Goal: Task Accomplishment & Management: Manage account settings

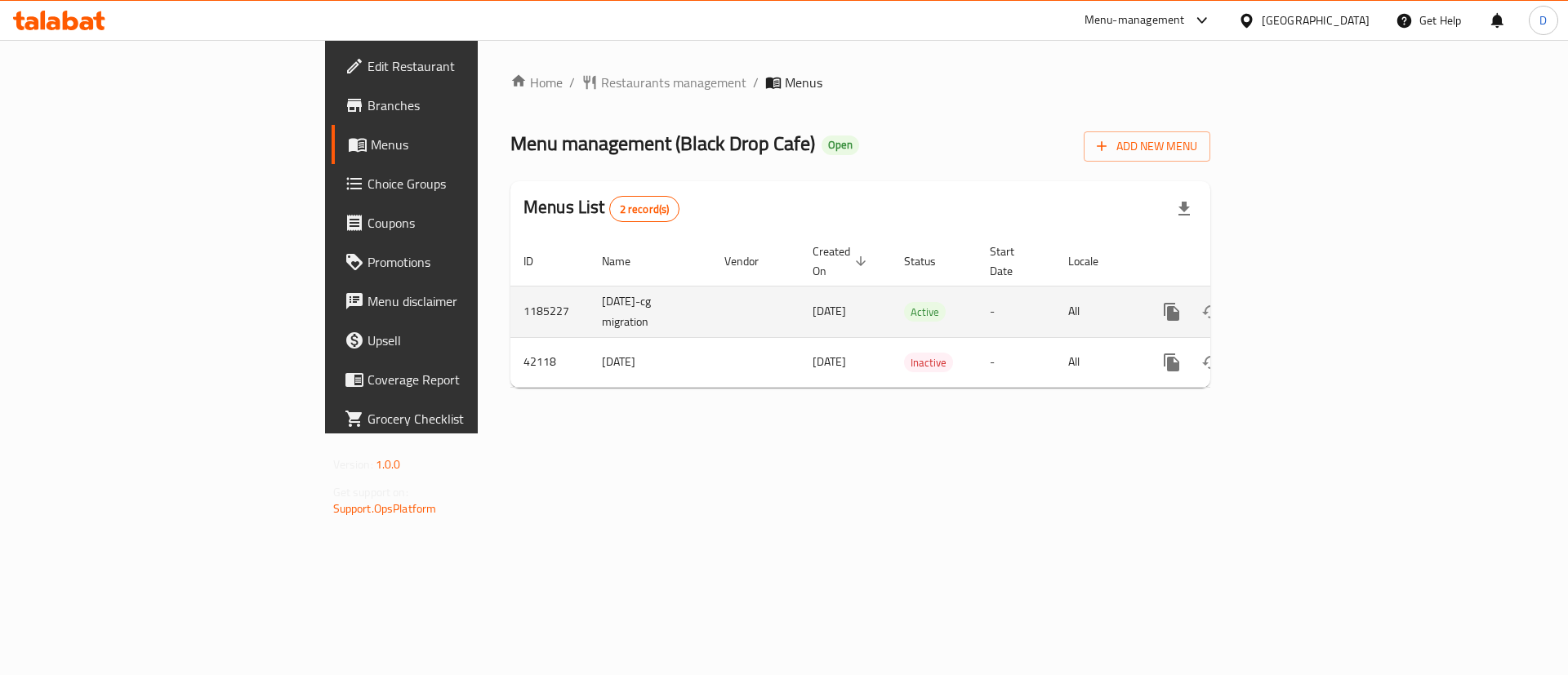
click at [1299, 302] on icon "enhanced table" at bounding box center [1289, 312] width 19 height 19
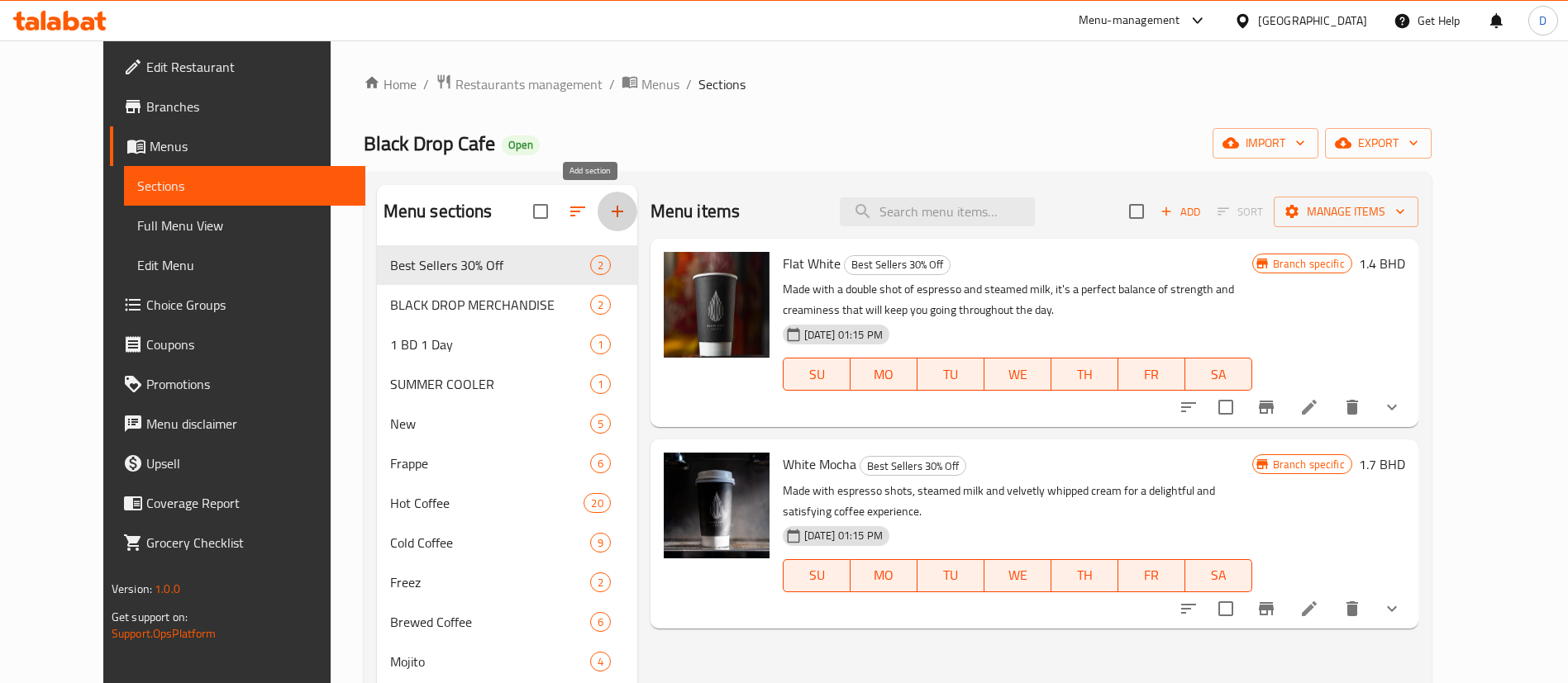
click at [607, 213] on icon "button" at bounding box center [617, 211] width 20 height 20
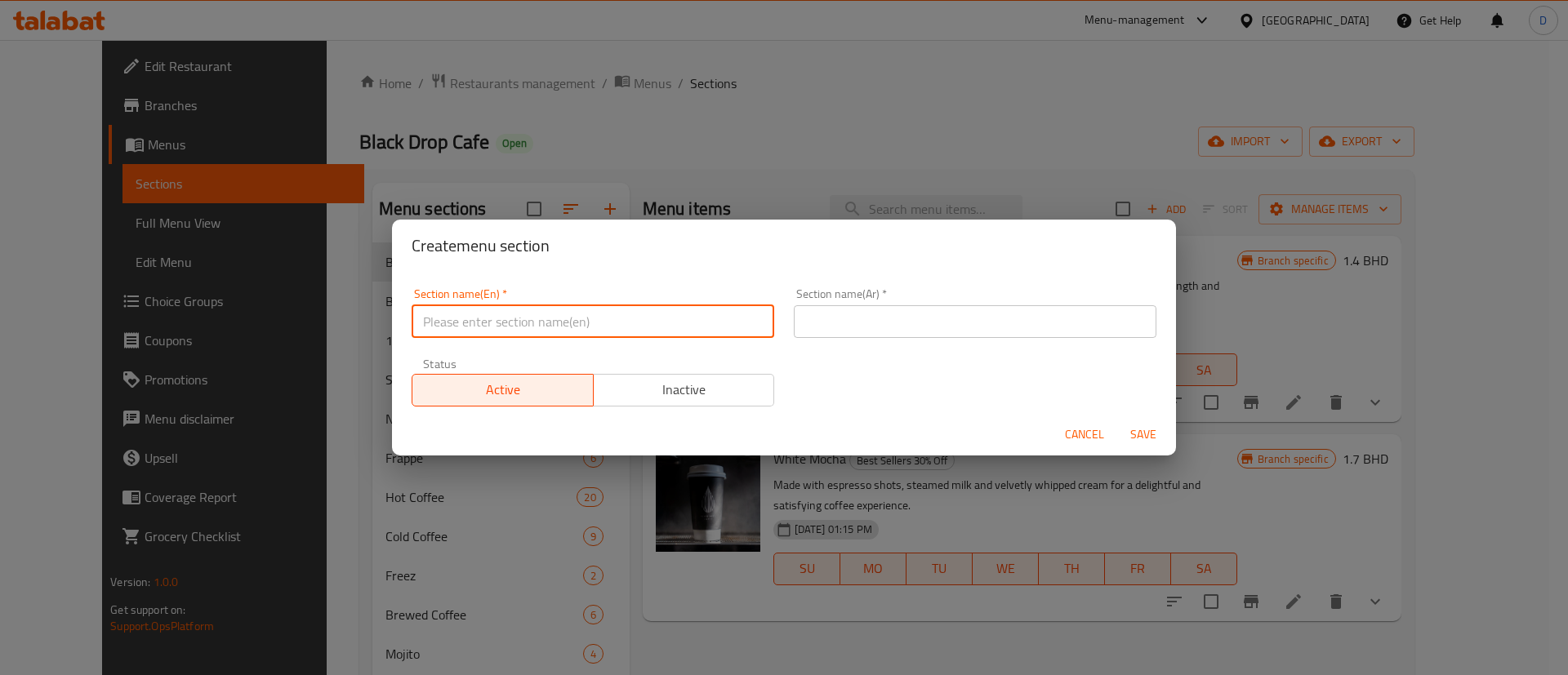
click at [583, 315] on input "text" at bounding box center [593, 321] width 362 height 32
type input "M41"
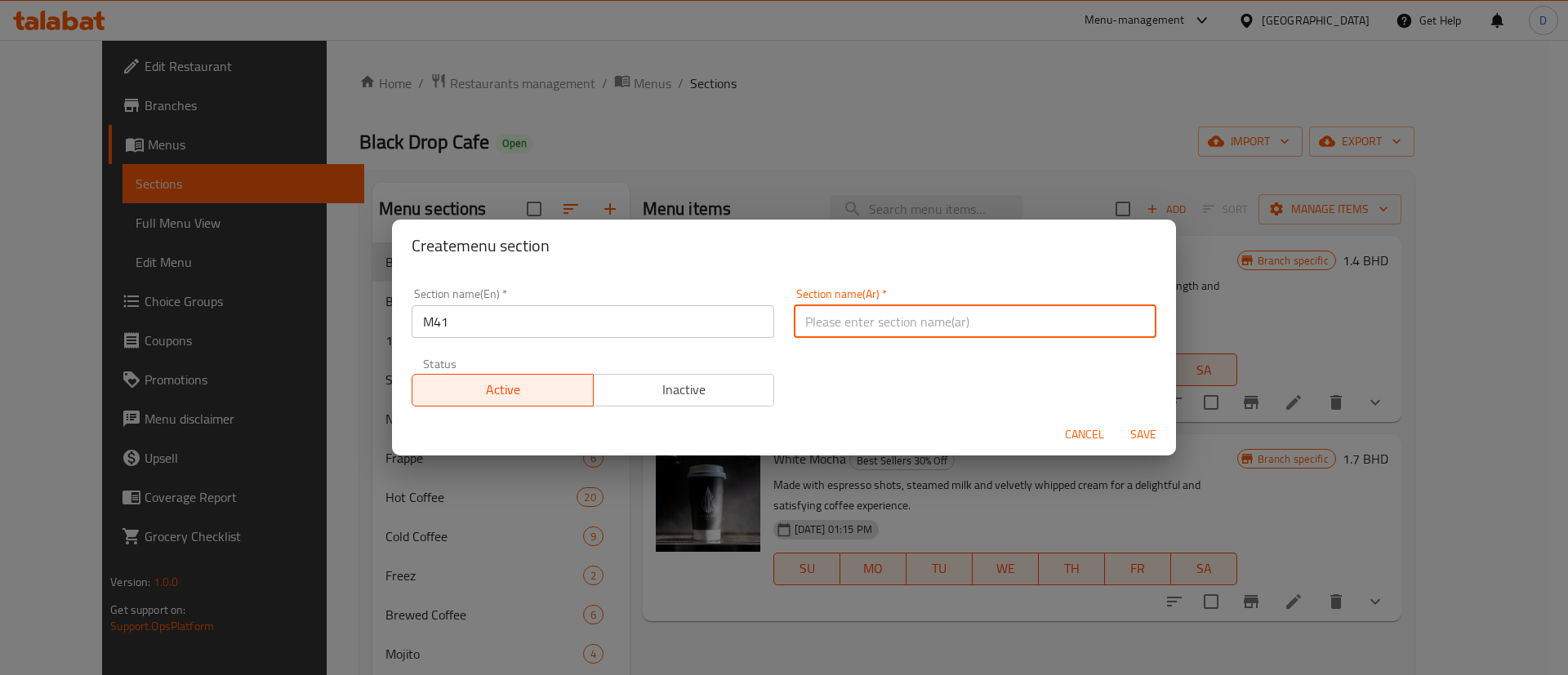
click at [853, 315] on input "text" at bounding box center [975, 321] width 362 height 32
type input "وجبة لشخص واحد"
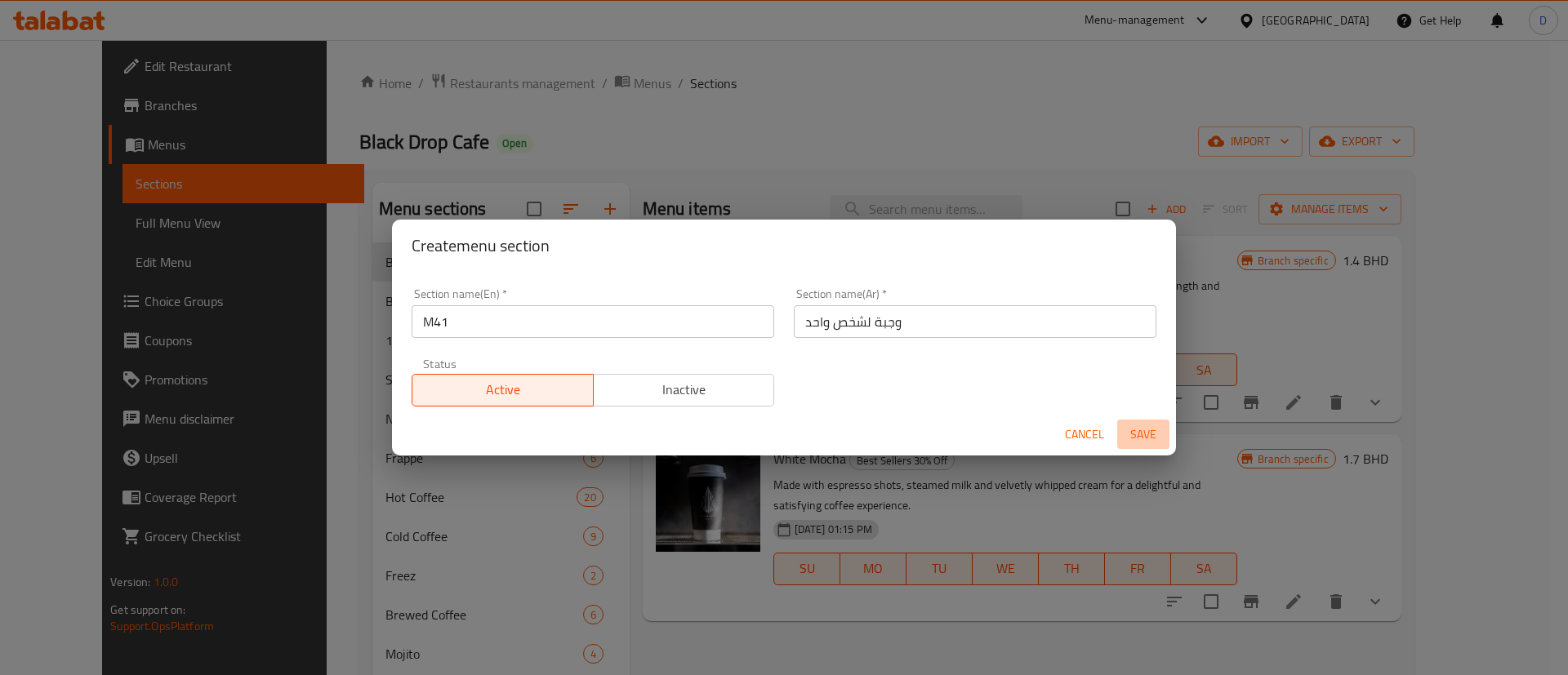
click at [1151, 442] on span "Save" at bounding box center [1143, 435] width 39 height 20
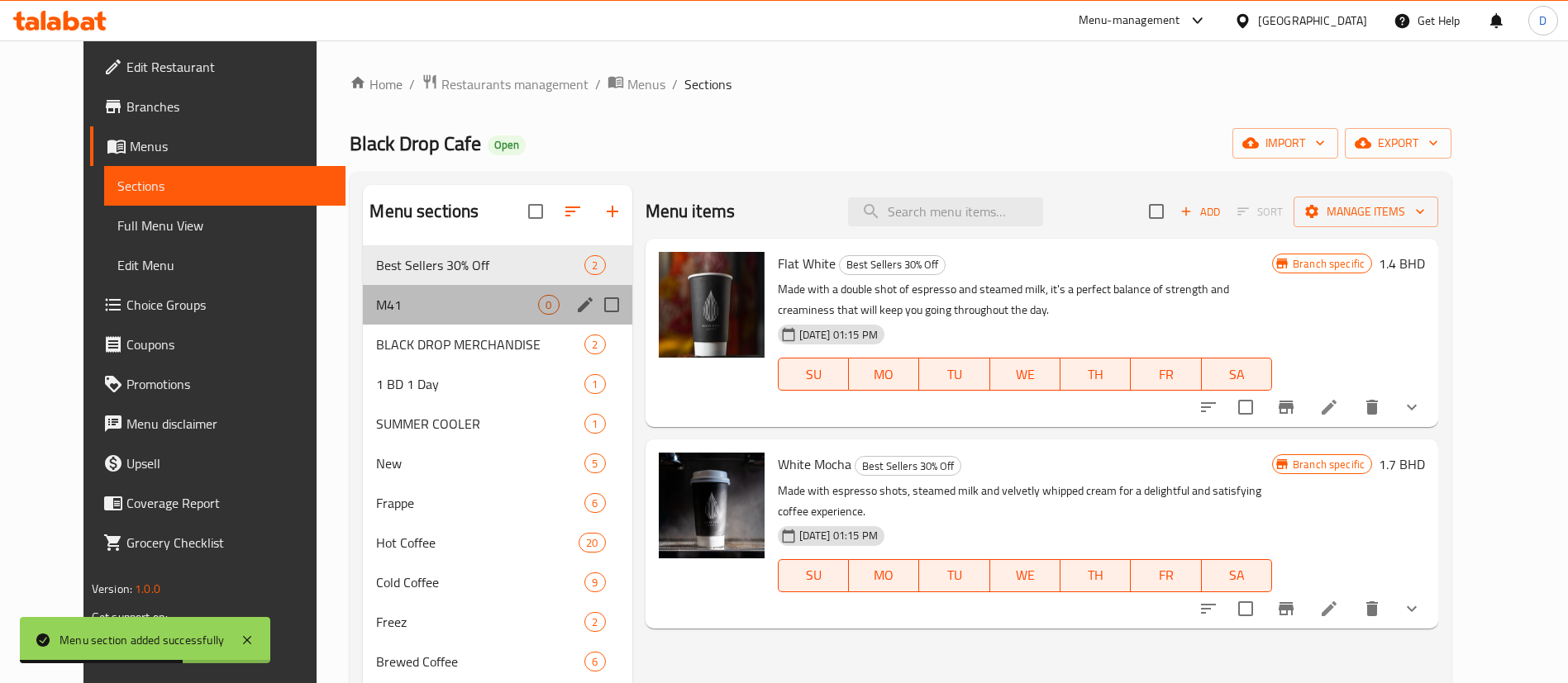
click at [454, 291] on div "M41 0" at bounding box center [497, 305] width 269 height 39
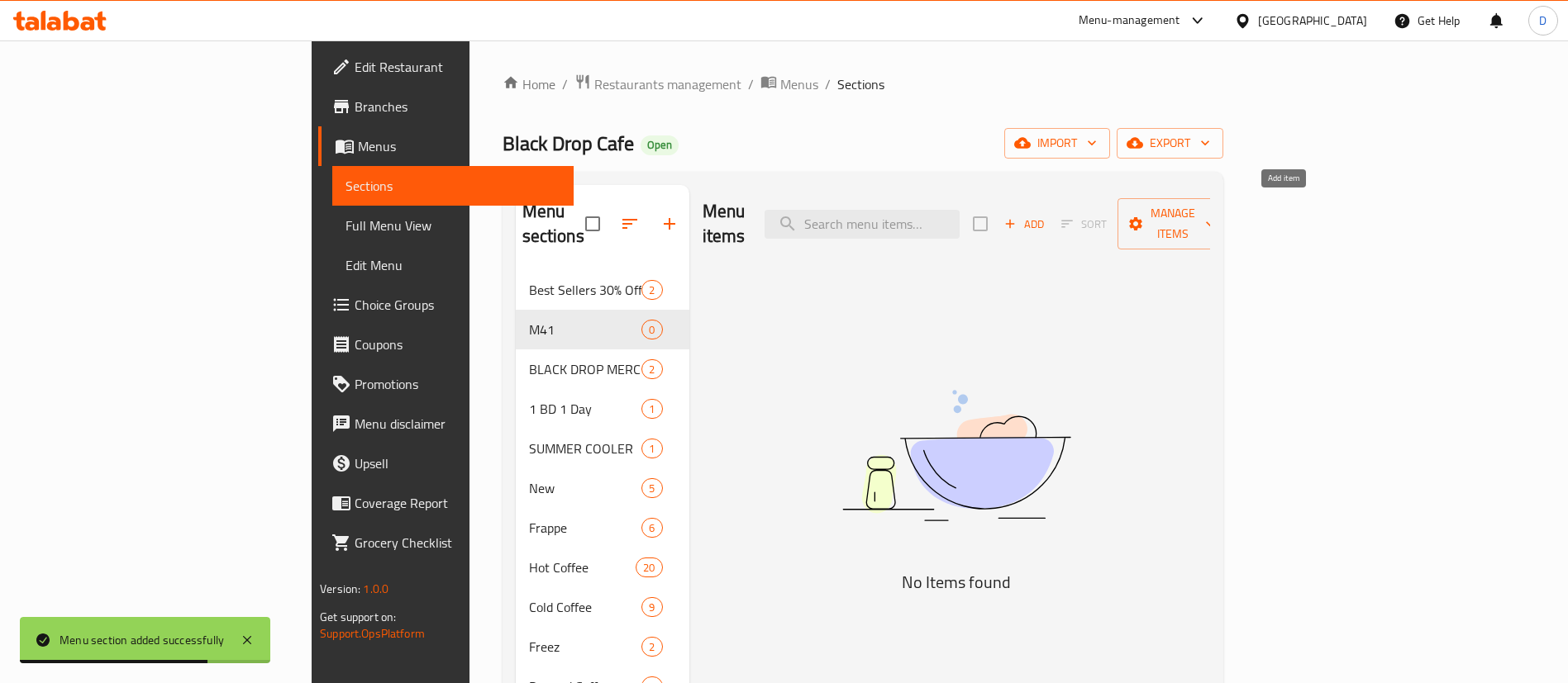
click at [1046, 215] on span "Add" at bounding box center [1024, 225] width 45 height 19
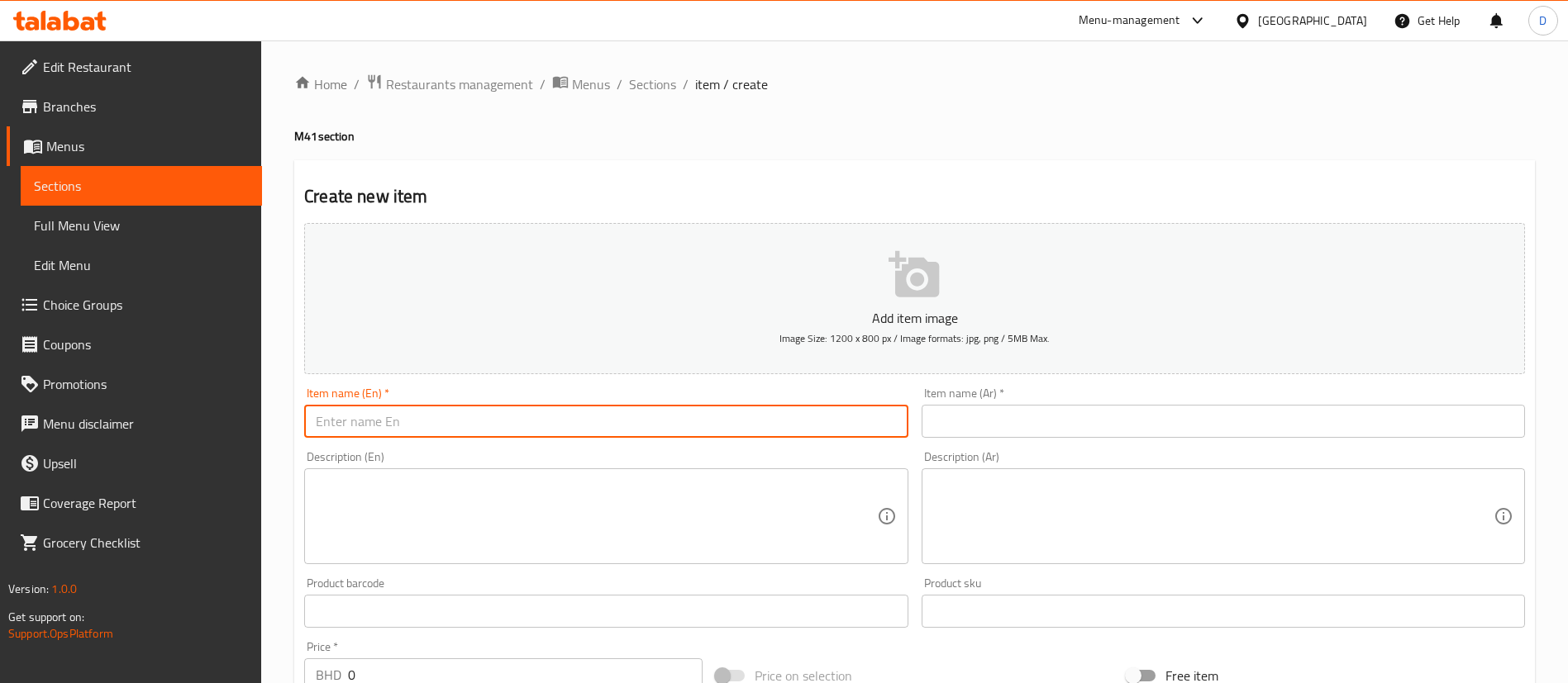
click at [536, 413] on input "text" at bounding box center [605, 421] width 603 height 33
paste input "Coffee your choice + your choice of Croissant"
click at [426, 427] on input "Coffee your choice + your choice of Croissant" at bounding box center [605, 421] width 603 height 33
drag, startPoint x: 515, startPoint y: 421, endPoint x: 470, endPoint y: 429, distance: 45.7
click at [434, 428] on input "Coffee your choice + your choice of Croissant" at bounding box center [605, 421] width 603 height 33
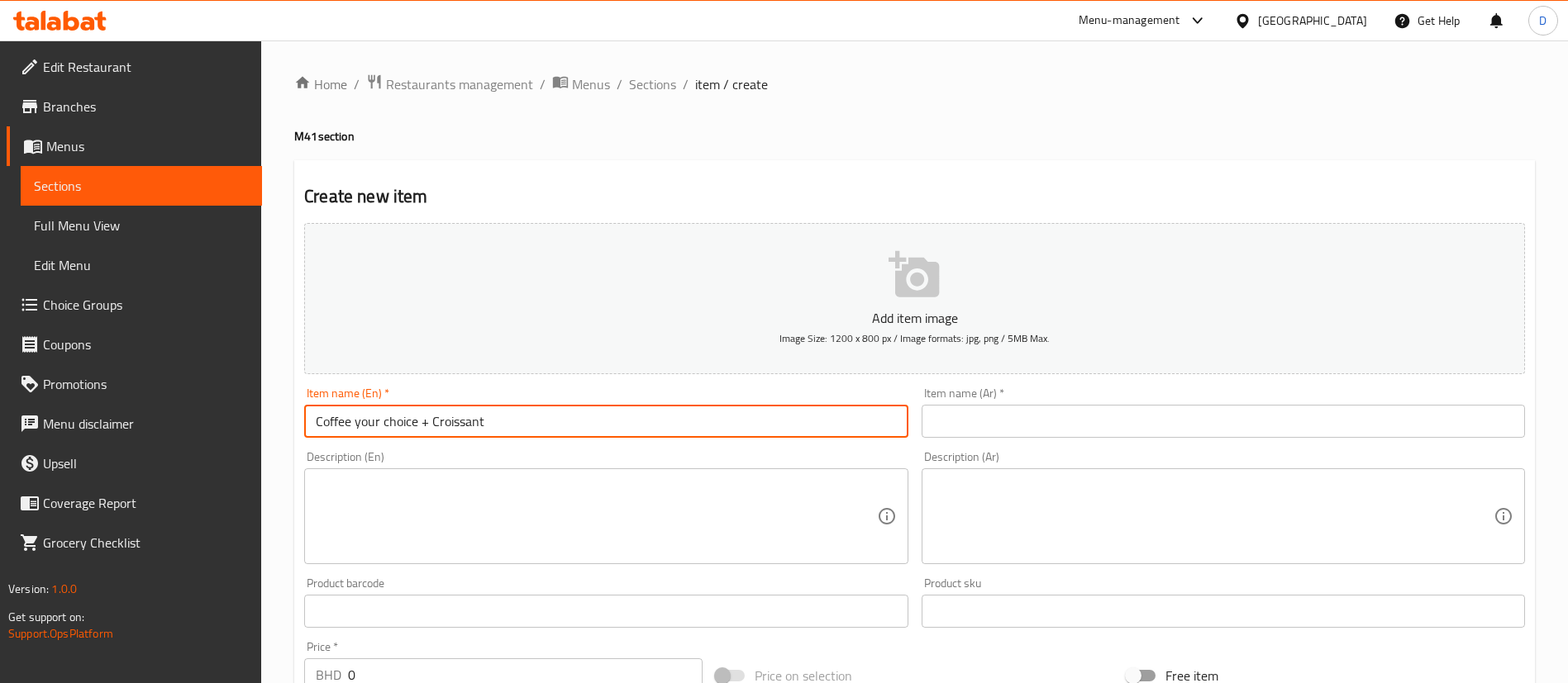
click at [417, 421] on input "Coffee your choice + Croissant" at bounding box center [605, 421] width 603 height 33
click at [403, 436] on input "Coffee + Croissant" at bounding box center [605, 421] width 603 height 33
type input "Coffee + Croissant"
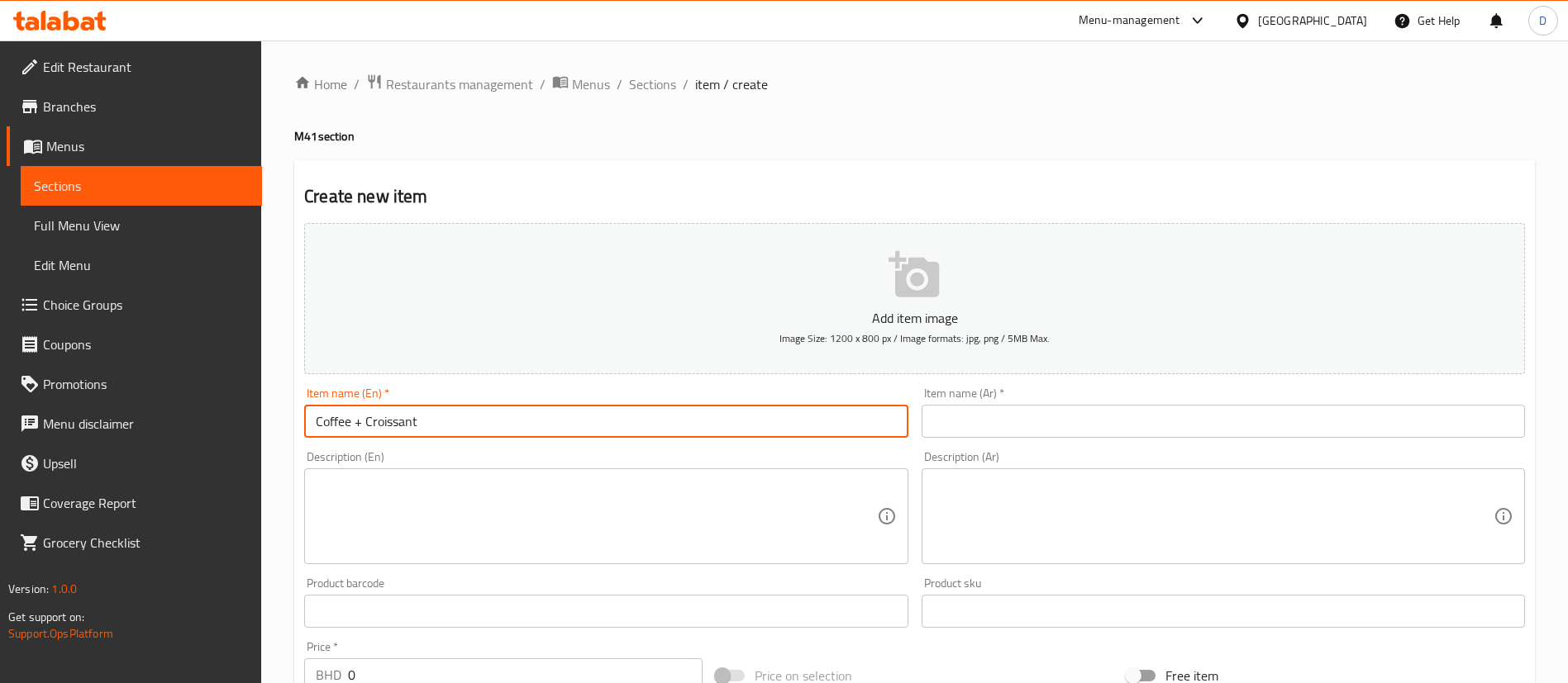
click at [1025, 419] on input "text" at bounding box center [1223, 421] width 603 height 33
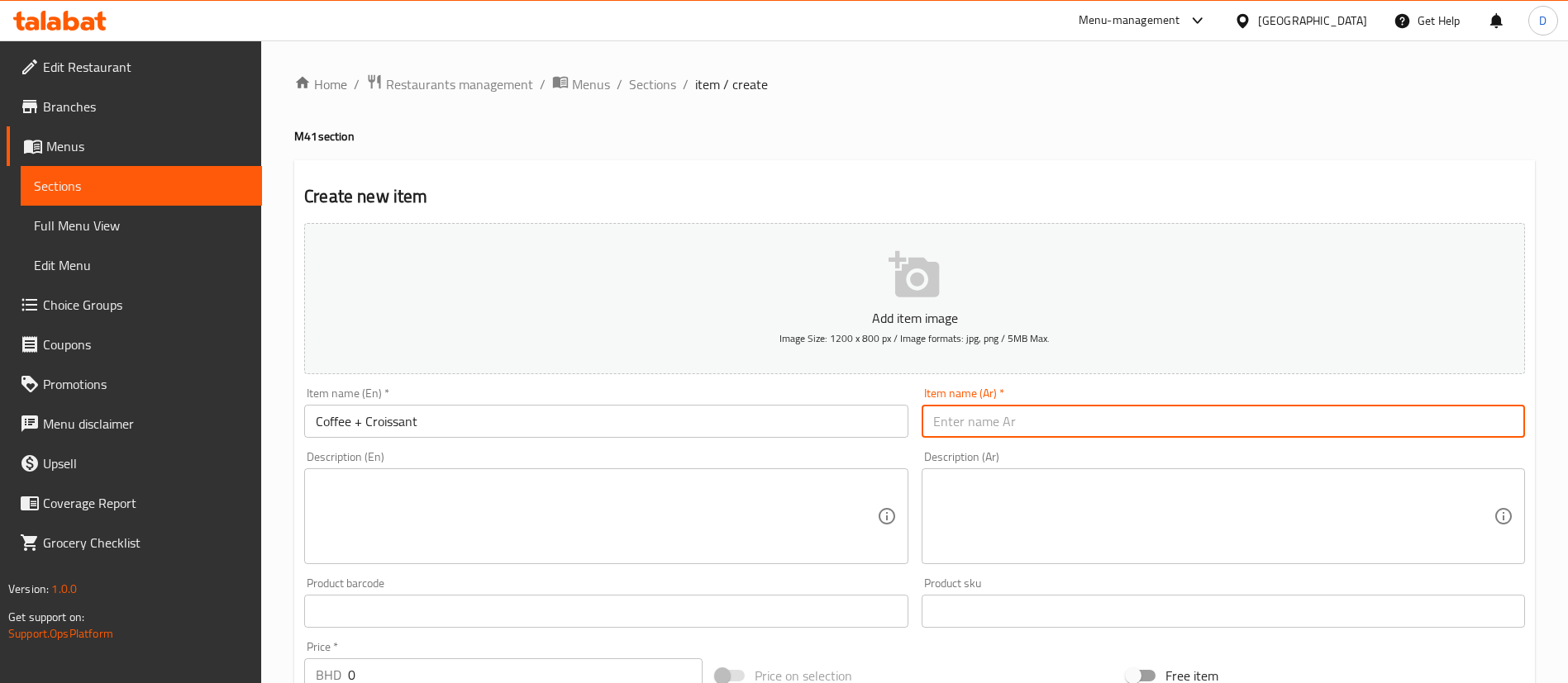
paste input "قهوة + كرواسون"
type input "قهوة + كرواسون"
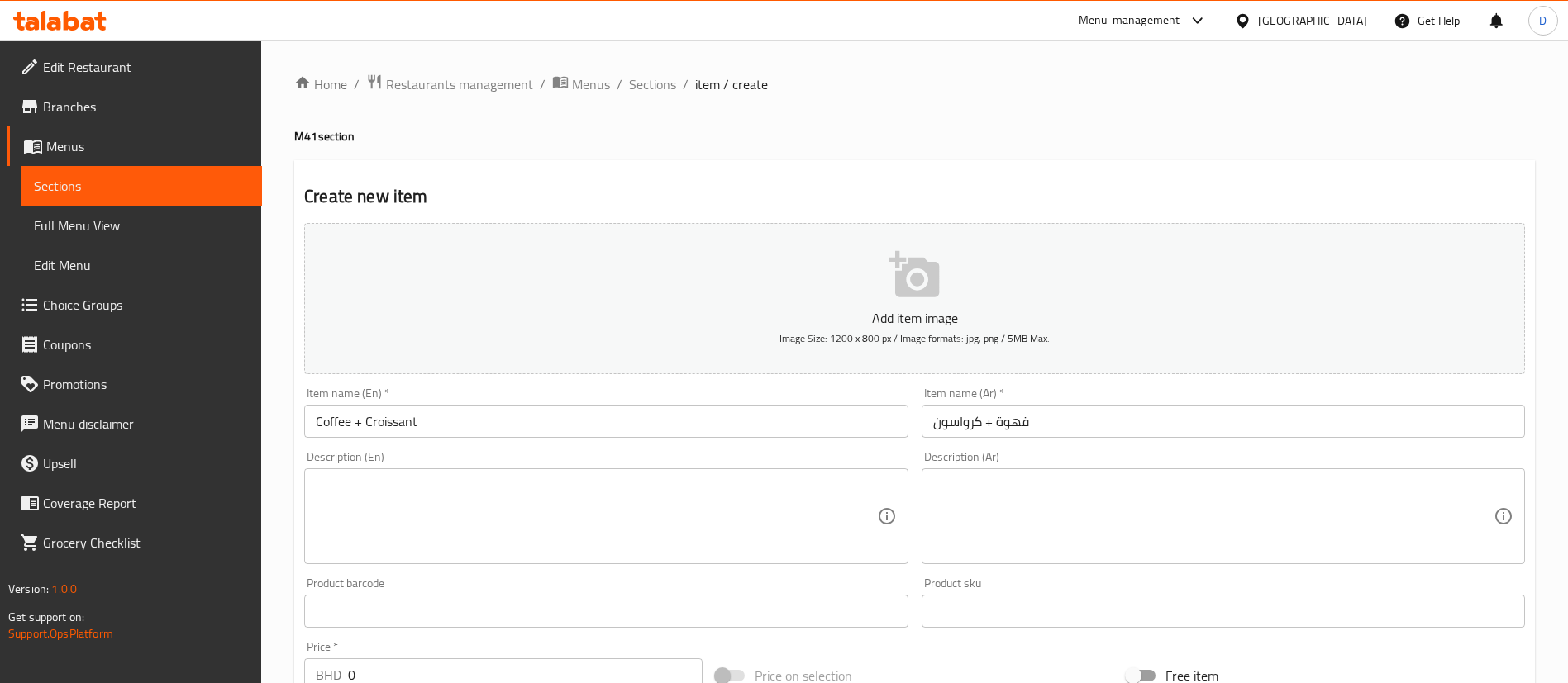
click at [853, 168] on div "Create new item Add item image Image Size: 1200 x 800 px / Image formats: jpg, …" at bounding box center [914, 641] width 1241 height 962
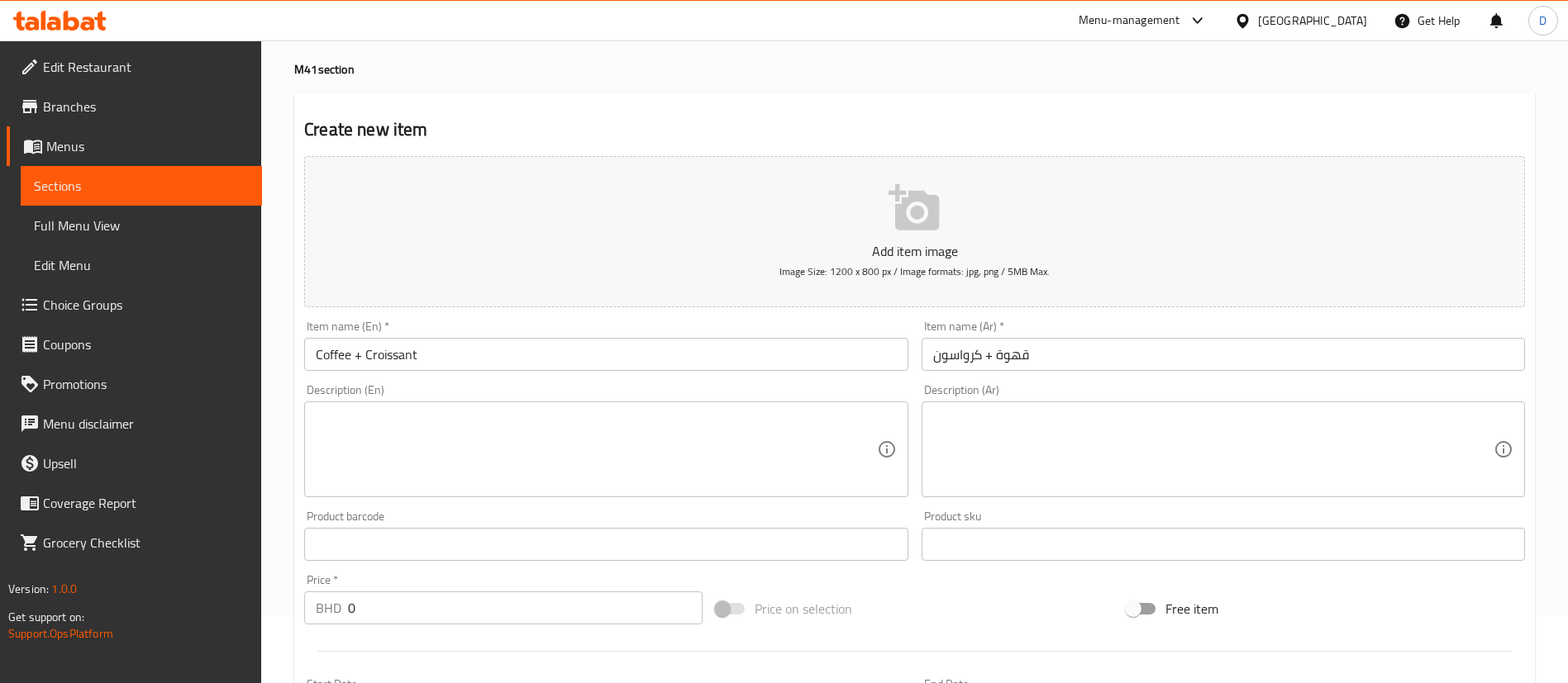
scroll to position [124, 0]
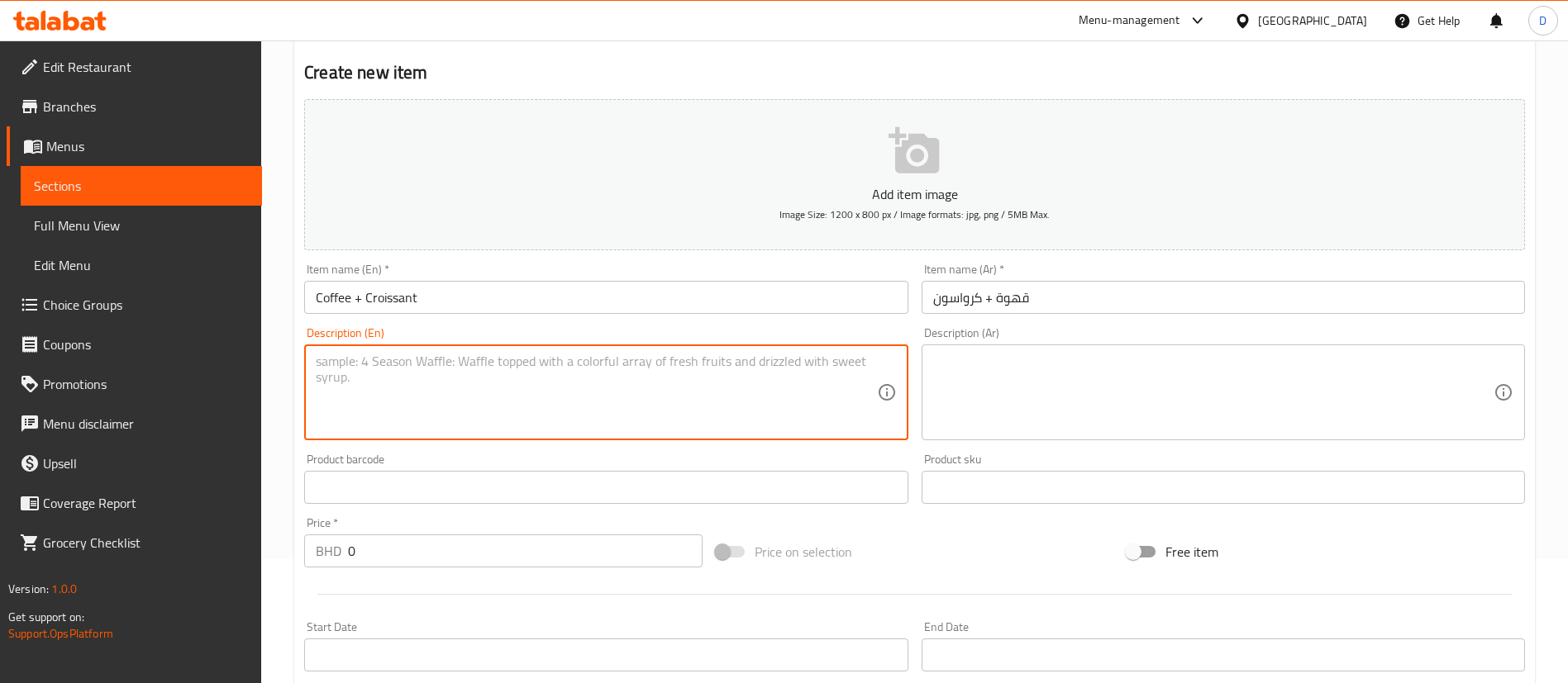
click at [392, 405] on textarea at bounding box center [595, 393] width 560 height 79
paste textarea "Coffee your choice + your choice of Croissant"
drag, startPoint x: 418, startPoint y: 357, endPoint x: 270, endPoint y: 362, distance: 148.1
click at [270, 362] on div "Home / Restaurants management / Menus / Sections / item / create M41 section Cr…" at bounding box center [914, 480] width 1307 height 1127
click at [471, 404] on textarea "your choice of hot or cold coffee + your choice of Croissant" at bounding box center [595, 393] width 560 height 79
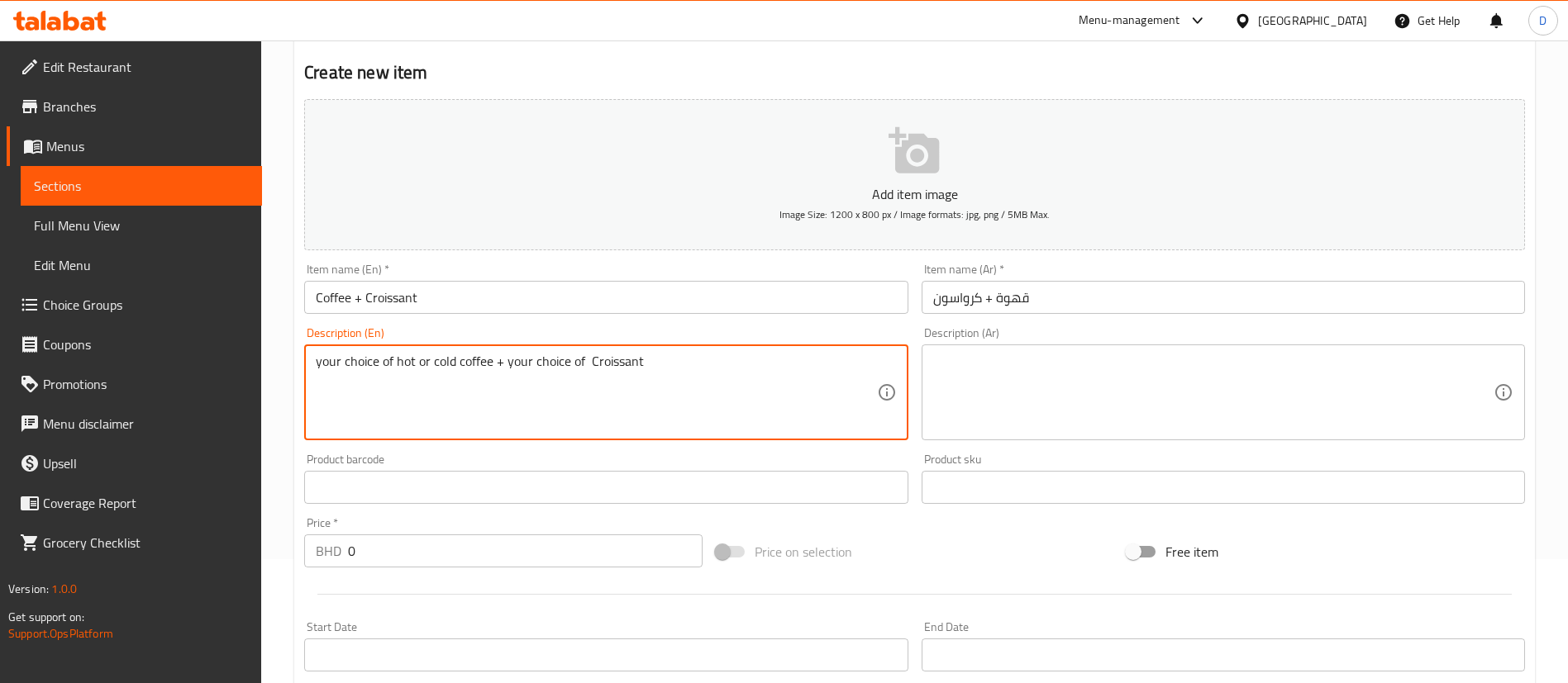
drag, startPoint x: 669, startPoint y: 378, endPoint x: 50, endPoint y: 328, distance: 621.0
click at [48, 328] on div "Edit Restaurant Branches Menus Sections Full Menu View Edit Menu Choice Groups …" at bounding box center [784, 480] width 1568 height 1127
type textarea "your choice of hot or cold coffee + your choice of Croissant"
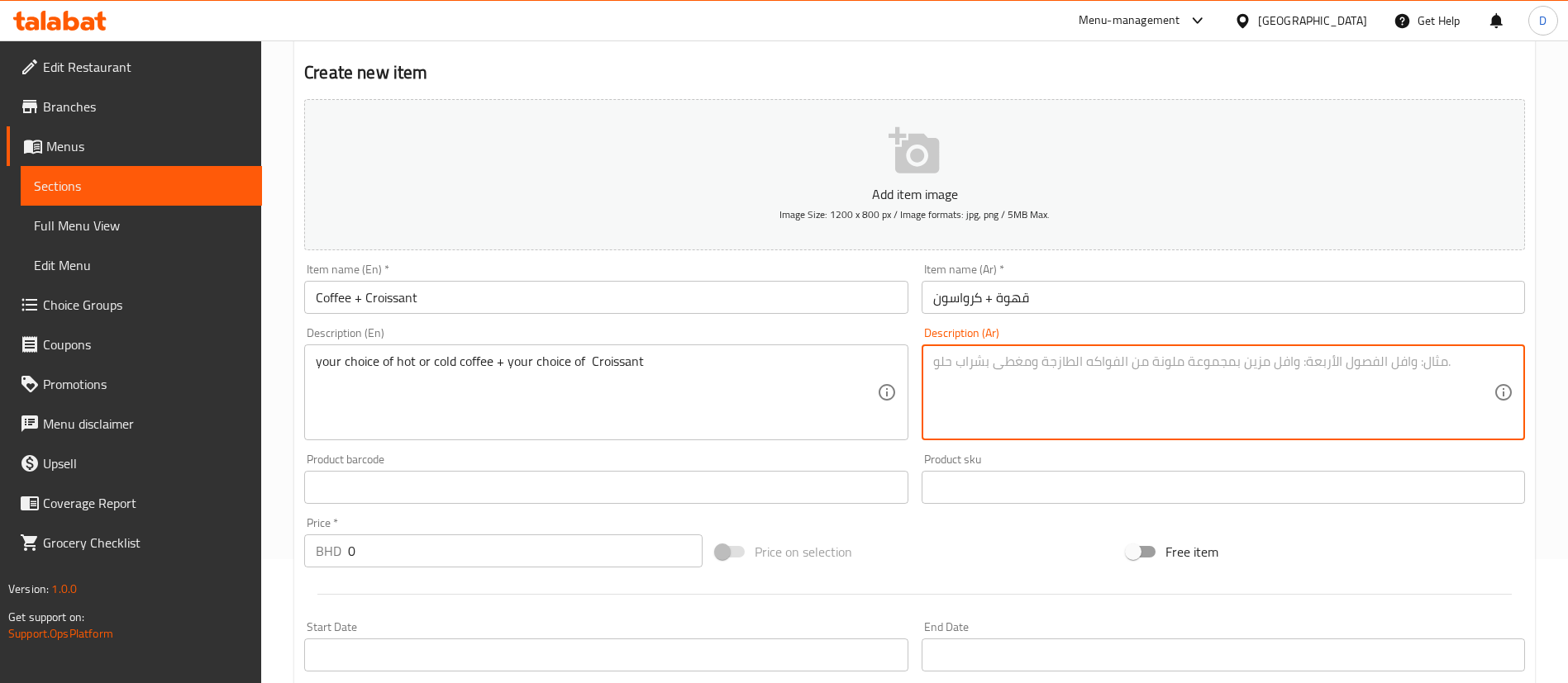
click at [1018, 357] on textarea at bounding box center [1212, 393] width 560 height 79
paste textarea "اختيارك من القهوة الساخنة أو الباردة + اختيارك من الكرواسون"
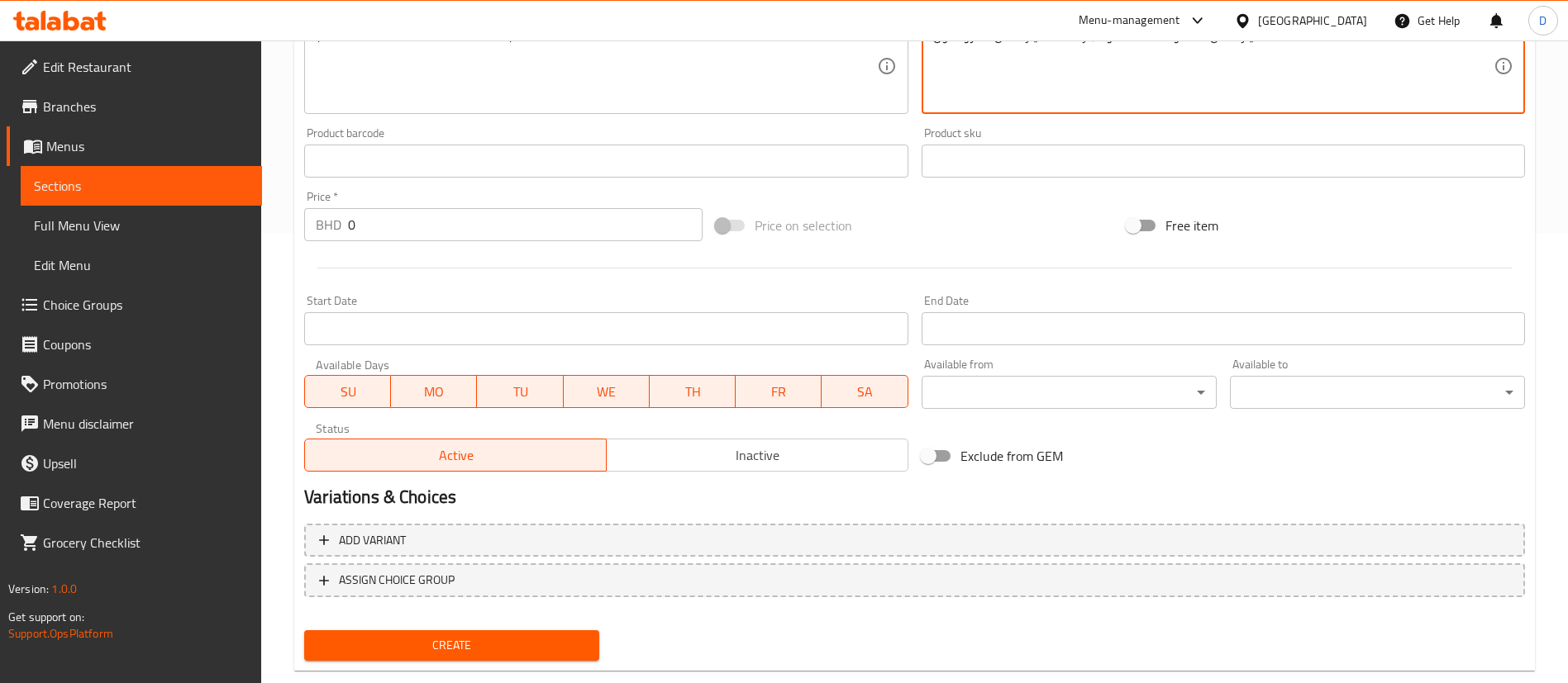
scroll to position [485, 0]
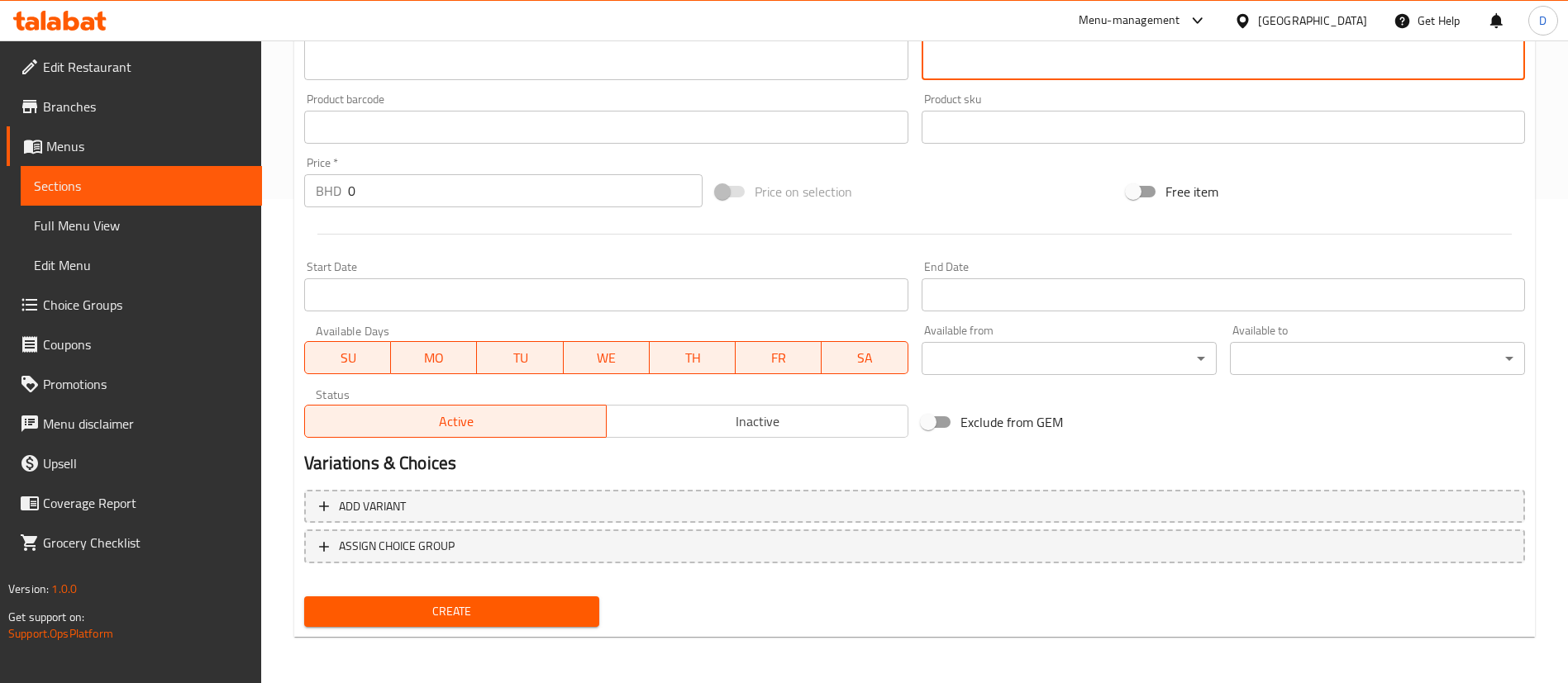
type textarea "اختيارك من القهوة الساخنة أو الباردة + اختيارك من الكرواسون"
drag, startPoint x: 327, startPoint y: 191, endPoint x: 315, endPoint y: 192, distance: 12.0
click at [315, 192] on div "BHD 0 Price *" at bounding box center [503, 190] width 399 height 33
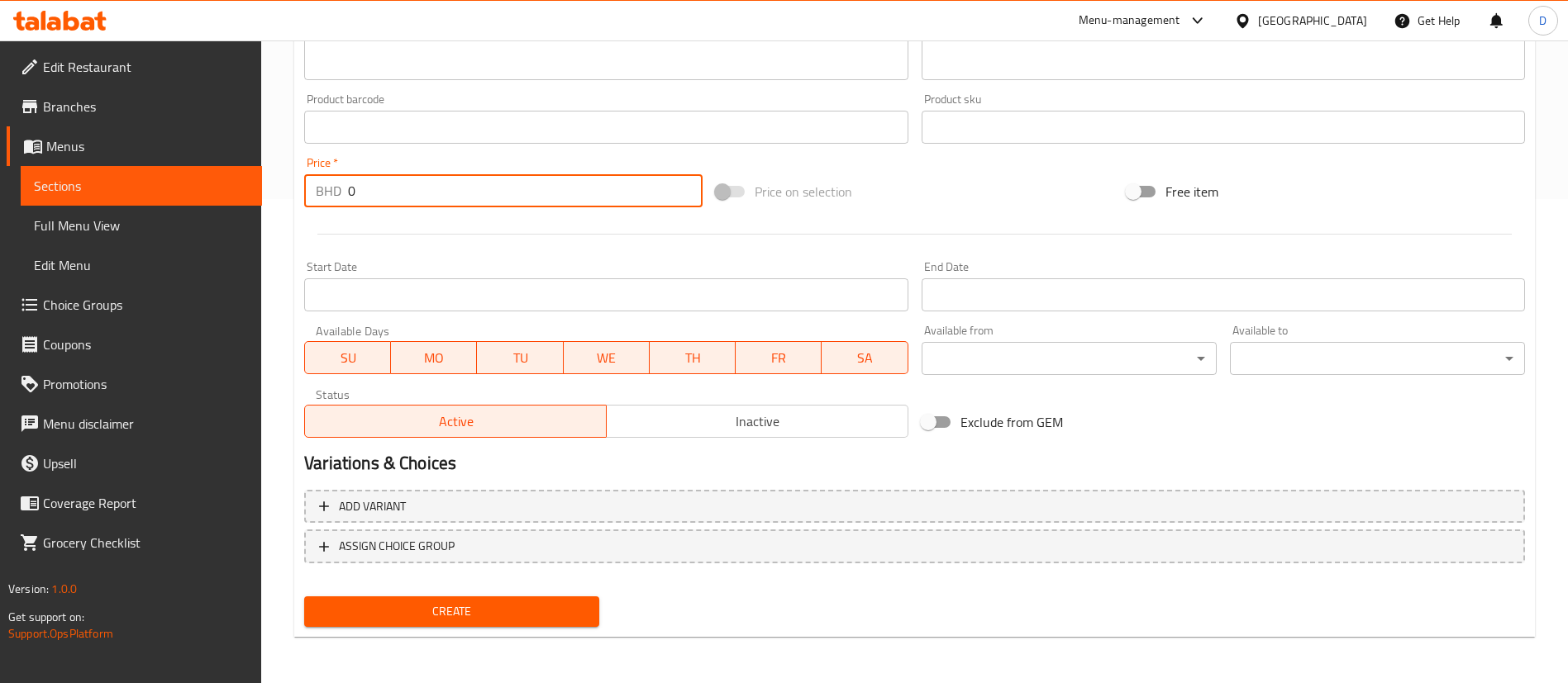
paste input "3.70"
type input "3.700"
click at [391, 245] on div at bounding box center [914, 234] width 1234 height 40
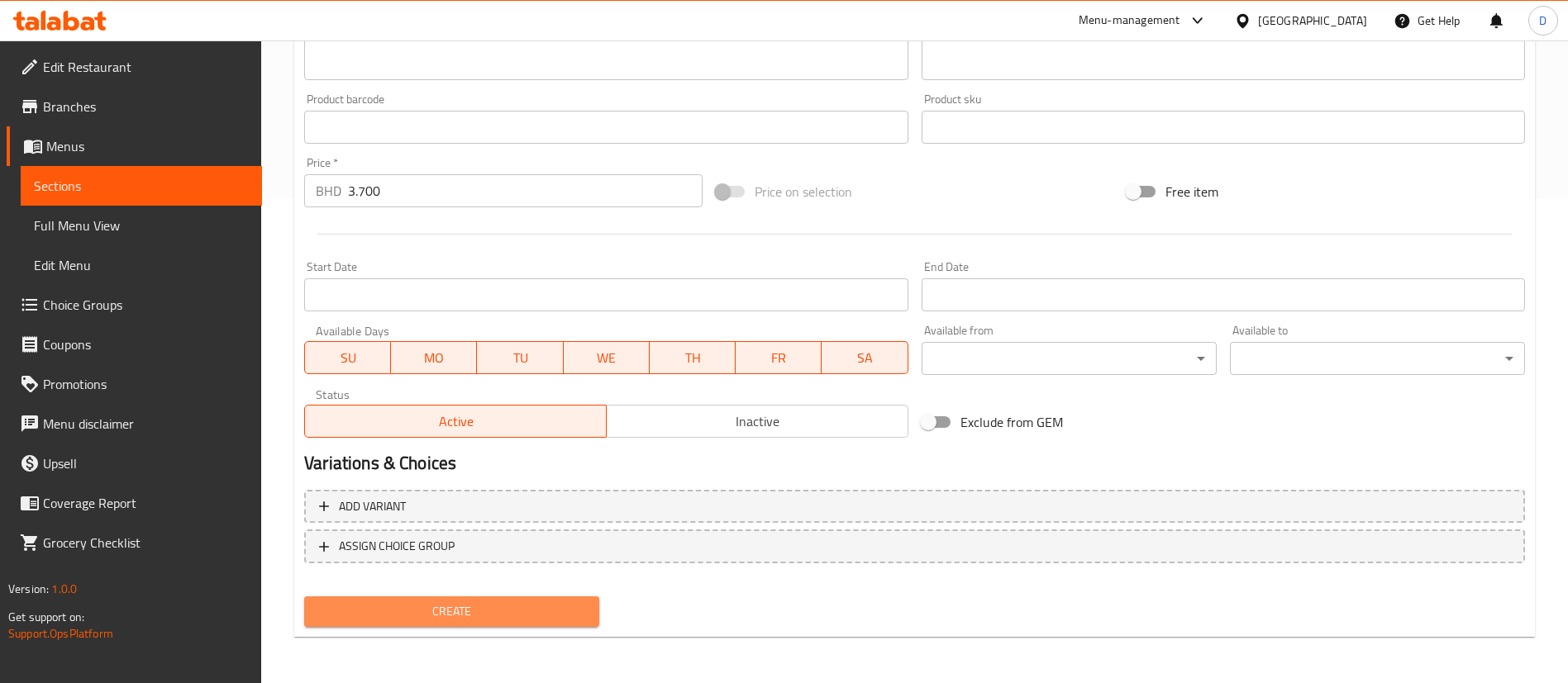
click at [492, 613] on span "Create" at bounding box center [451, 612] width 269 height 21
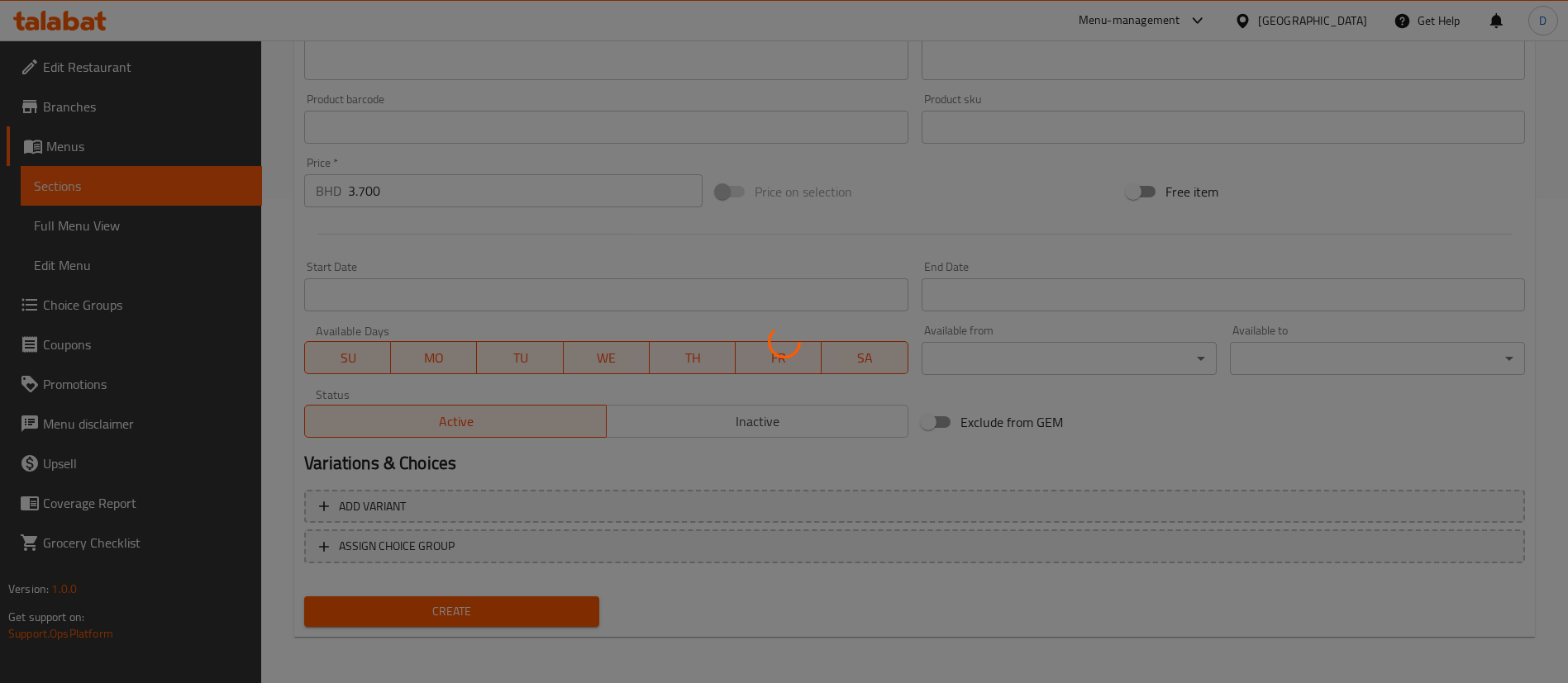
type input "0"
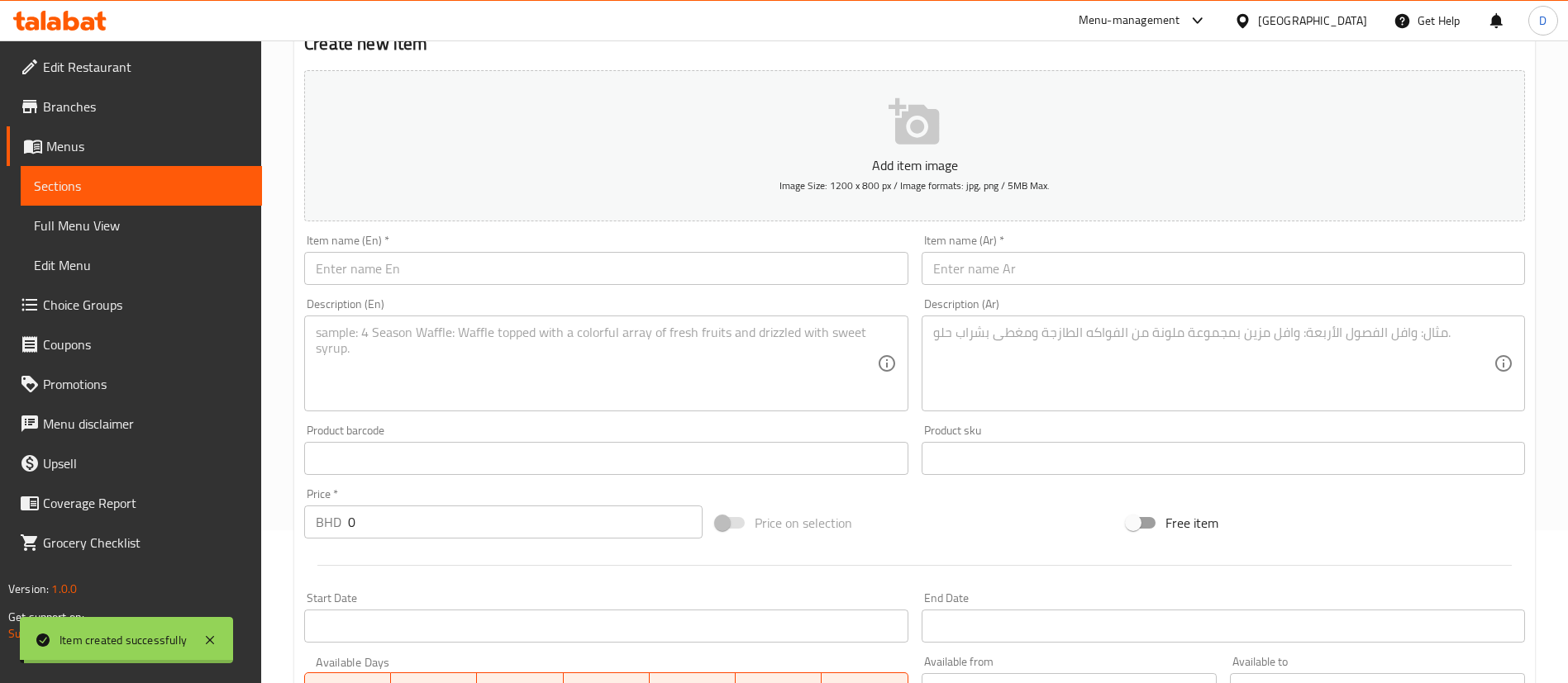
scroll to position [0, 0]
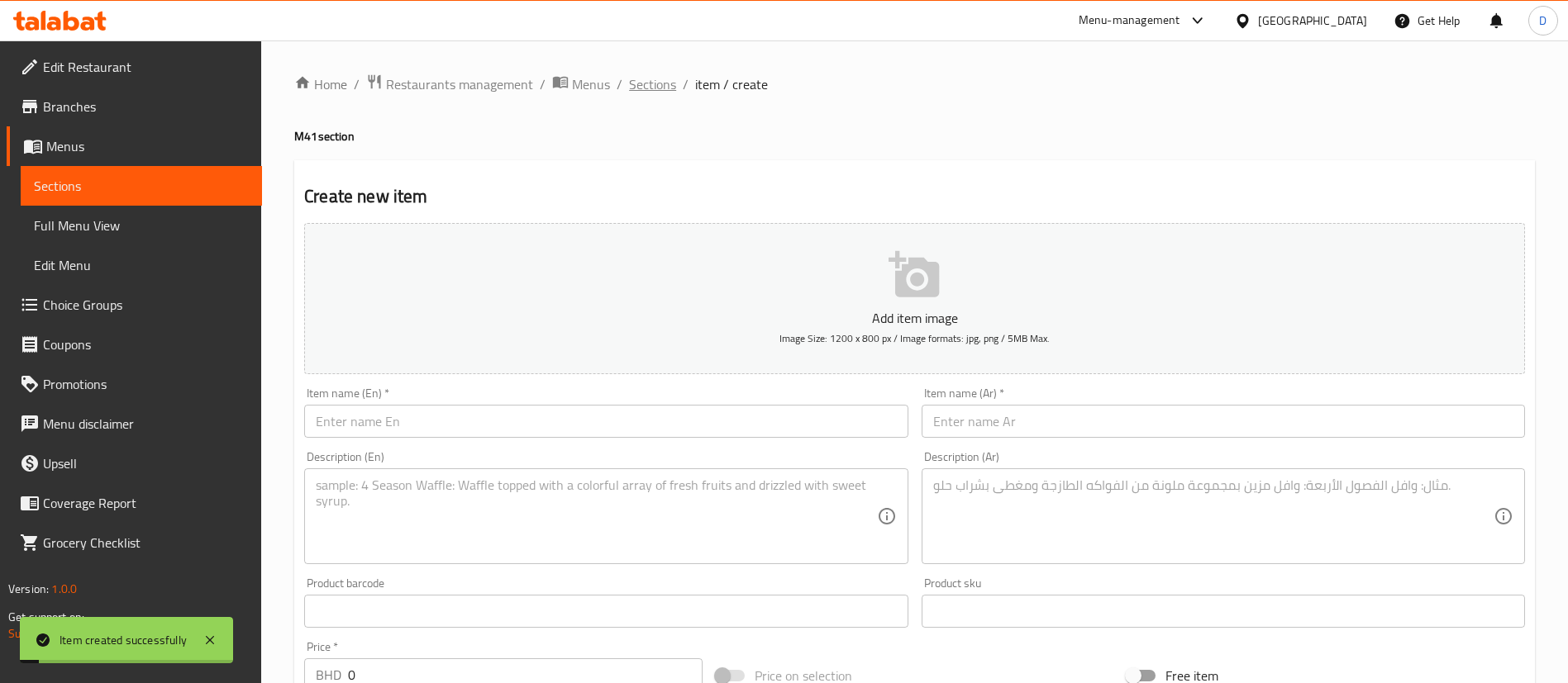
click at [664, 80] on span "Sections" at bounding box center [652, 83] width 47 height 20
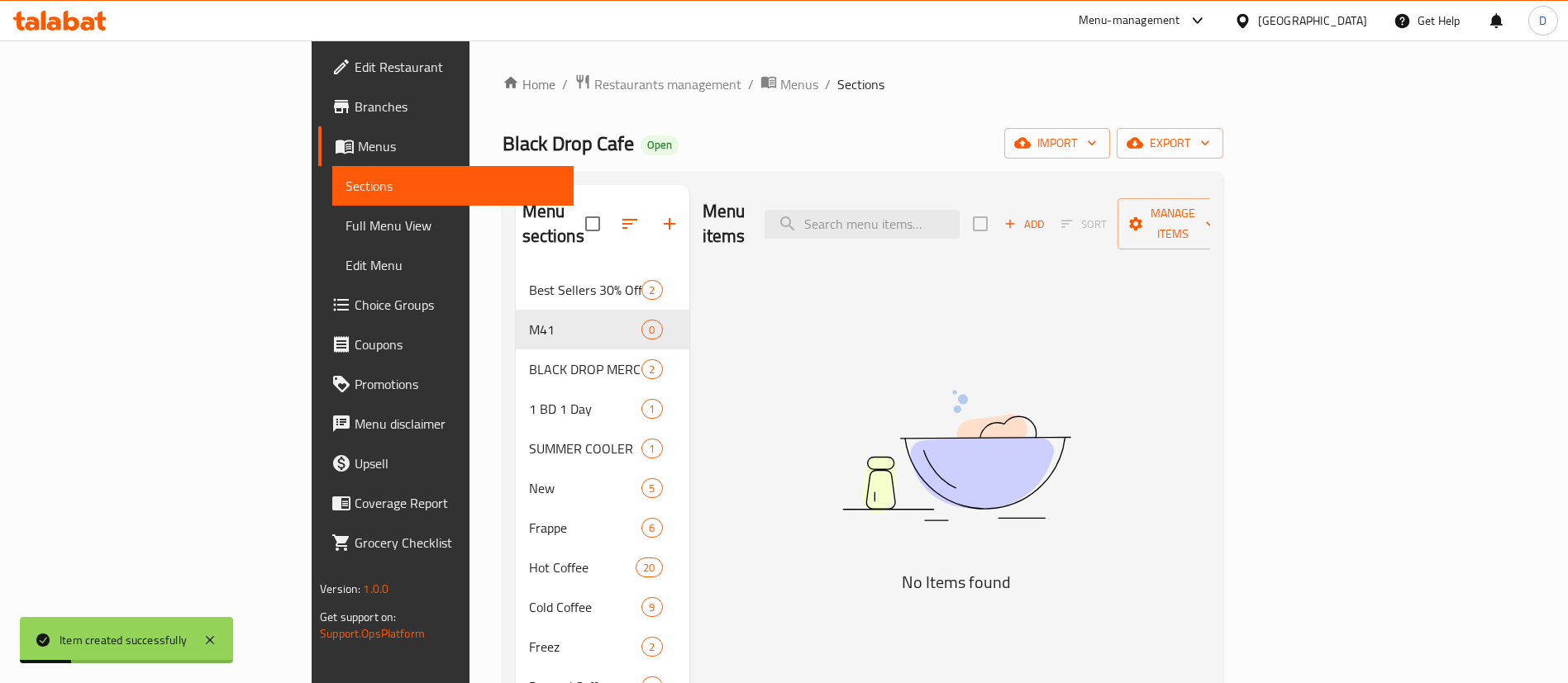
click at [355, 295] on span "Choice Groups" at bounding box center [457, 304] width 206 height 20
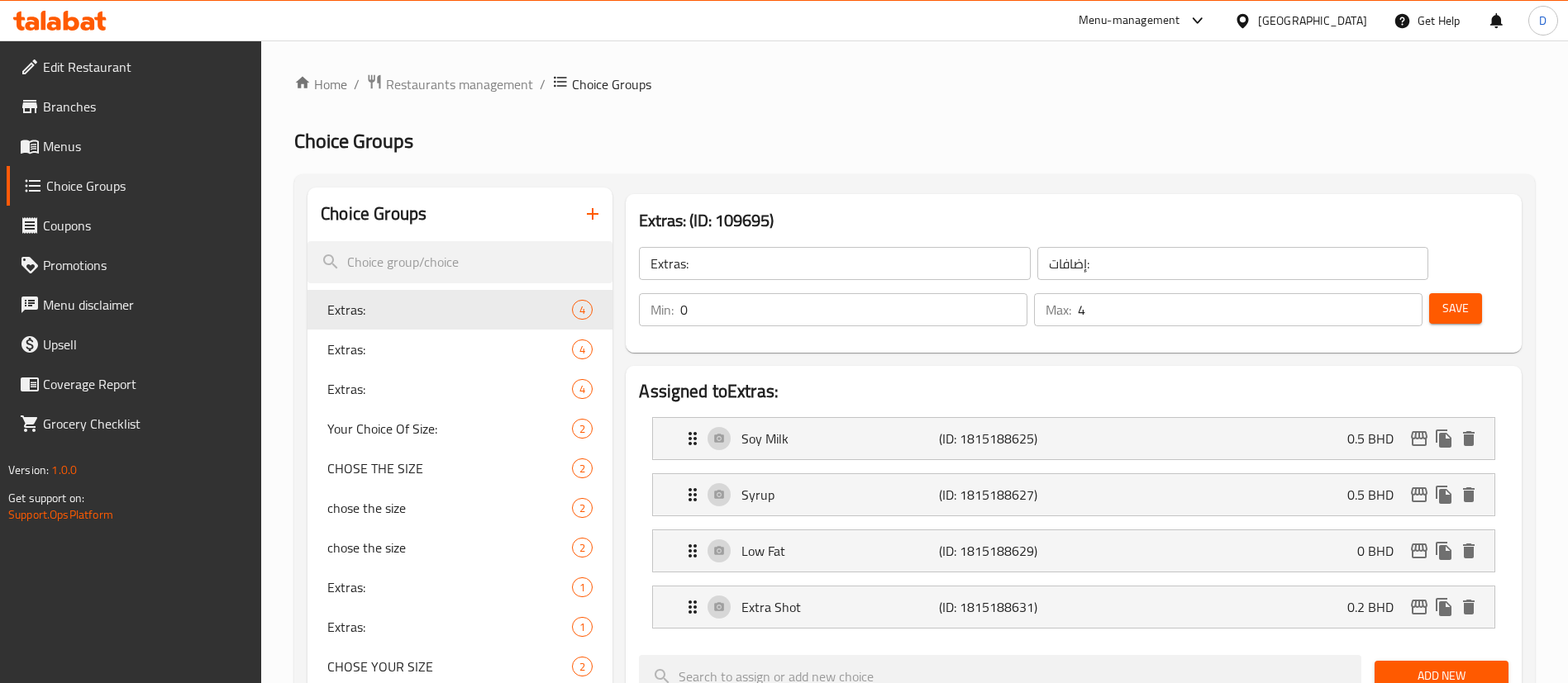
click at [838, 76] on ol "Home / Restaurants management / Choice Groups" at bounding box center [914, 84] width 1241 height 22
click at [591, 223] on icon "button" at bounding box center [592, 213] width 20 height 20
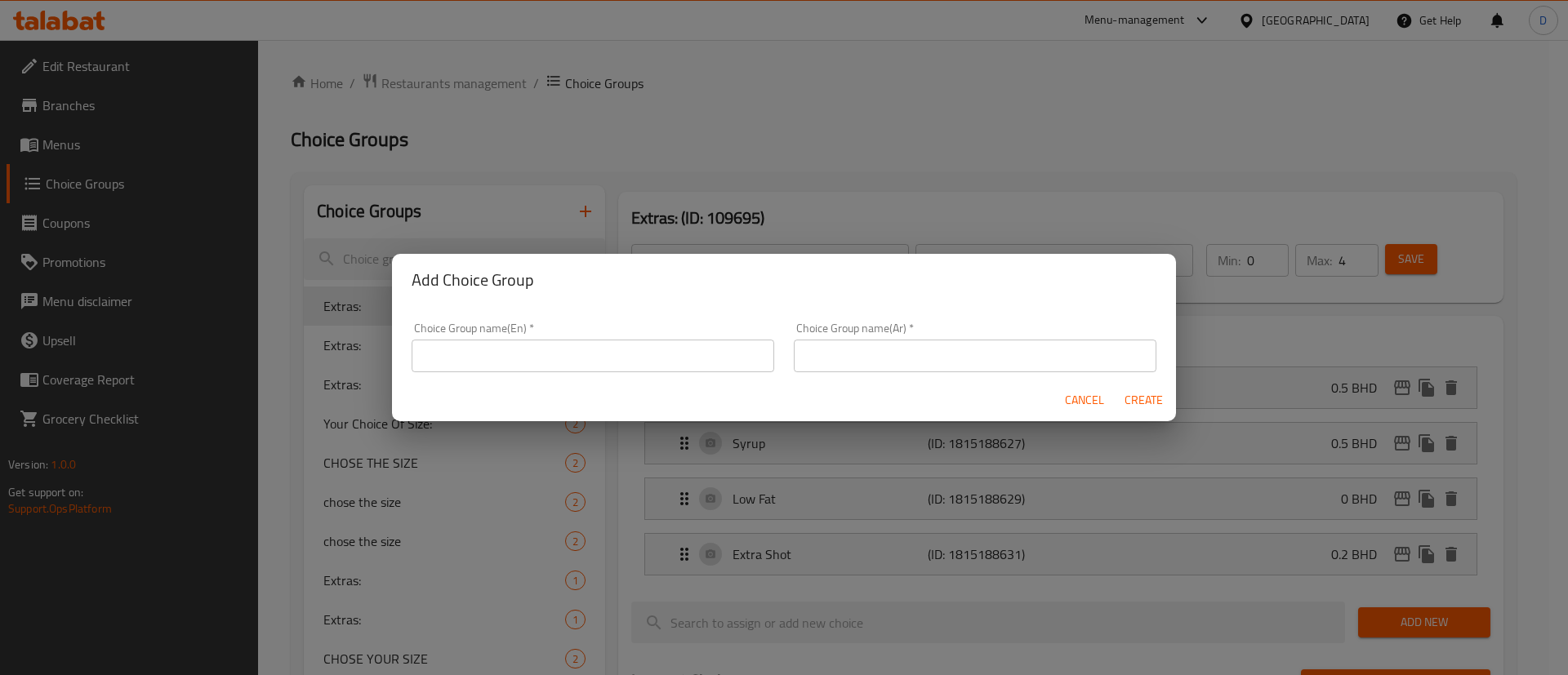
click at [542, 354] on input "text" at bounding box center [593, 355] width 362 height 32
click at [542, 354] on input "your choice of coffee" at bounding box center [593, 355] width 362 height 32
type input "your choice of coffee"
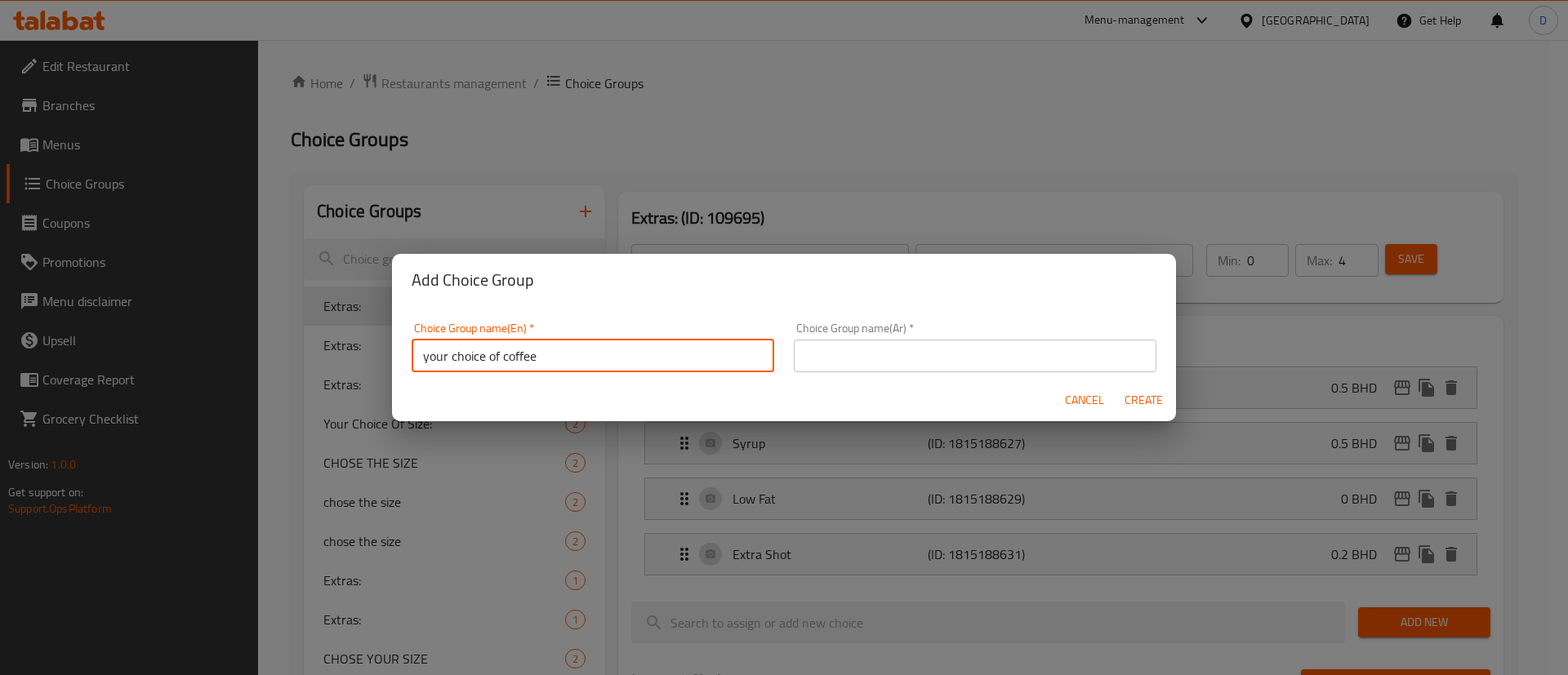
click at [1002, 352] on input "text" at bounding box center [975, 355] width 362 height 32
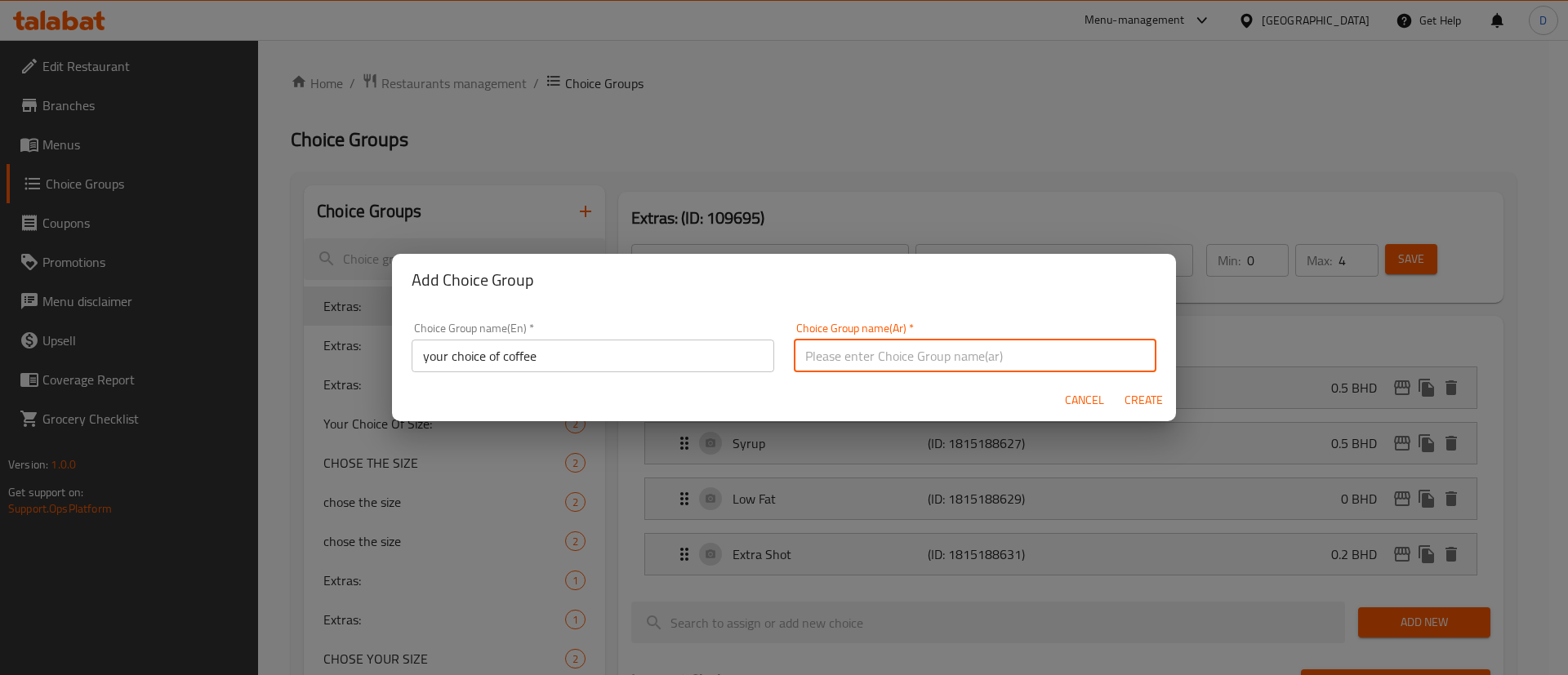
paste input "اختيارك من القهوة"
type input "اختيارك من القهوة"
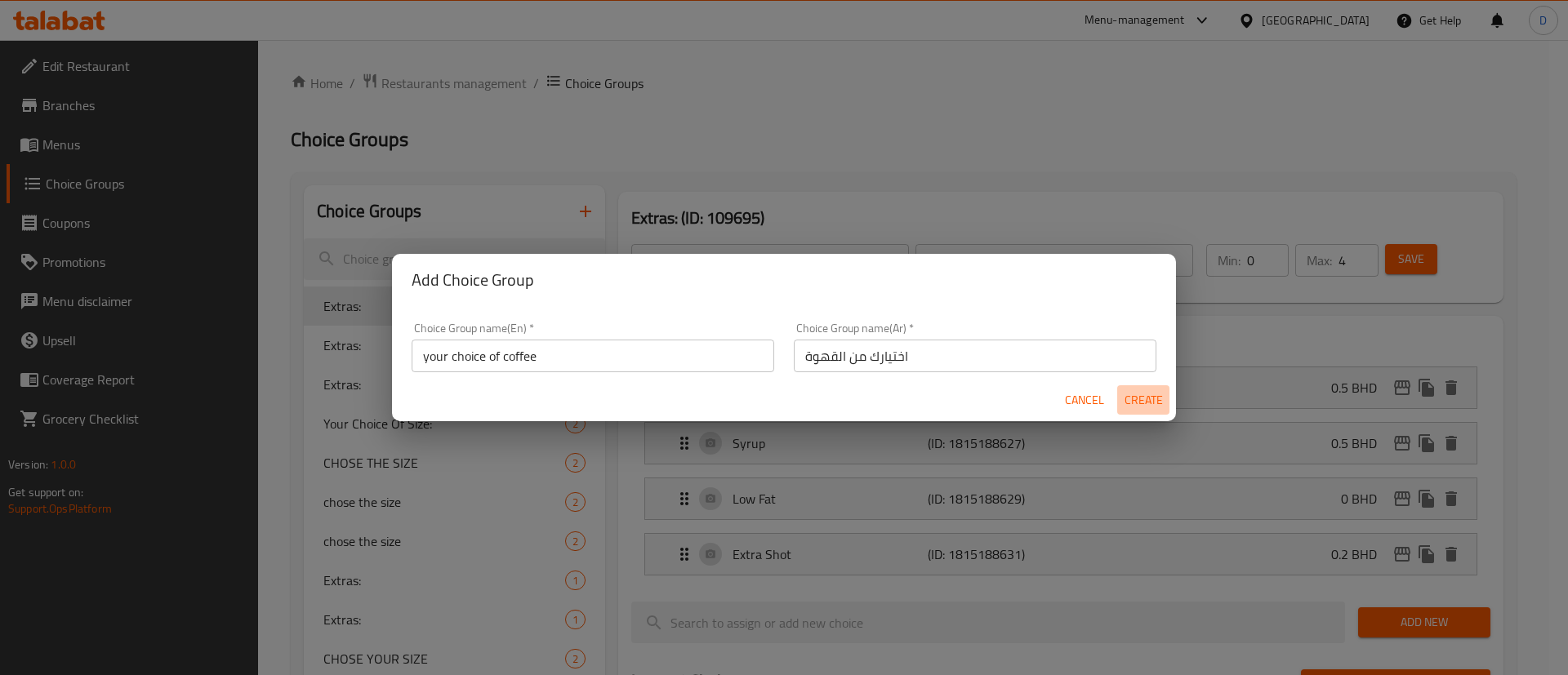
click at [1146, 400] on span "Create" at bounding box center [1143, 400] width 39 height 20
type input "your choice of coffee"
type input "اختيارك من القهوة"
type input "0"
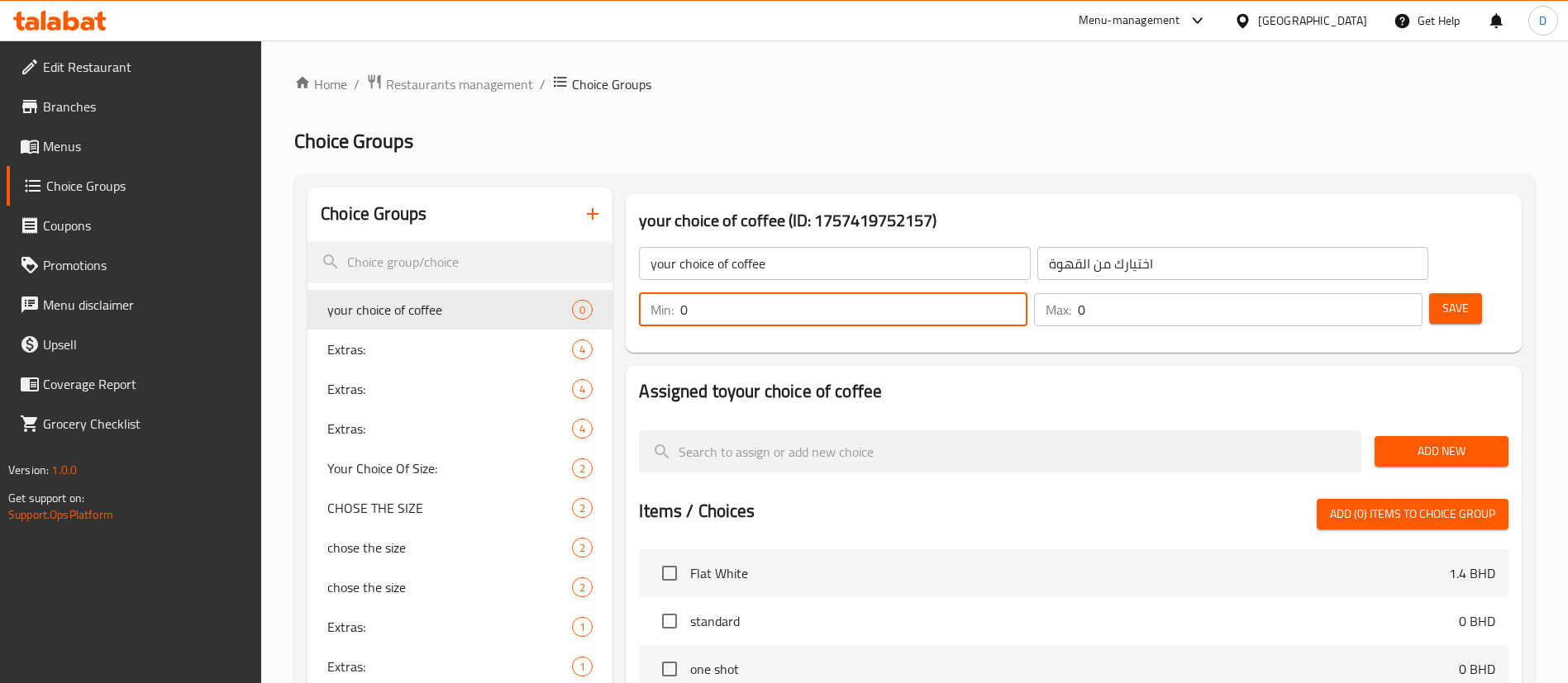
click at [1027, 294] on input "0" at bounding box center [853, 310] width 347 height 33
type input "1"
click at [1027, 294] on input "1" at bounding box center [853, 310] width 347 height 33
type input "1"
click at [1378, 294] on input "1" at bounding box center [1250, 310] width 344 height 33
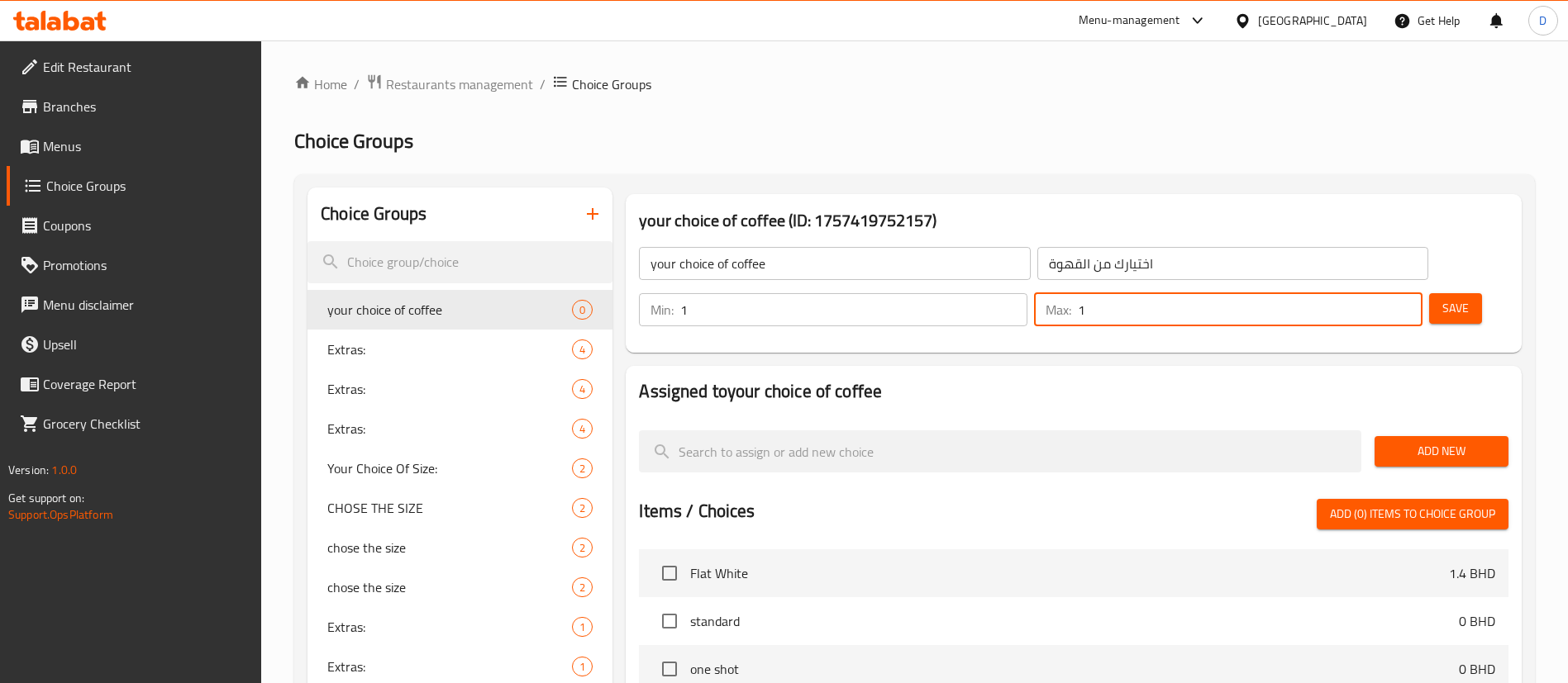
click at [1425, 442] on span "Add New" at bounding box center [1441, 452] width 108 height 21
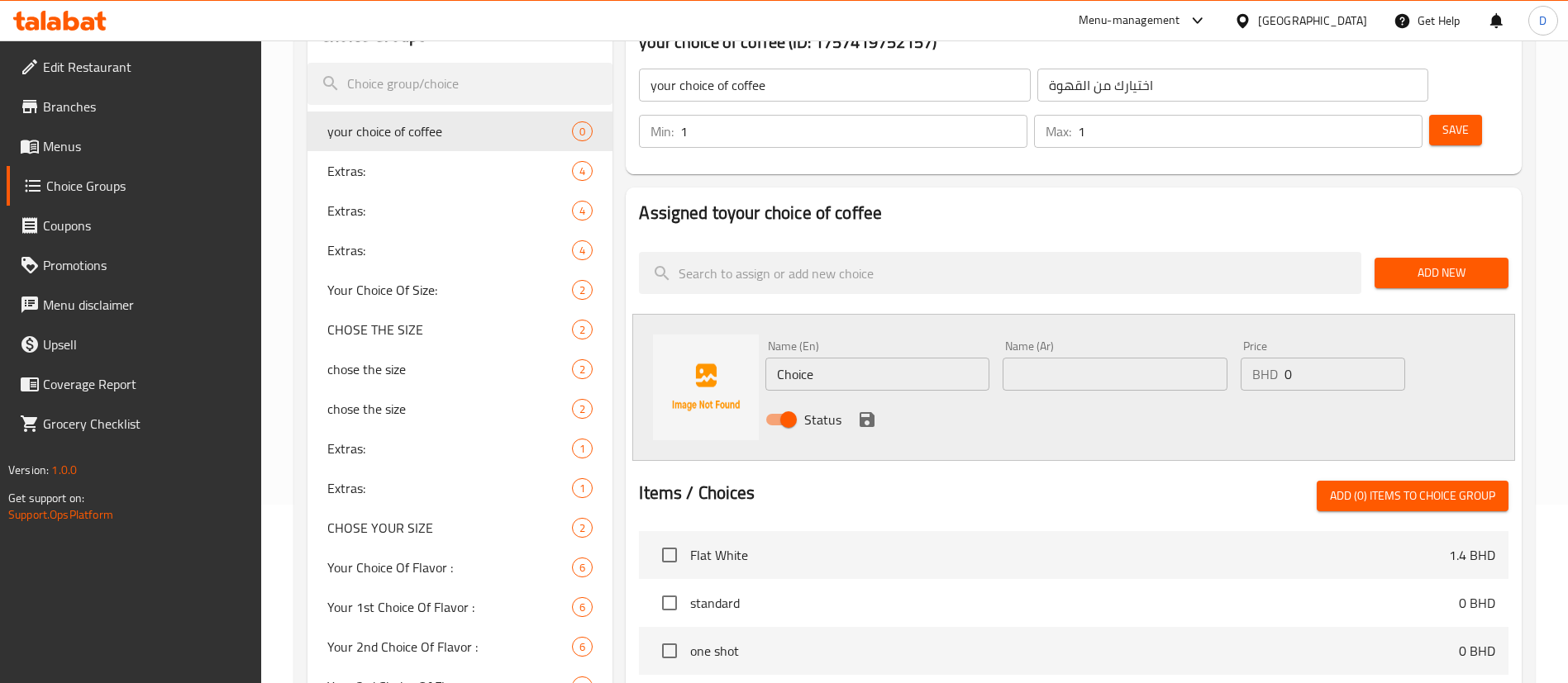
scroll to position [371, 0]
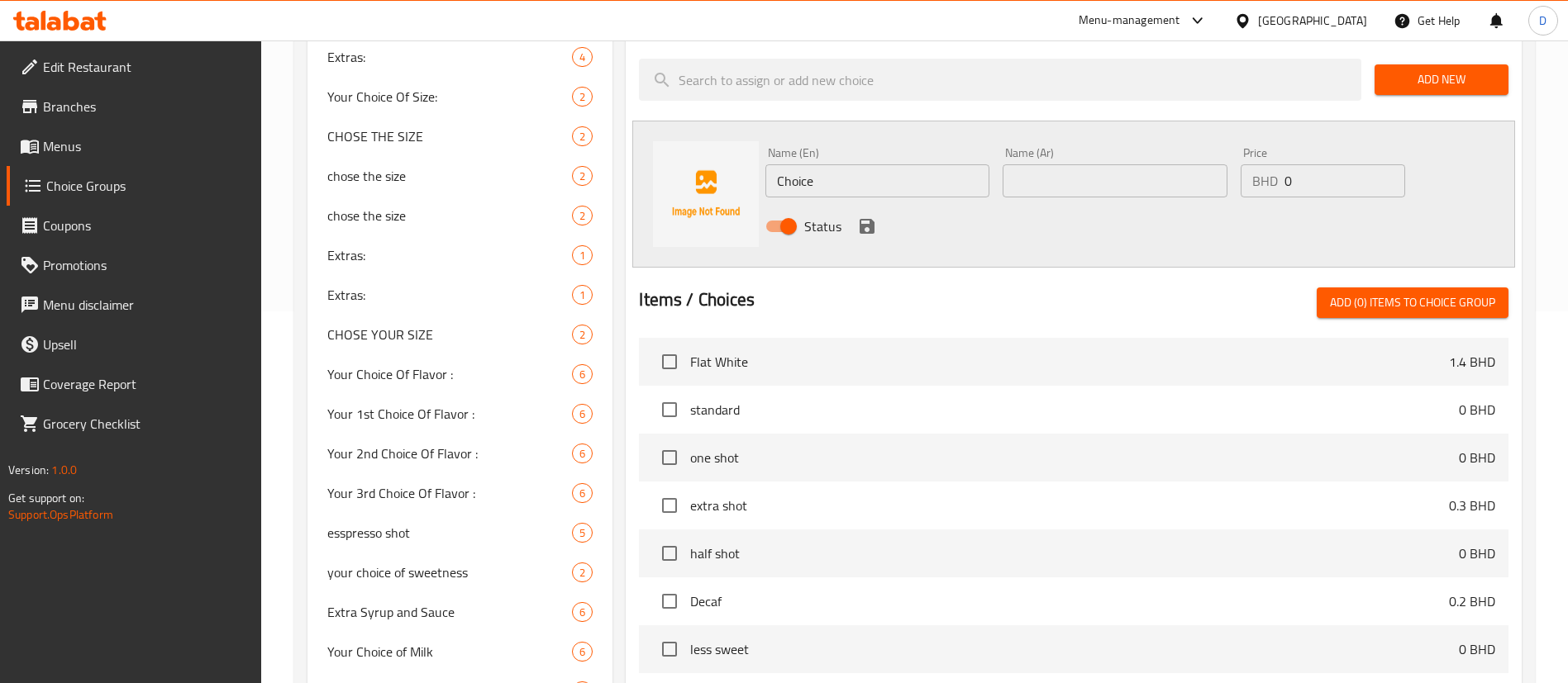
drag, startPoint x: 825, startPoint y: 144, endPoint x: 726, endPoint y: 147, distance: 99.0
click at [726, 147] on div "Name (En) Choice Name (En) Name (Ar) Name (Ar) Price BHD 0 Price Status" at bounding box center [1073, 194] width 882 height 147
paste input "Iced Americano"
type input "Iced Americano"
click at [1065, 165] on input "text" at bounding box center [1113, 181] width 224 height 33
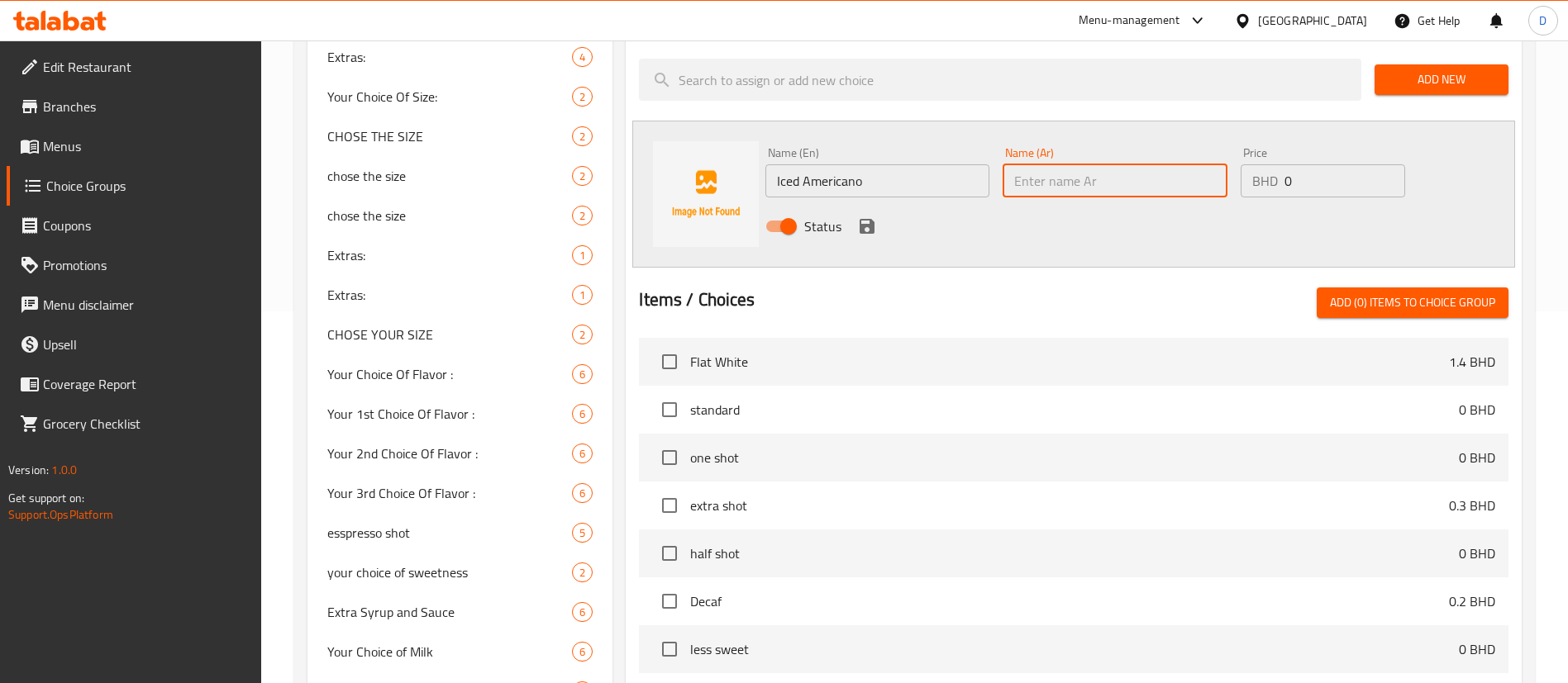
paste input "Iced Americano"
type input "Iced Americano"
click at [875, 216] on icon "save" at bounding box center [866, 225] width 20 height 20
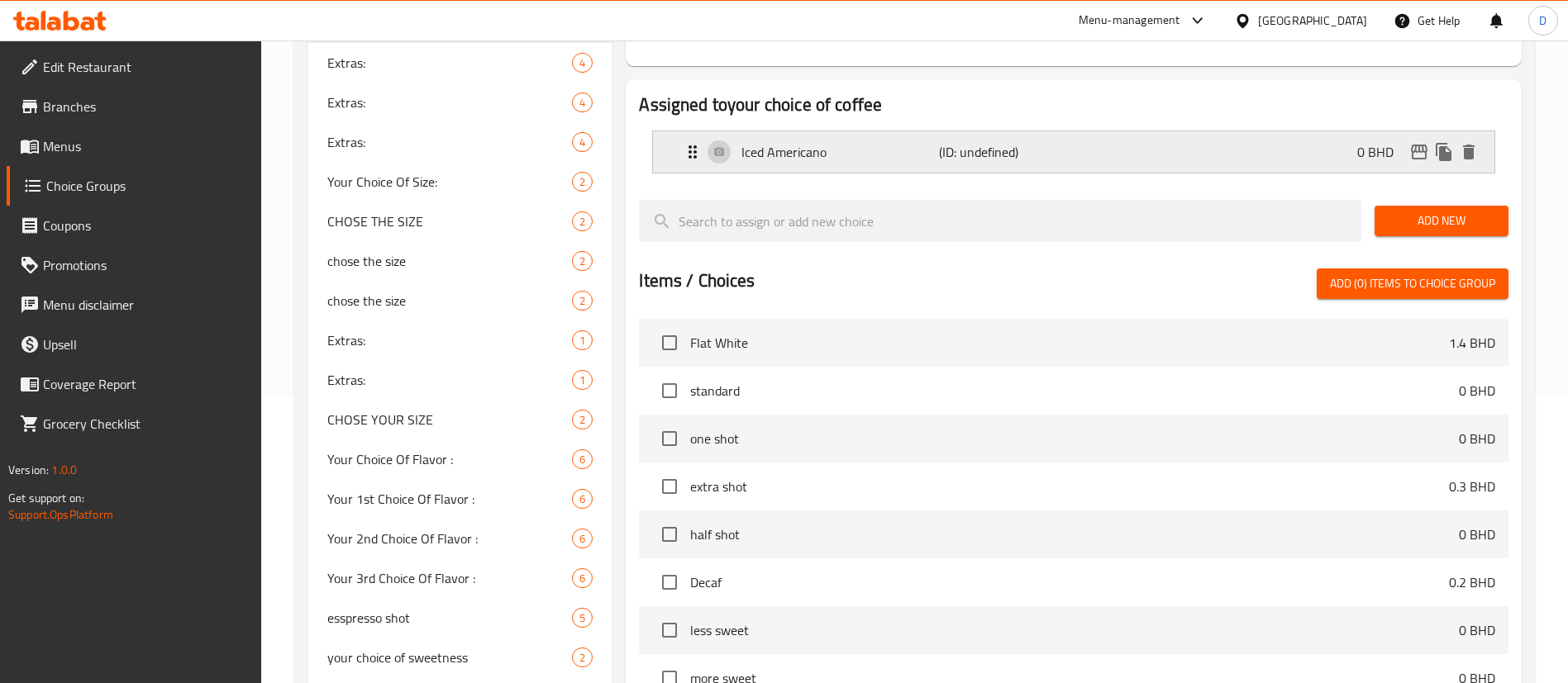
scroll to position [248, 0]
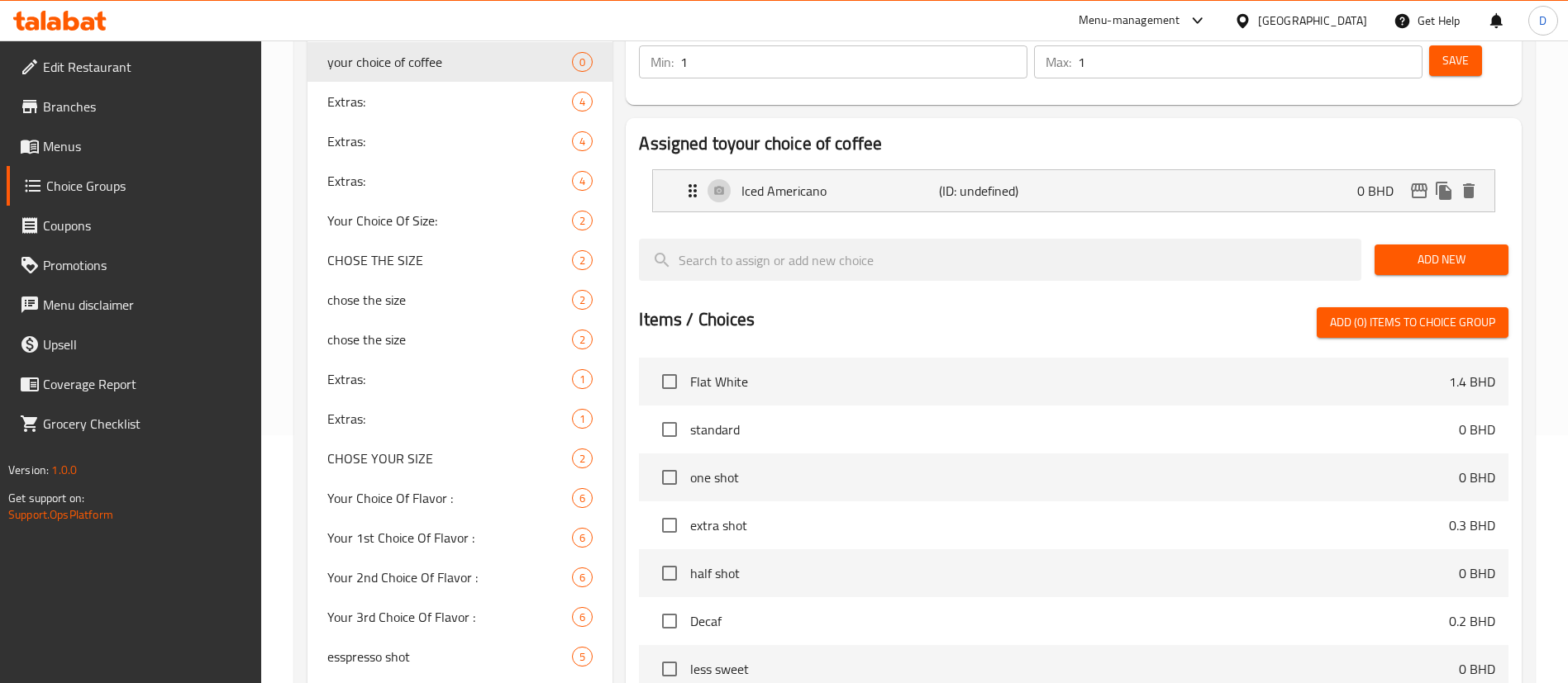
click at [1418, 250] on span "Add New" at bounding box center [1441, 260] width 108 height 21
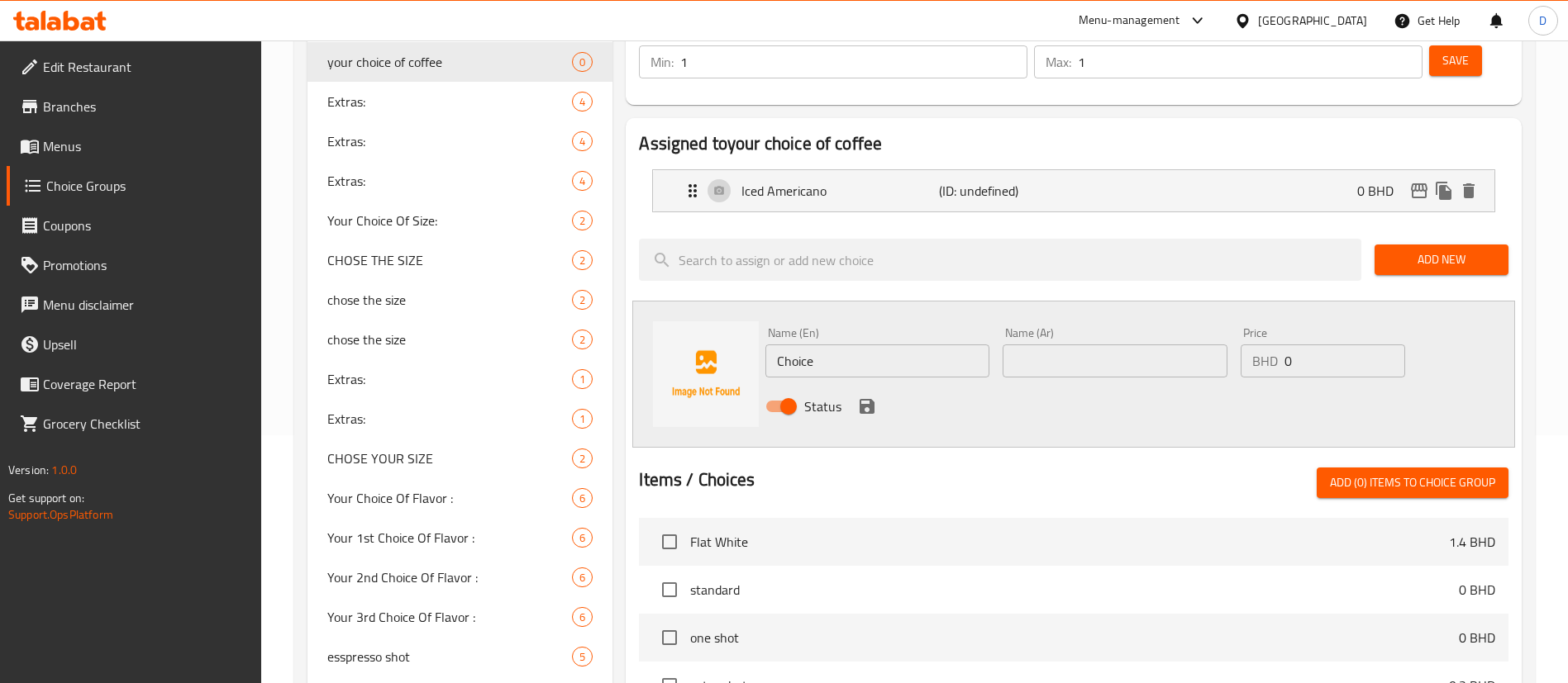
drag, startPoint x: 810, startPoint y: 311, endPoint x: 685, endPoint y: 295, distance: 126.0
click at [686, 301] on div "Name (En) Choice Name (En) Name (Ar) Name (Ar) Price BHD 0 Price Status" at bounding box center [1073, 374] width 882 height 147
paste input "Iced Latte"
type input "Iced Latte"
click at [1098, 344] on input "text" at bounding box center [1113, 360] width 224 height 33
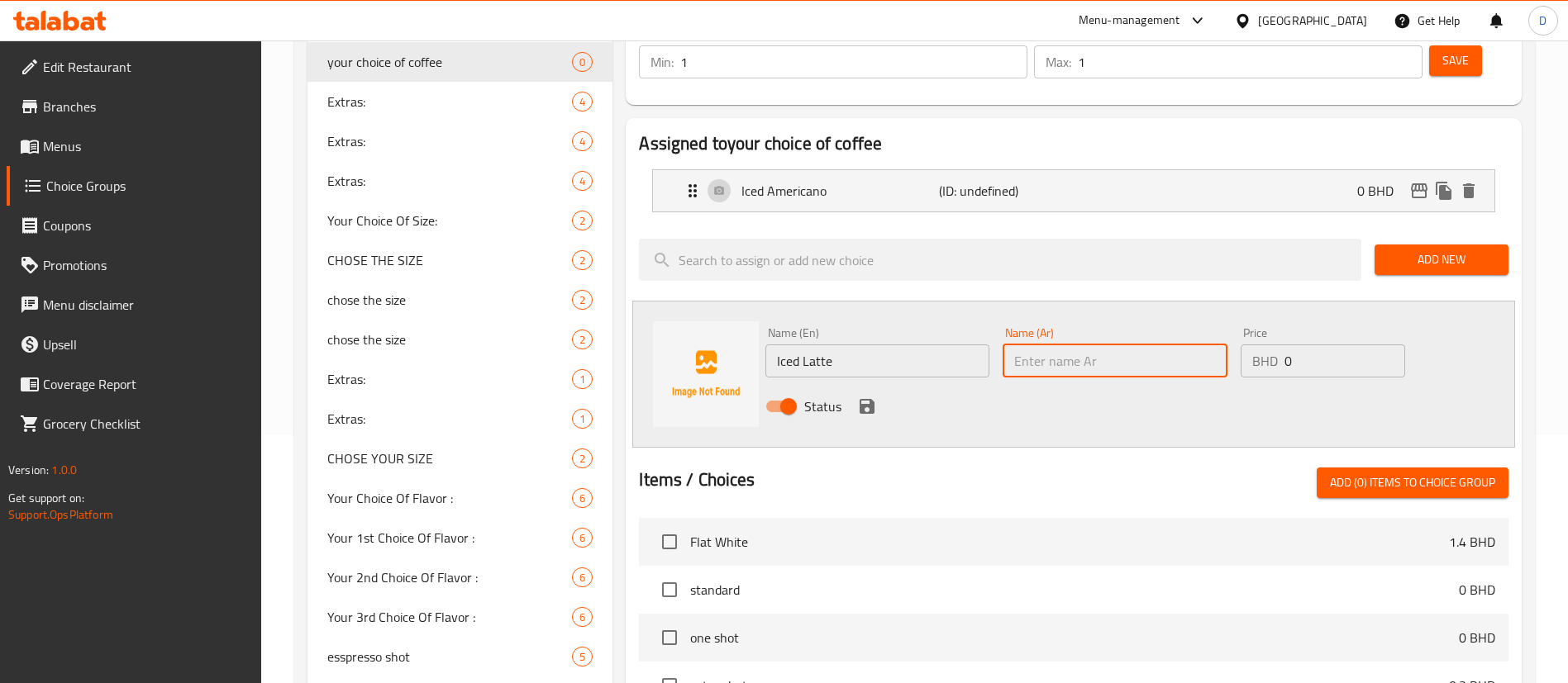
paste input "Iced Latte"
type input "Iced Latte"
click at [874, 397] on icon "save" at bounding box center [866, 406] width 20 height 20
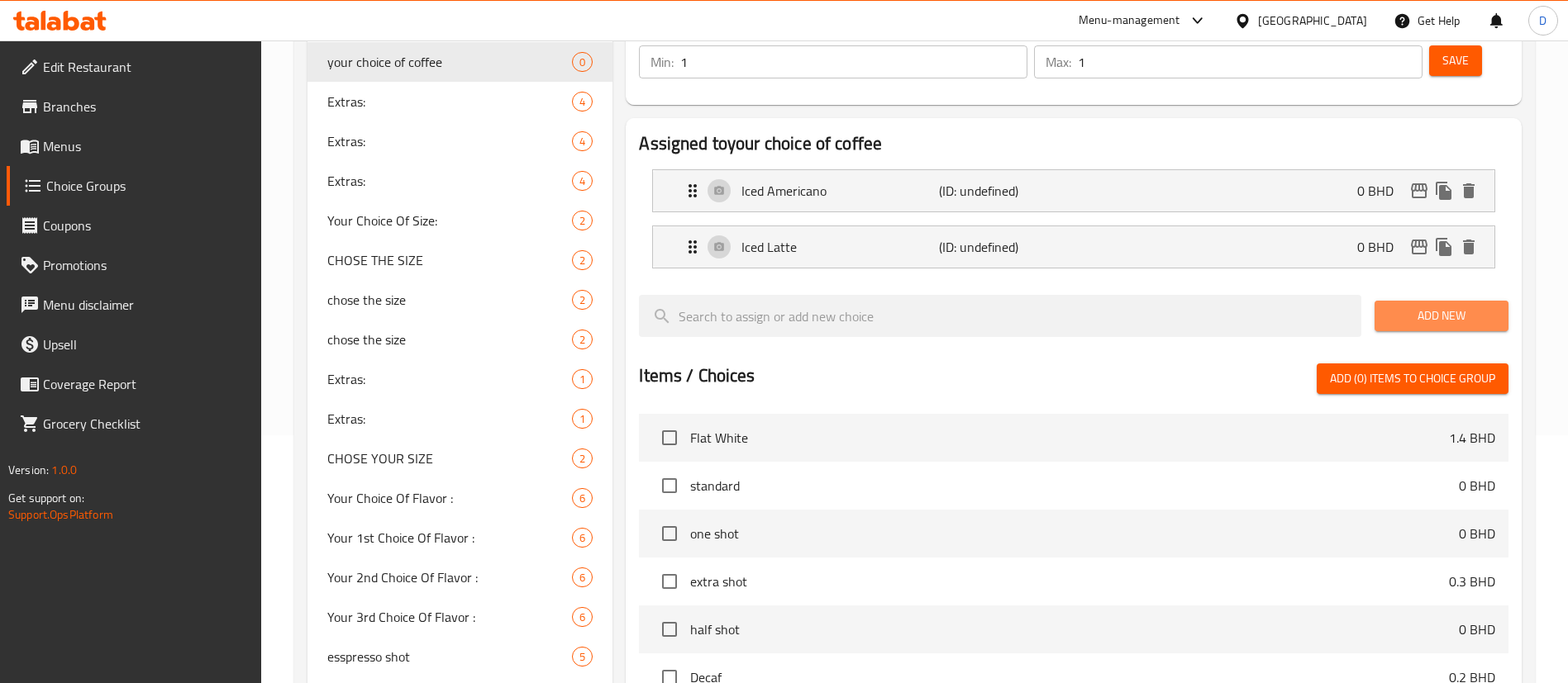
click at [1400, 306] on span "Add New" at bounding box center [1441, 316] width 108 height 21
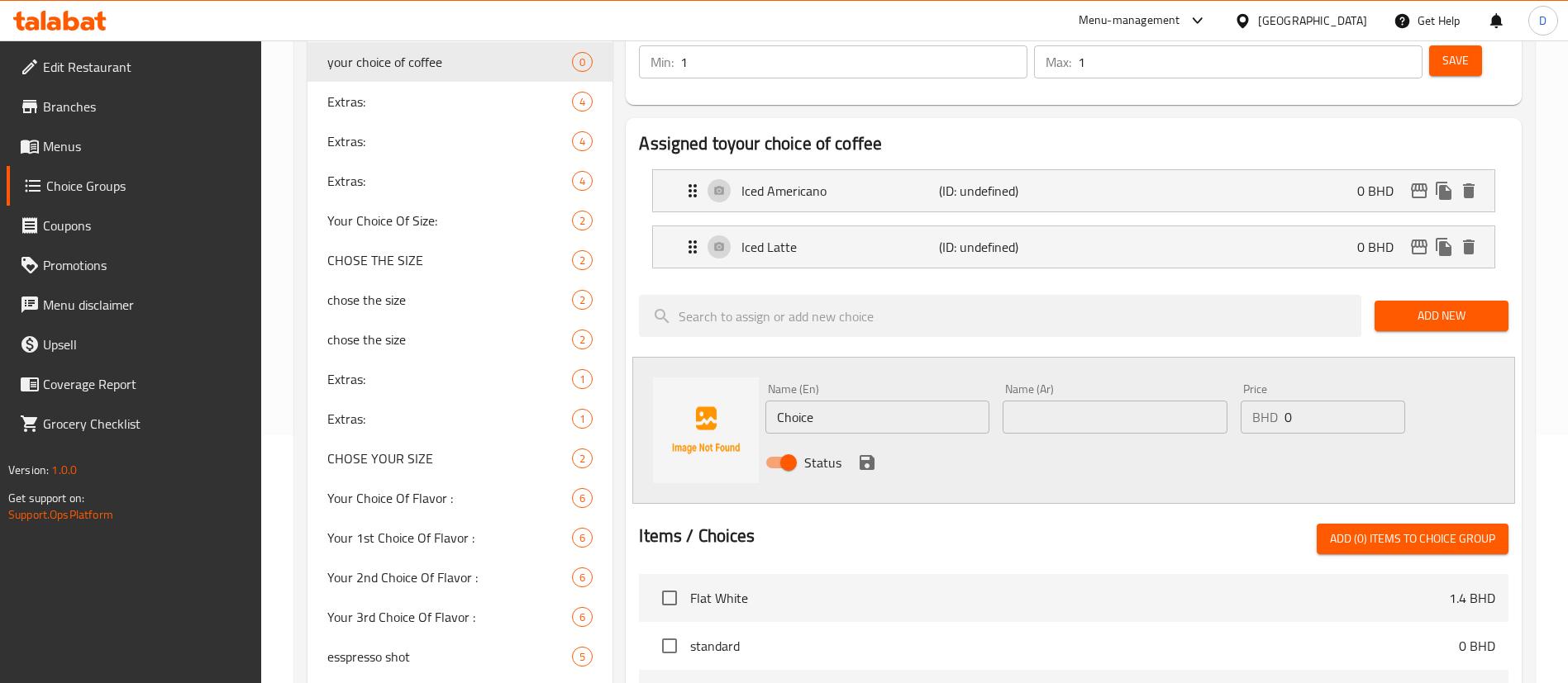
drag, startPoint x: 843, startPoint y: 371, endPoint x: 653, endPoint y: 353, distance: 190.9
click at [648, 357] on div "Name (En) Choice Name (En) Name (Ar) Name (Ar) Price BHD 0 Price Status" at bounding box center [1073, 430] width 882 height 147
paste input "Iced Spanish Latte"
type input "Iced Spanish Latte"
click at [1113, 400] on input "text" at bounding box center [1113, 416] width 224 height 33
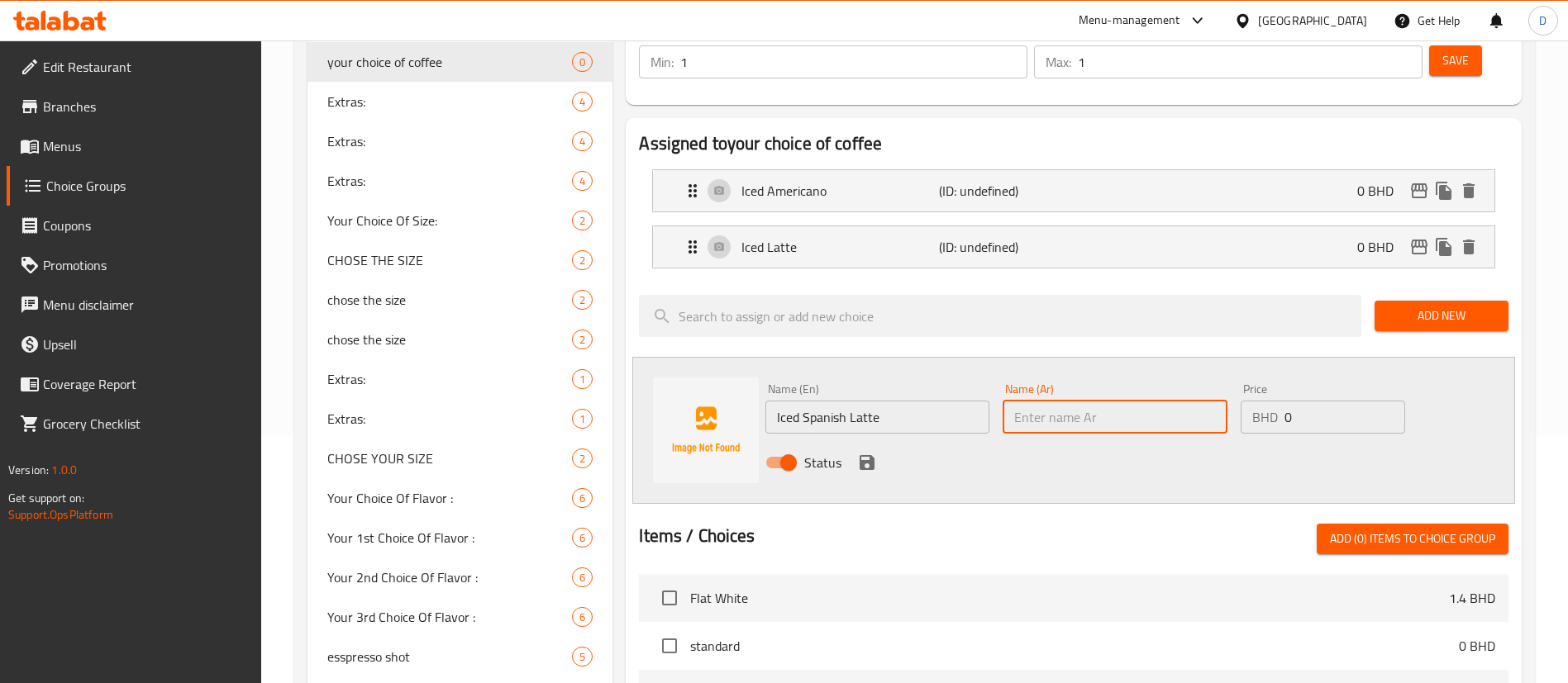
paste input "Iced Spanish Latte"
type input "Iced Spanish Latte"
click at [865, 441] on div "Status" at bounding box center [1114, 463] width 712 height 45
click at [866, 453] on icon "save" at bounding box center [866, 462] width 20 height 20
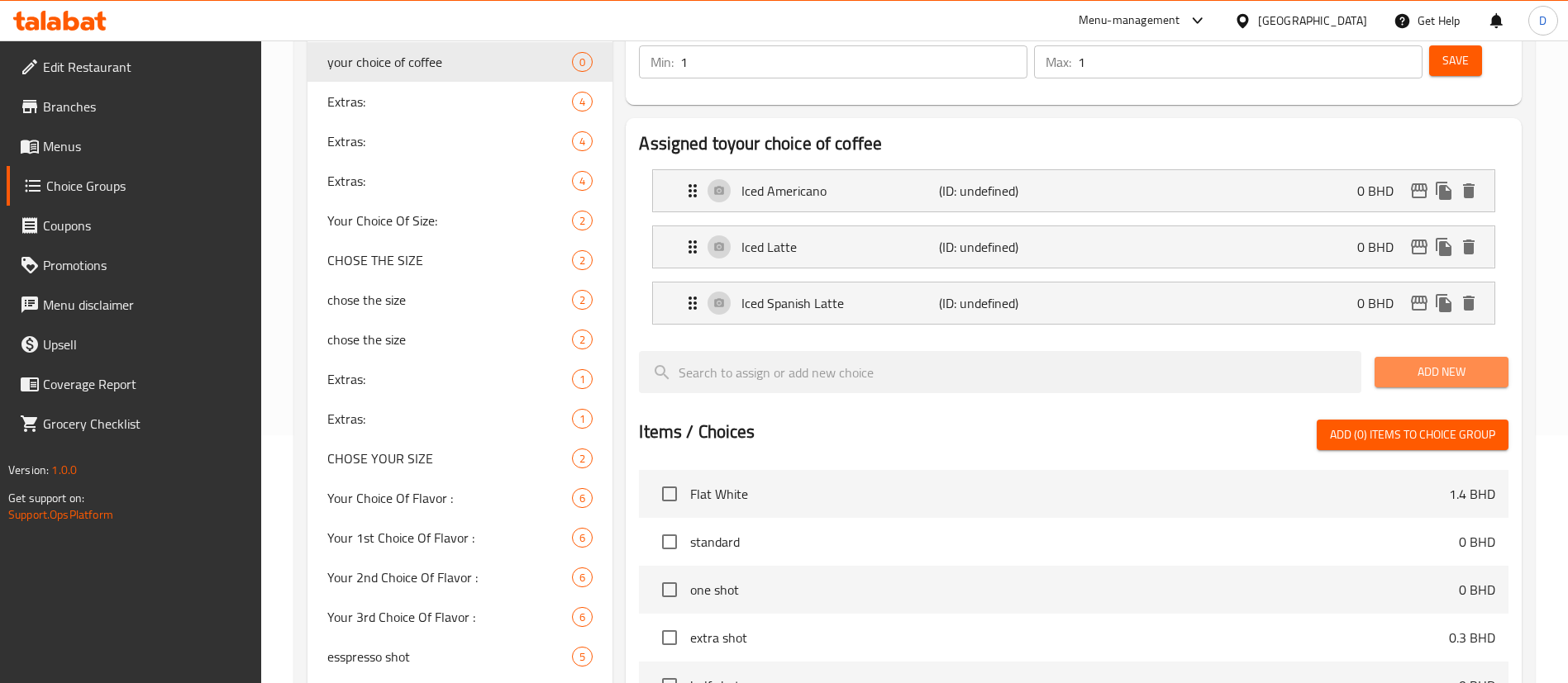
click at [1406, 357] on button "Add New" at bounding box center [1441, 372] width 134 height 31
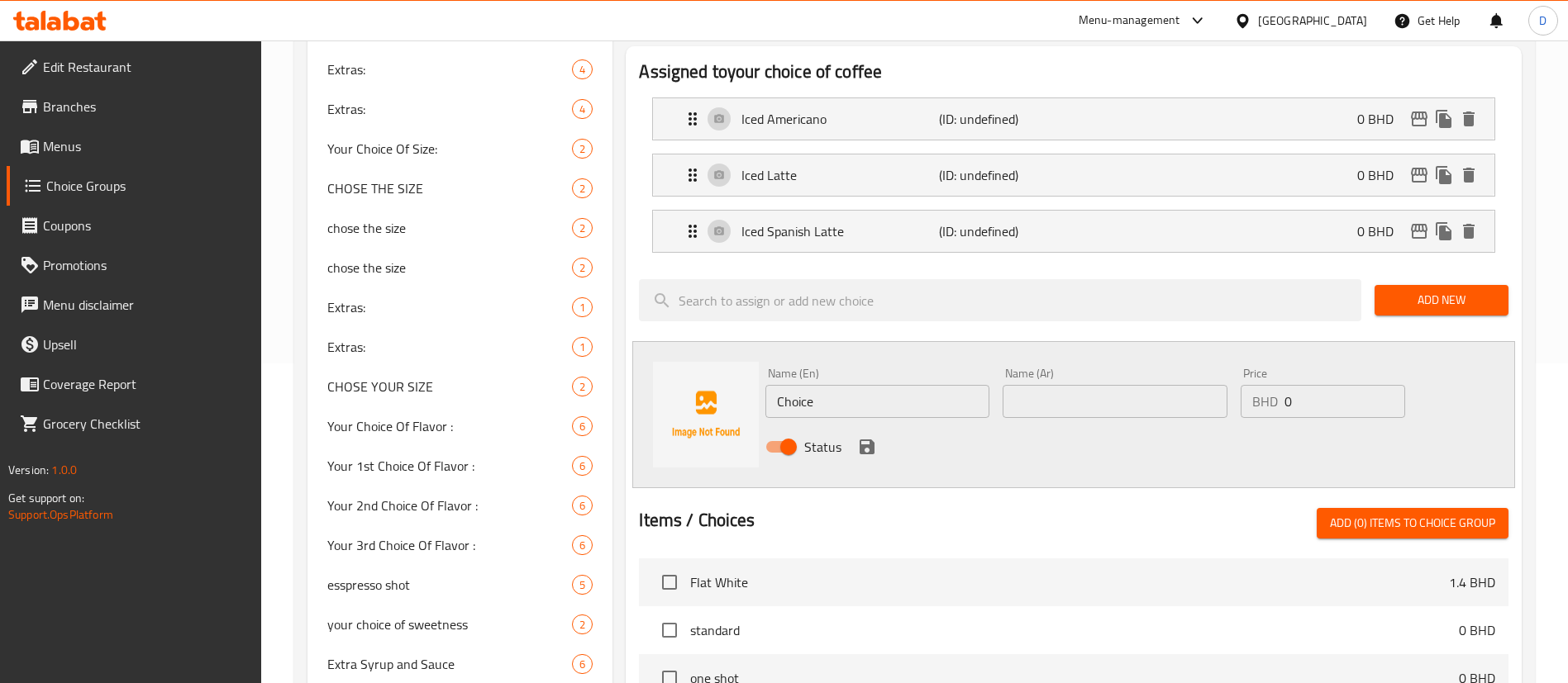
scroll to position [371, 0]
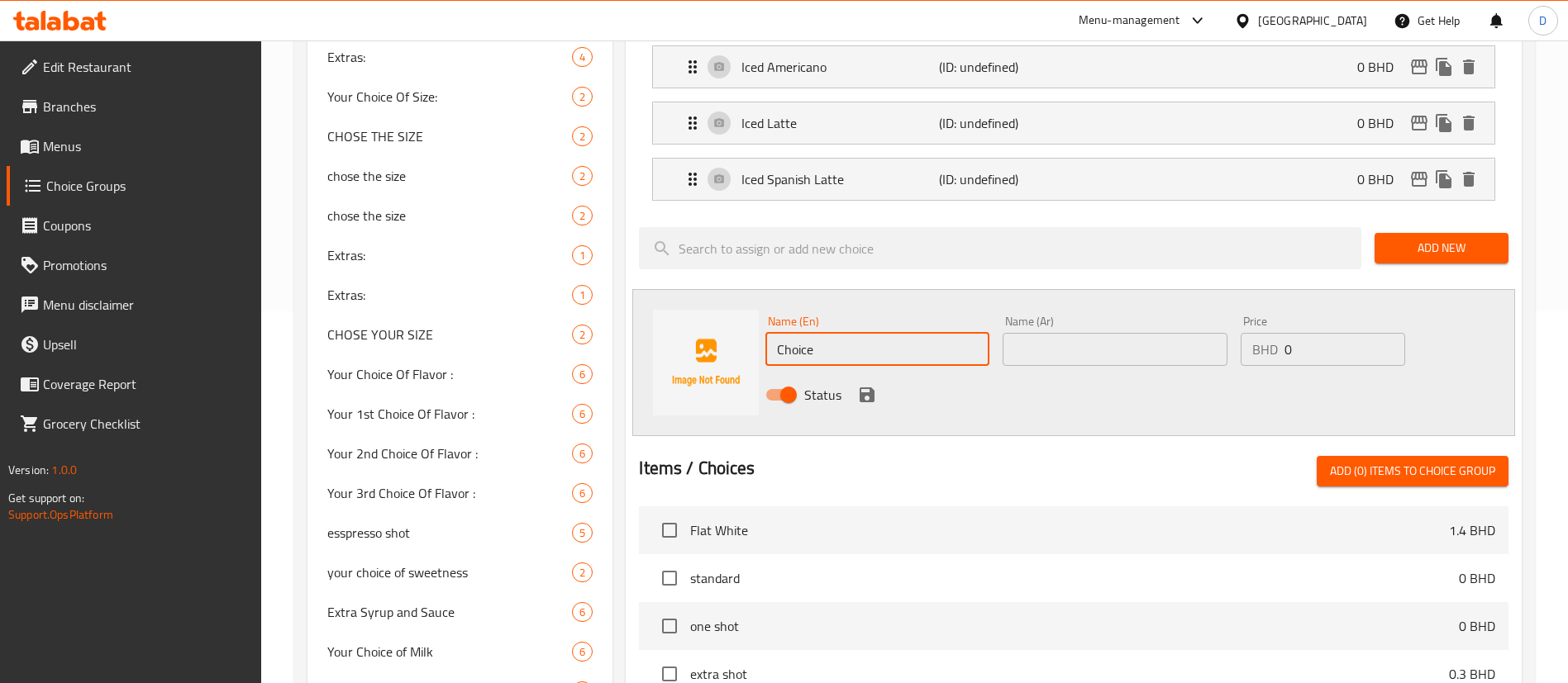
drag, startPoint x: 854, startPoint y: 288, endPoint x: 735, endPoint y: 294, distance: 119.2
click at [735, 294] on div "Name (En) Choice Name (En) Name (Ar) Name (Ar) Price BHD 0 Price Status" at bounding box center [1073, 362] width 882 height 147
paste input "Meduim Hot Americano"
type input "Meduim Hot Americano"
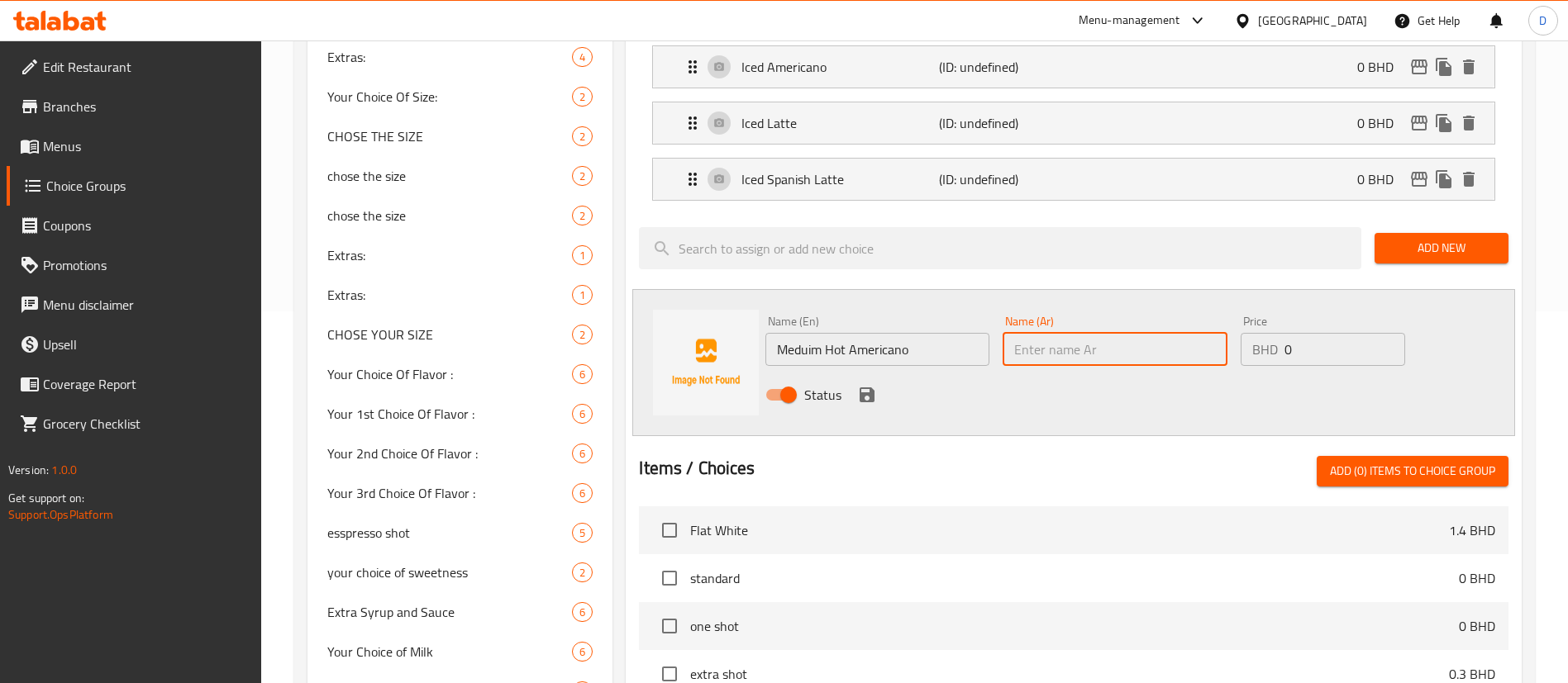
click at [1067, 333] on input "text" at bounding box center [1113, 349] width 224 height 33
paste input "Meduim Hot Americano"
type input "Meduim Hot Americano"
click at [864, 385] on icon "save" at bounding box center [866, 395] width 20 height 20
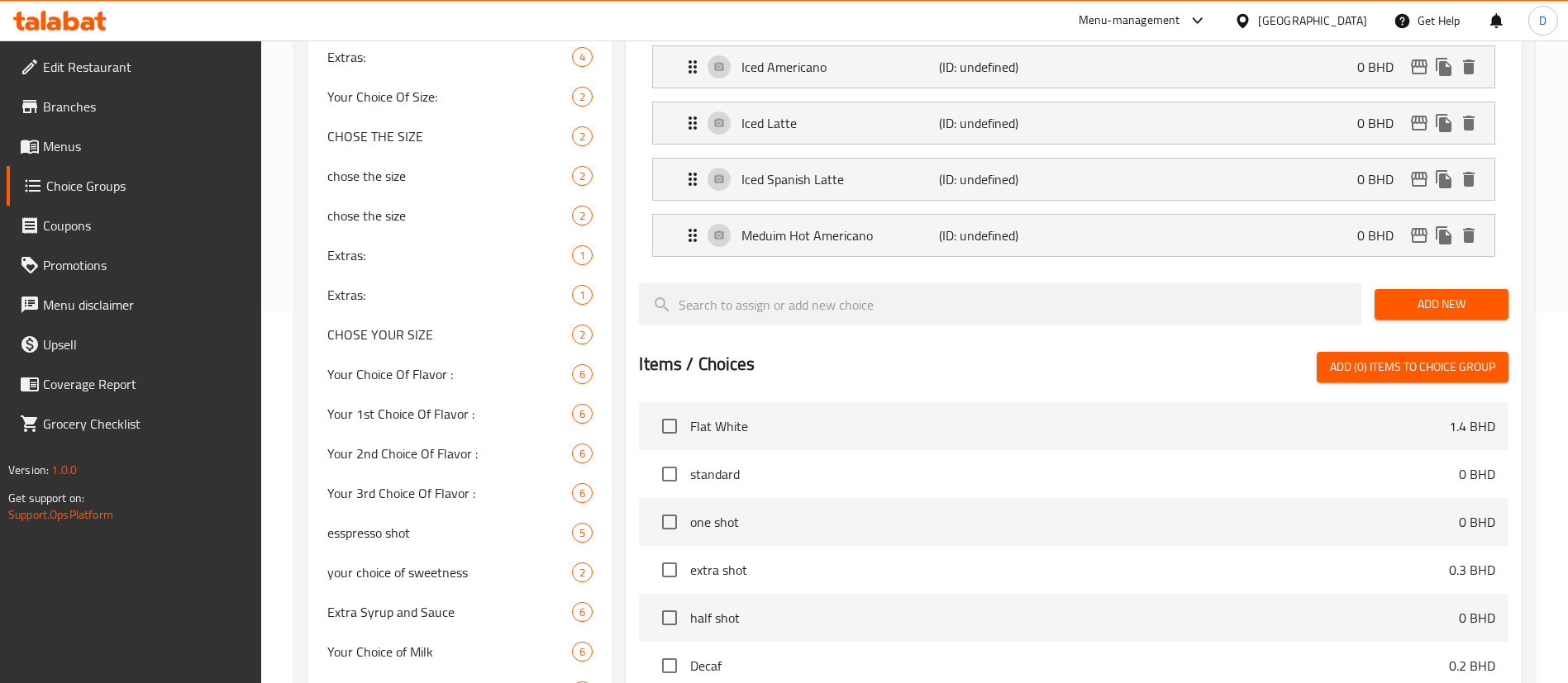
click at [1386, 289] on button "Add New" at bounding box center [1441, 304] width 134 height 31
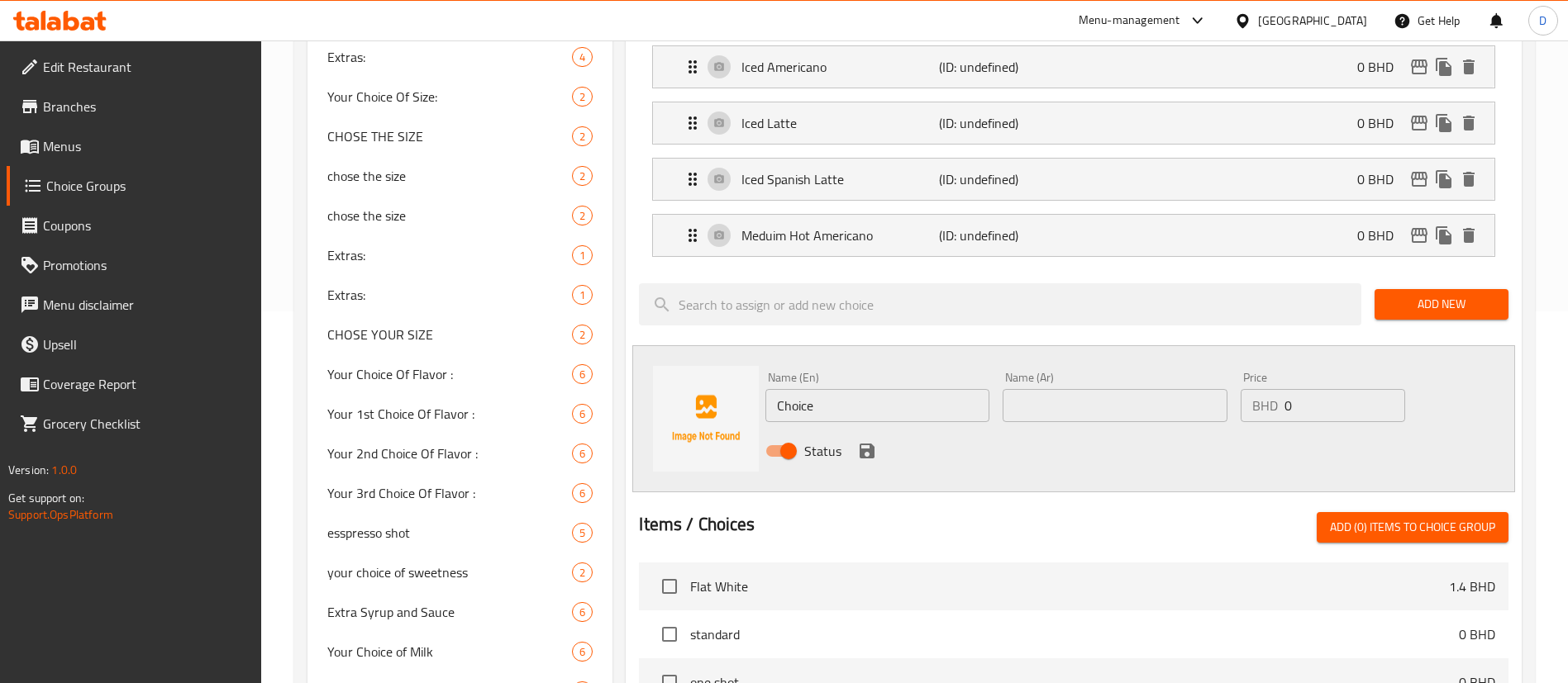
drag, startPoint x: 766, startPoint y: 356, endPoint x: 723, endPoint y: 356, distance: 43.0
click at [723, 356] on div "Name (En) Choice Name (En) Name (Ar) Name (Ar) Price BHD 0 Price Status" at bounding box center [1073, 418] width 882 height 147
paste input "Hot Latt"
type input "Hot Latte"
click at [1065, 389] on input "text" at bounding box center [1113, 405] width 224 height 33
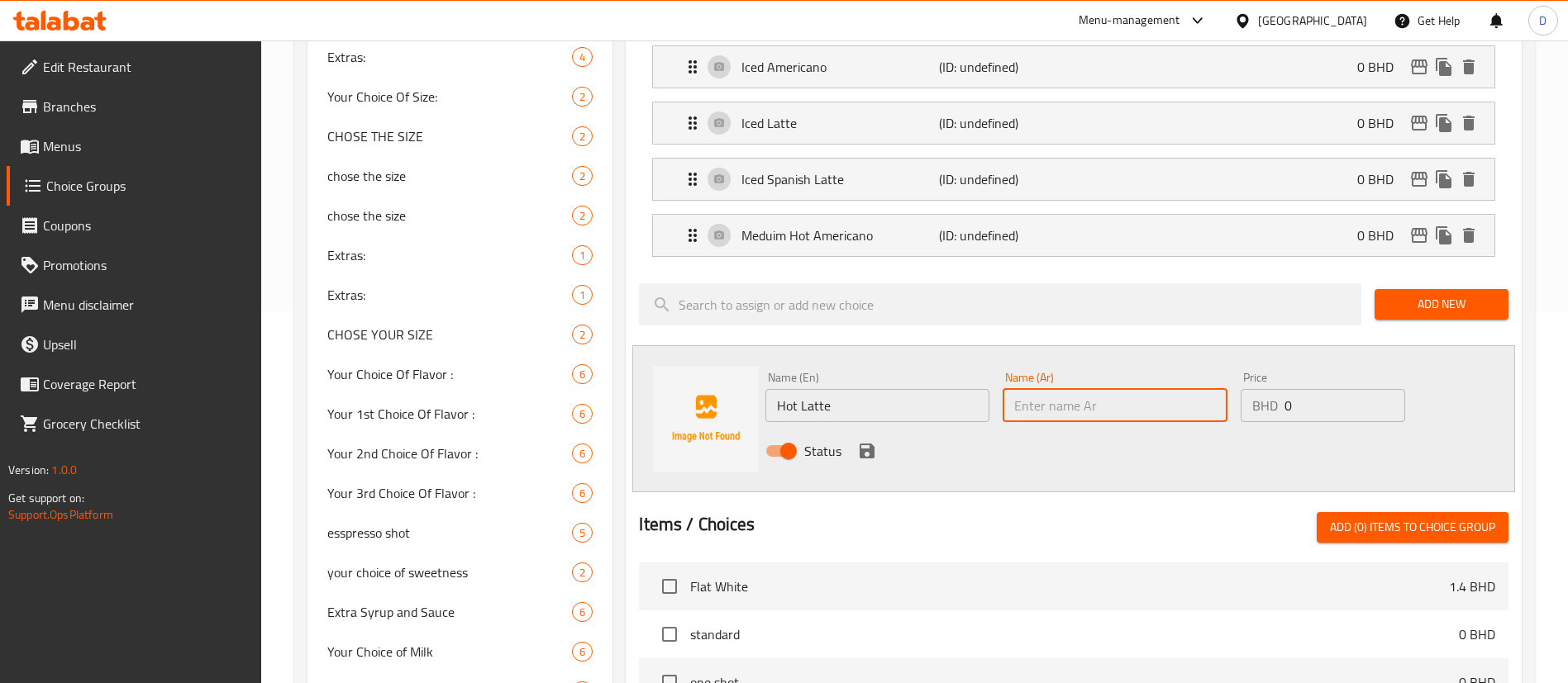
paste input "Hot Latte"
type input "Hot Latte"
click at [872, 443] on icon "save" at bounding box center [867, 451] width 15 height 15
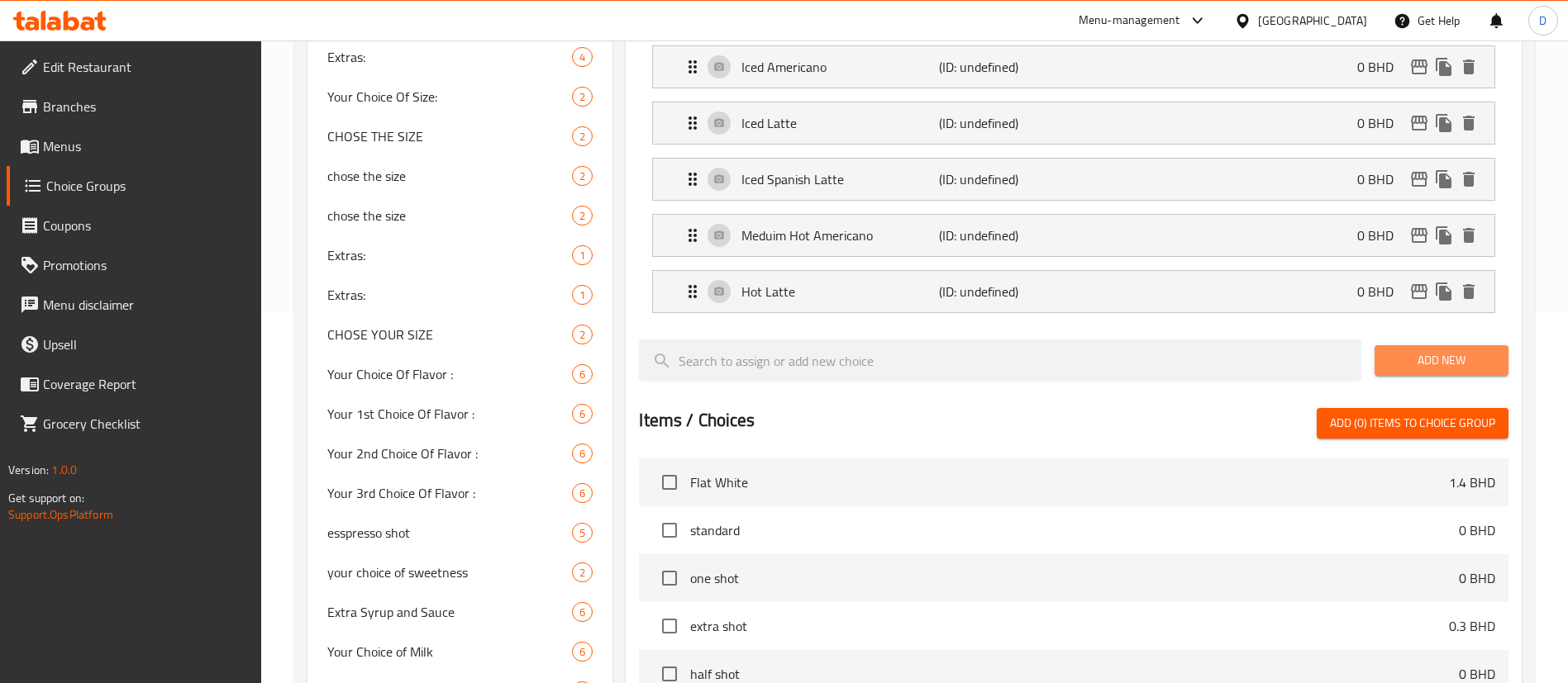
click at [1420, 345] on button "Add New" at bounding box center [1441, 360] width 134 height 31
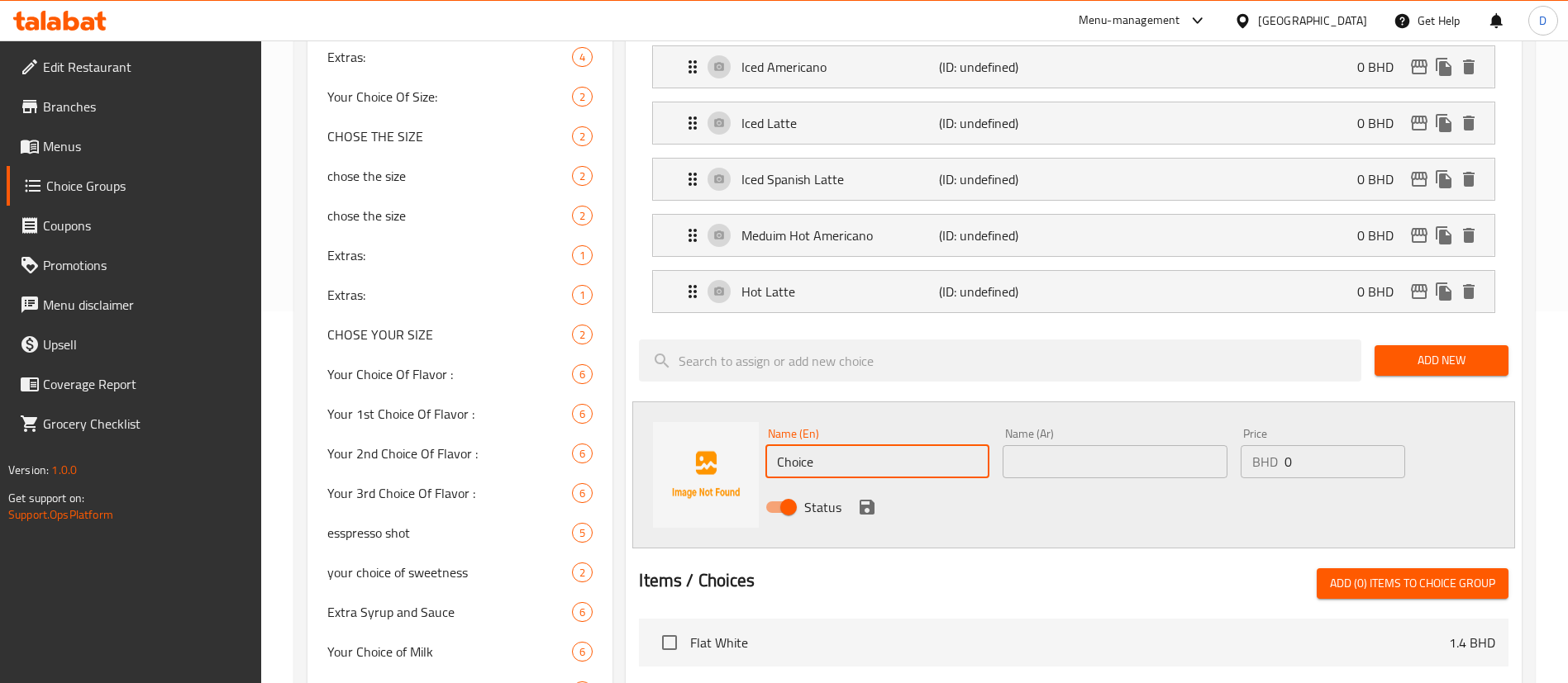
drag, startPoint x: 818, startPoint y: 407, endPoint x: 767, endPoint y: 400, distance: 51.5
click at [719, 406] on div "Name (En) Choice Name (En) Name (Ar) Name (Ar) Price BHD 0 Price Status" at bounding box center [1073, 474] width 882 height 147
paste input "Hot Spanish Latt"
type input "Hot Spanish Latte"
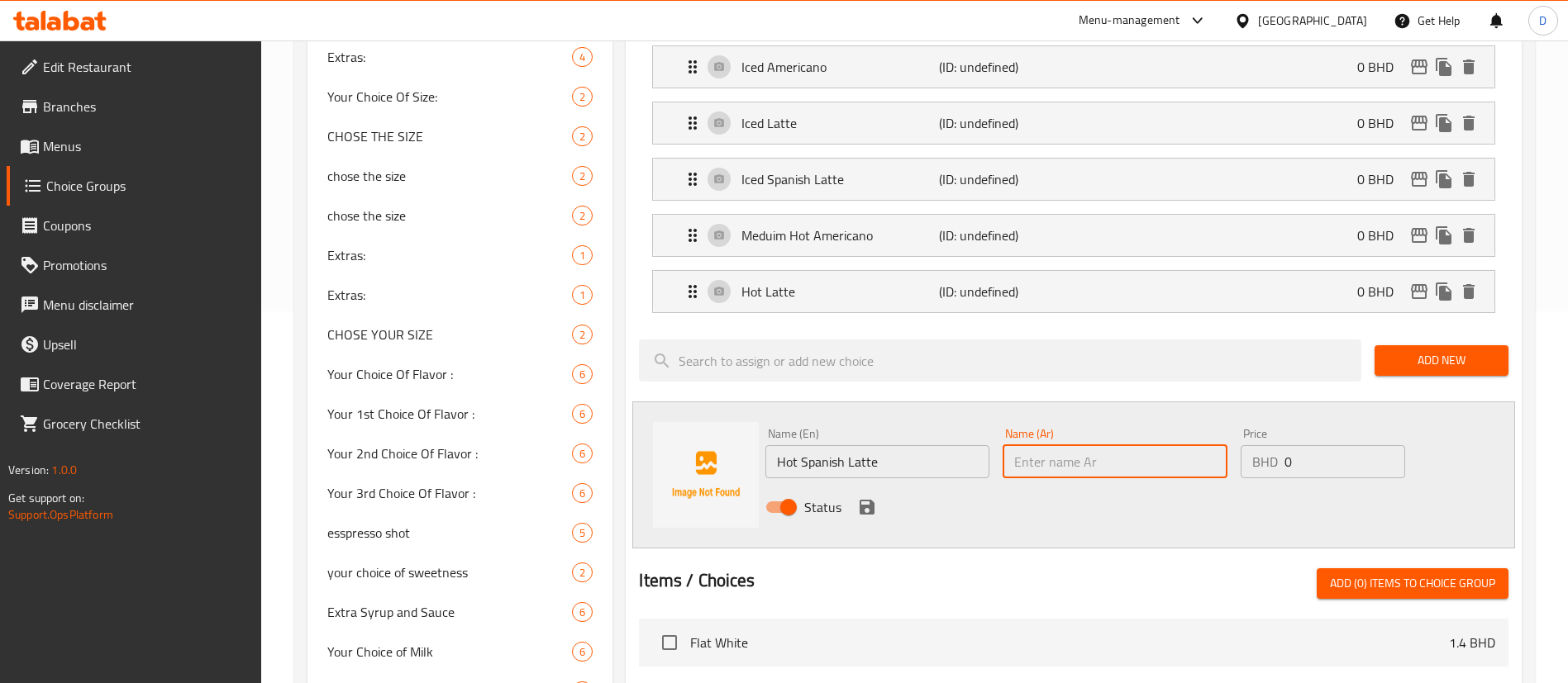
click at [1095, 445] on input "text" at bounding box center [1113, 461] width 224 height 33
paste input "Hot Spanish Latte"
type input "Hot Spanish Latte"
click at [871, 500] on icon "save" at bounding box center [867, 507] width 15 height 15
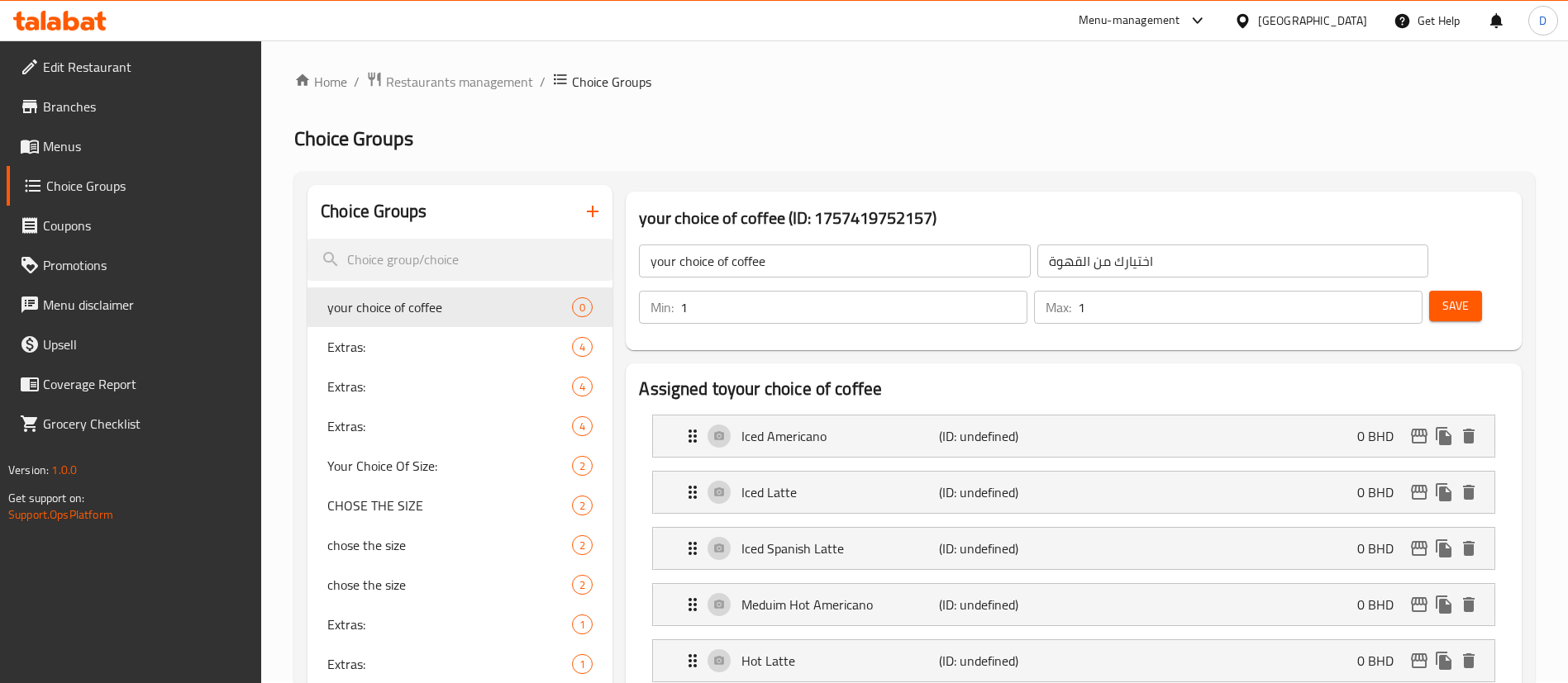
scroll to position [0, 0]
click at [1429, 294] on button "Save" at bounding box center [1455, 309] width 53 height 31
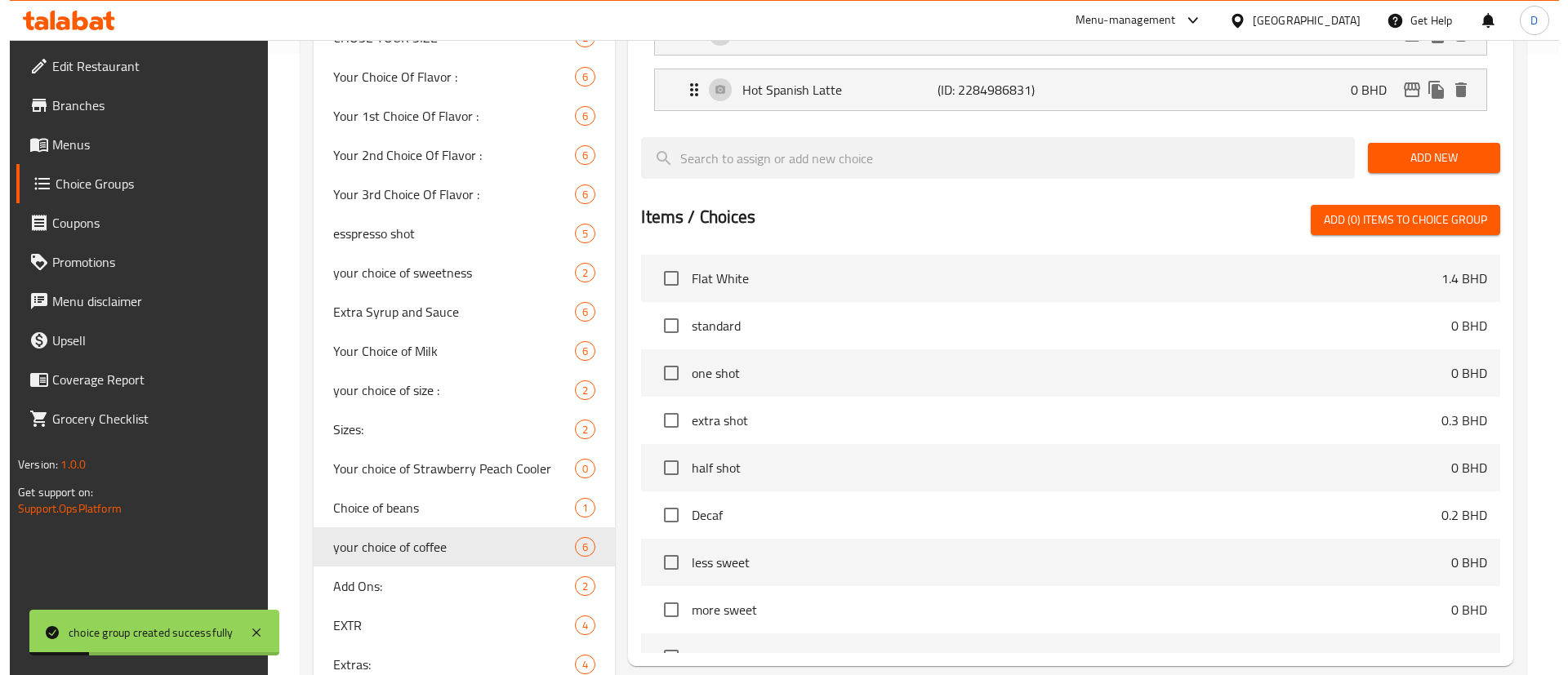
scroll to position [840, 0]
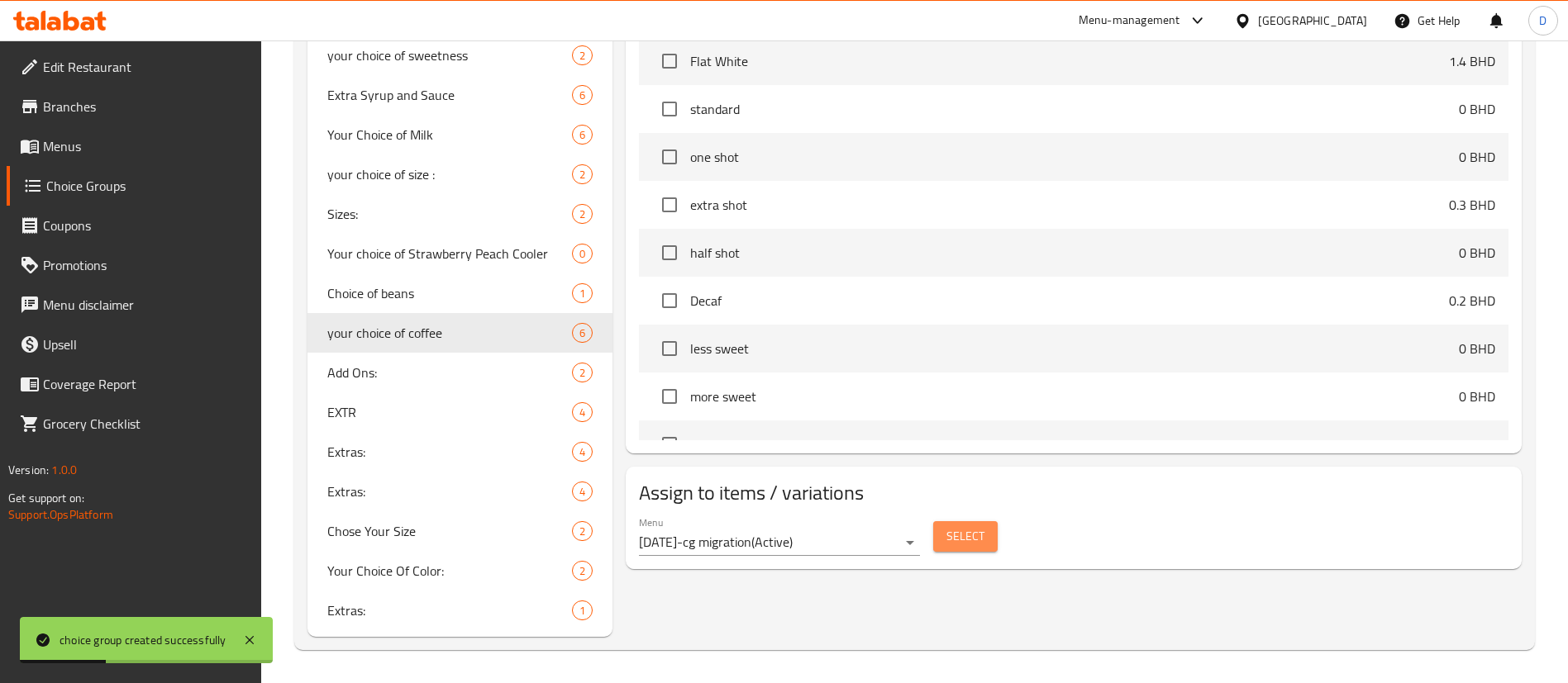
click at [958, 527] on span "Select" at bounding box center [965, 537] width 38 height 21
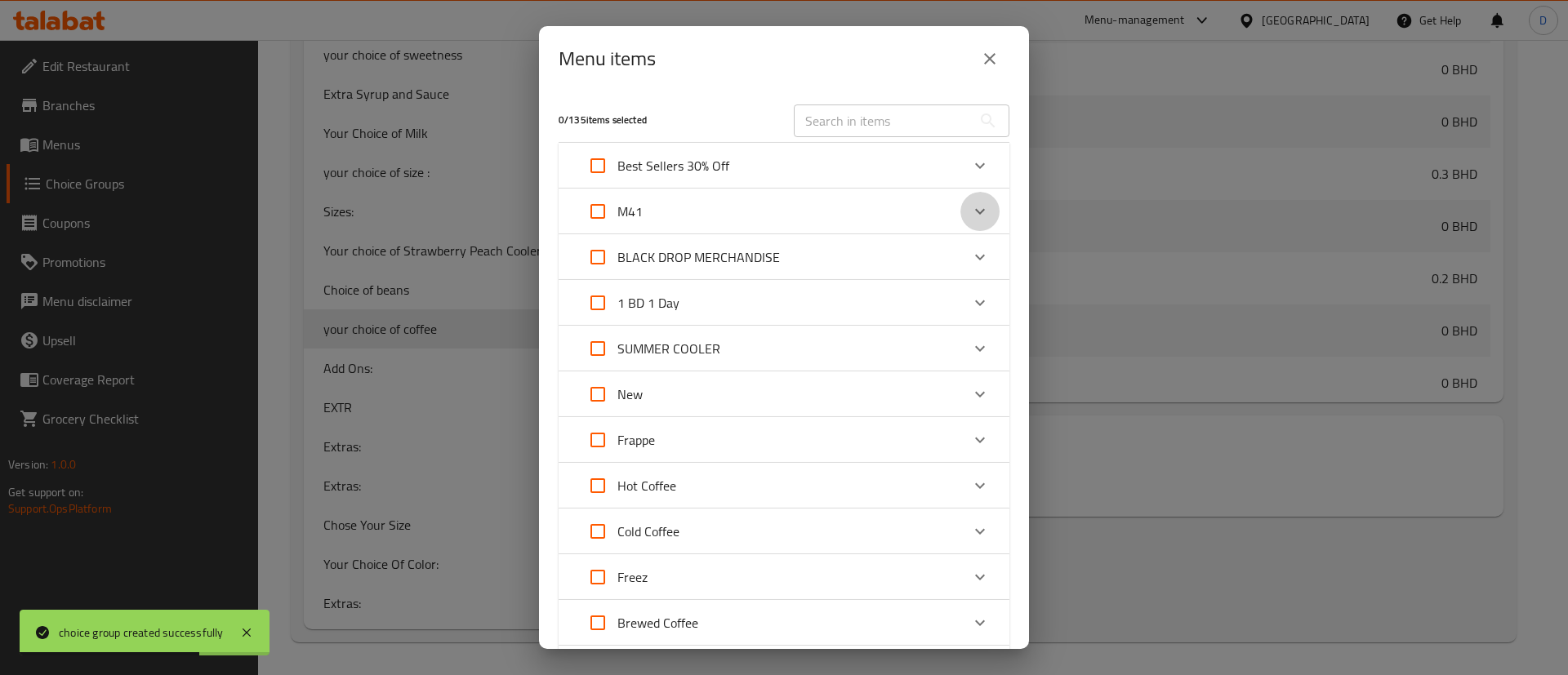
click at [970, 202] on icon "Expand" at bounding box center [979, 211] width 19 height 19
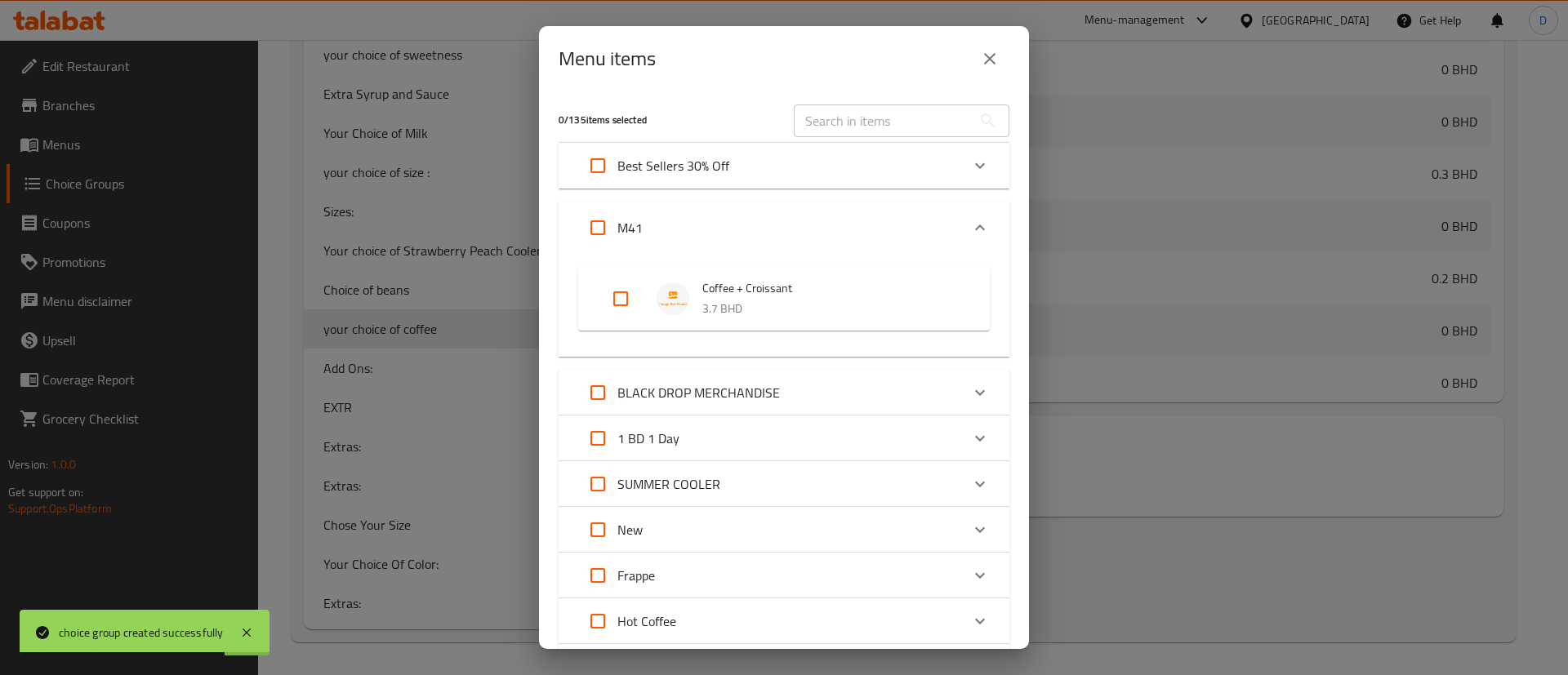
click at [628, 296] on input "Expand" at bounding box center [620, 299] width 39 height 39
checkbox input "true"
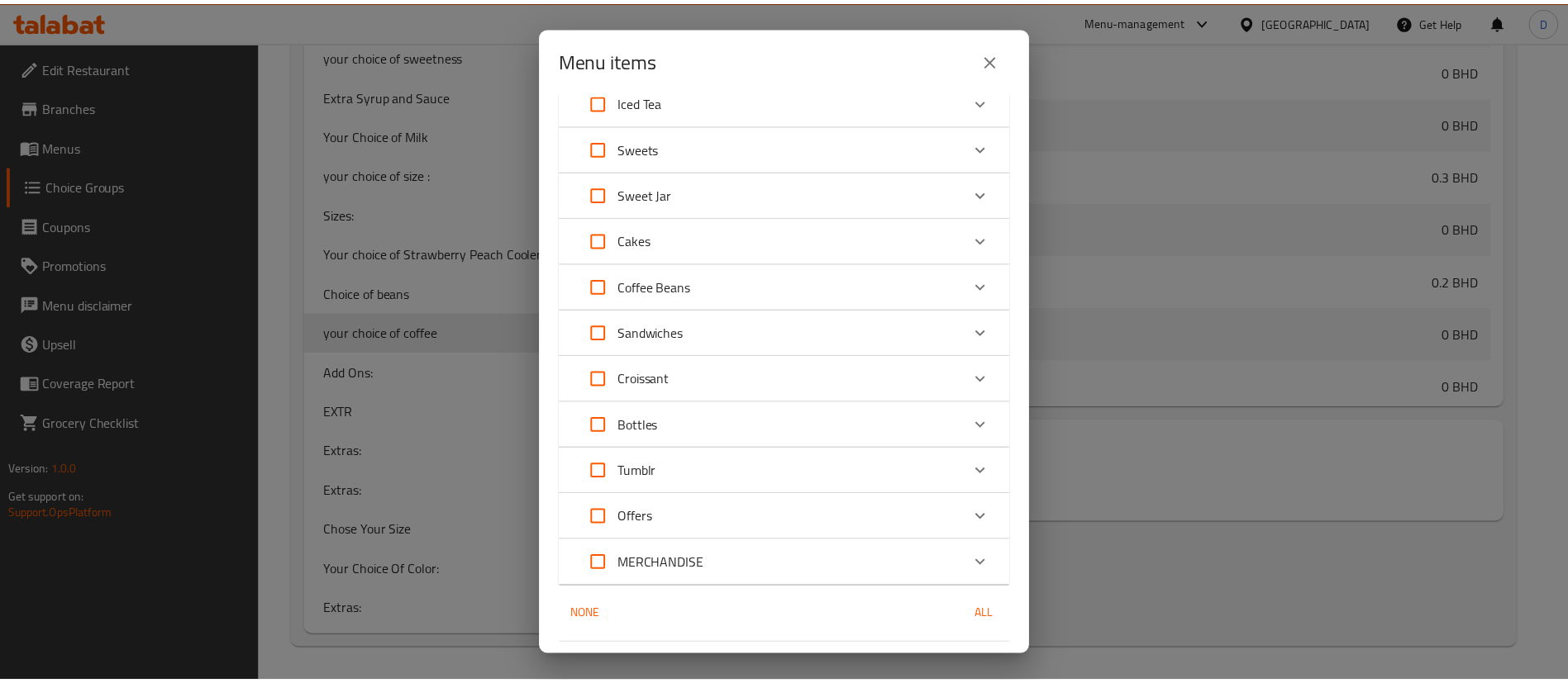
scroll to position [850, 0]
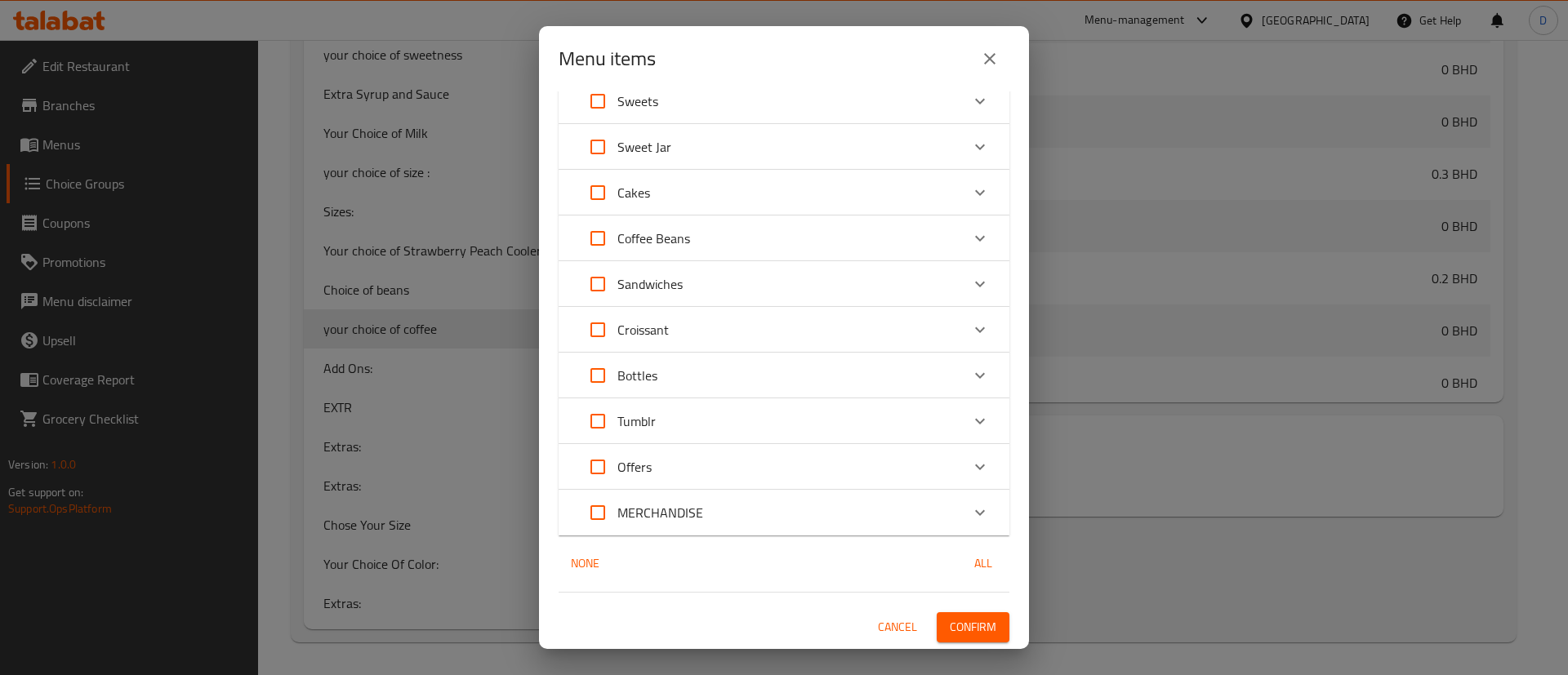
click at [962, 629] on span "Confirm" at bounding box center [973, 628] width 46 height 20
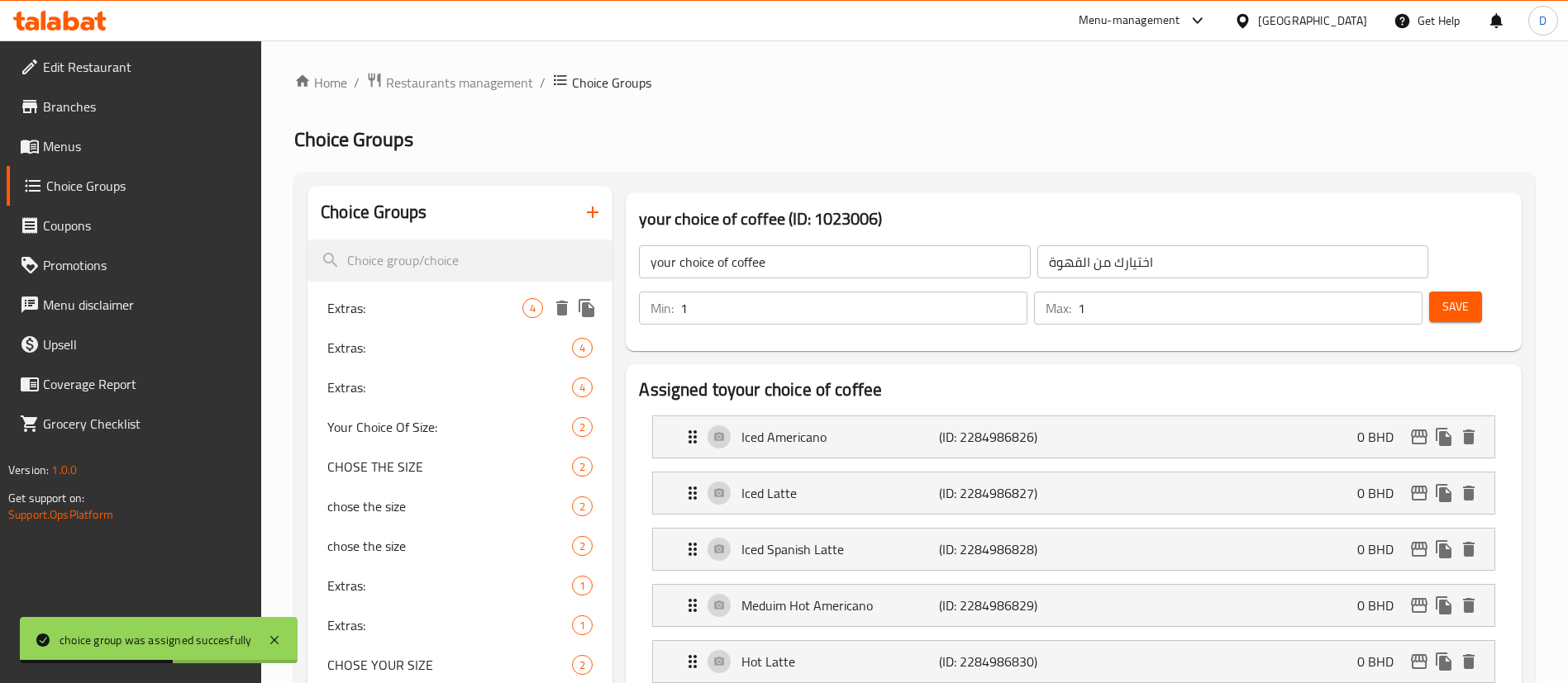
scroll to position [0, 0]
click at [586, 215] on icon "button" at bounding box center [592, 213] width 20 height 20
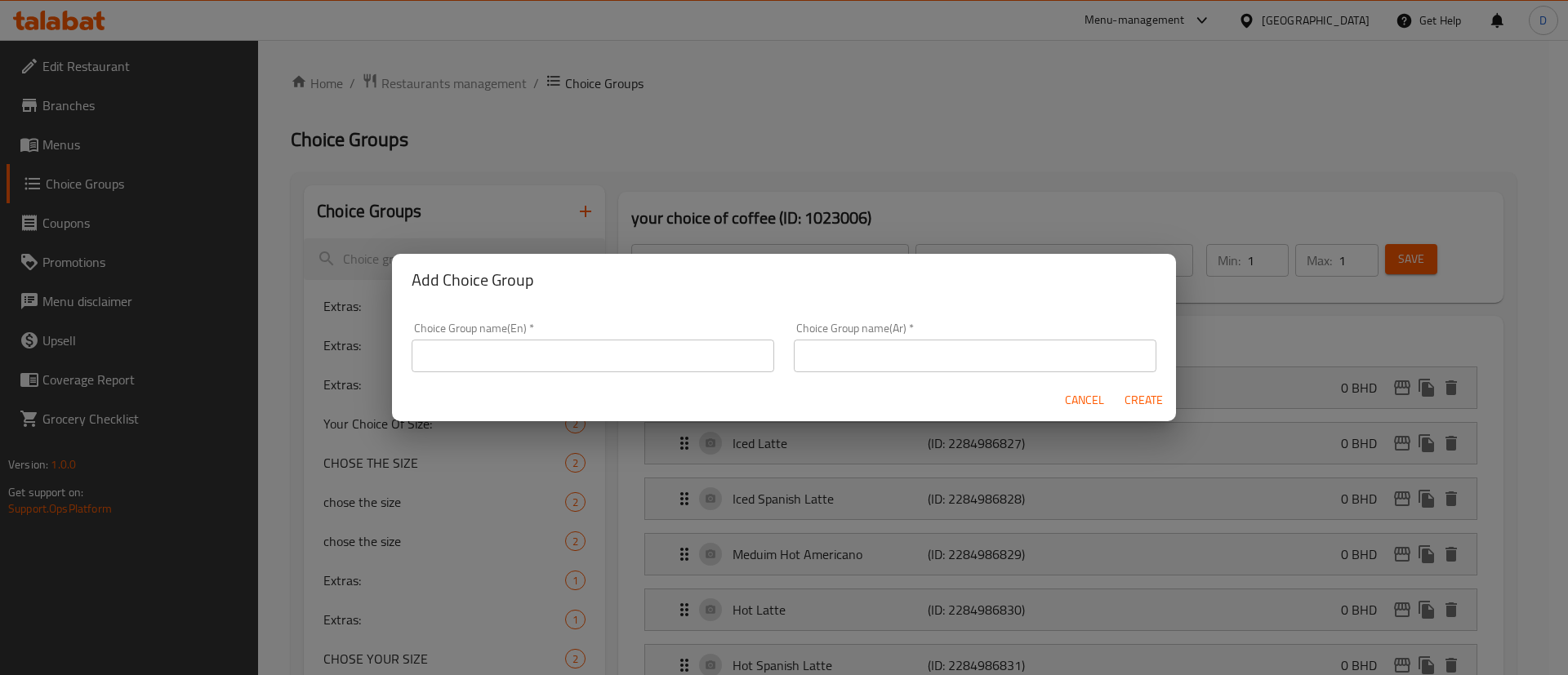
click at [549, 364] on input "text" at bounding box center [593, 355] width 362 height 32
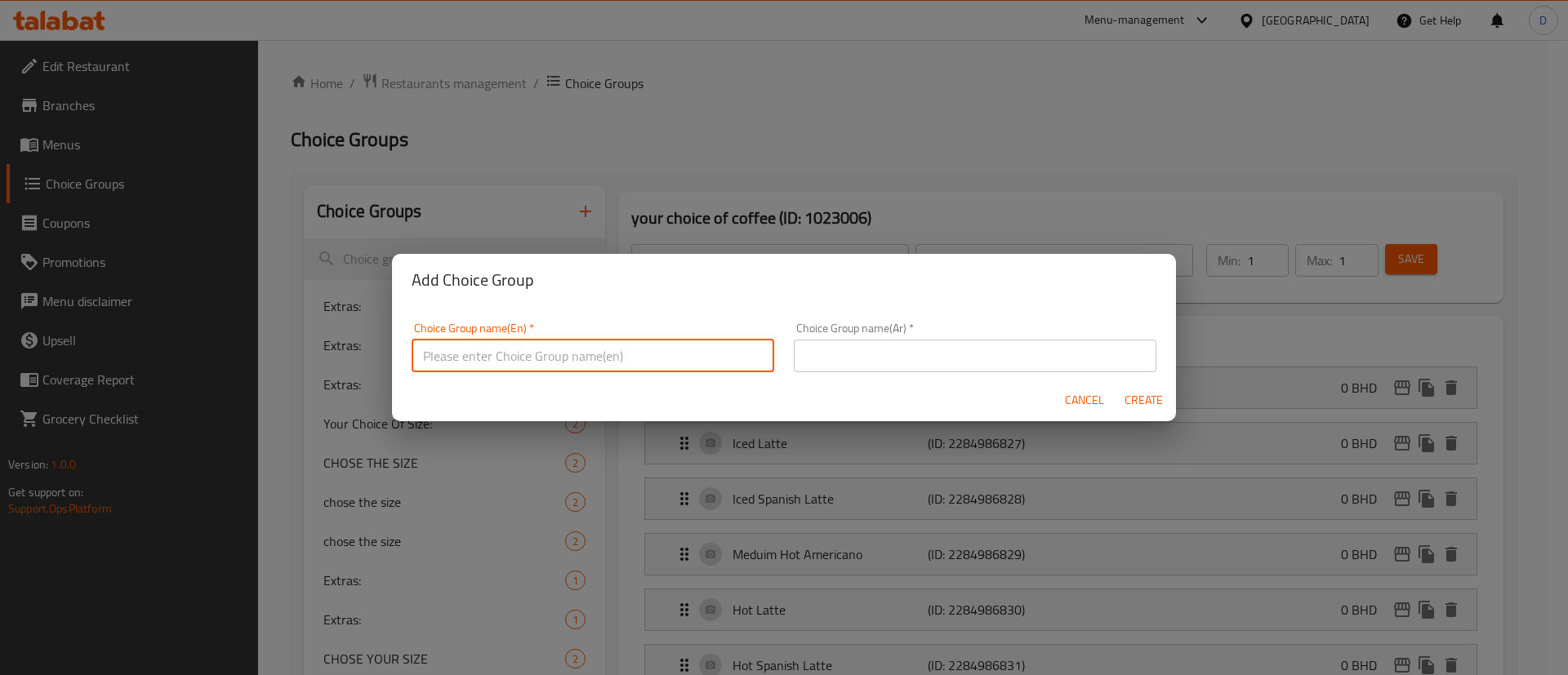
paste input "your choice of Croissant"
type input "your choice of Croissant"
click at [883, 350] on input "text" at bounding box center [975, 355] width 362 height 32
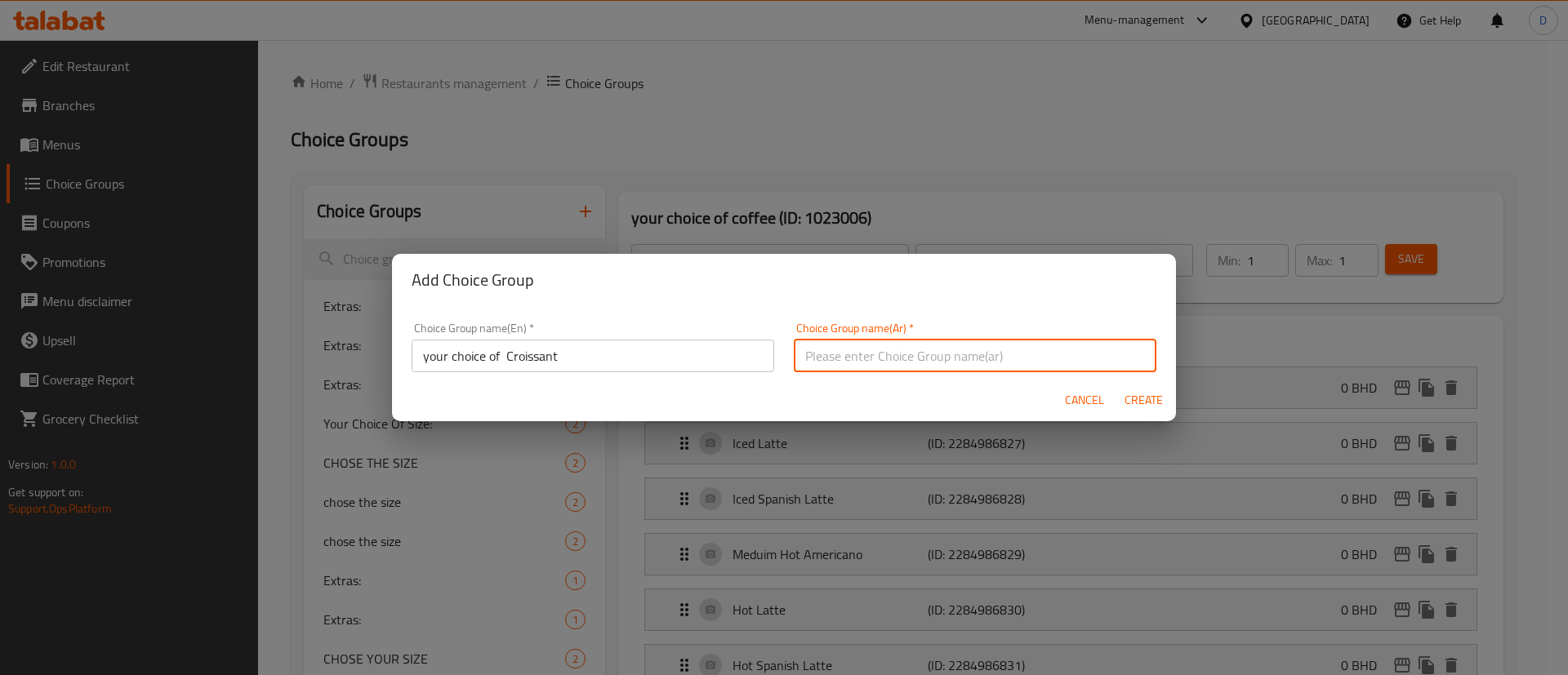
paste input "your choice of Croissant"
type input "your choice of Croissant"
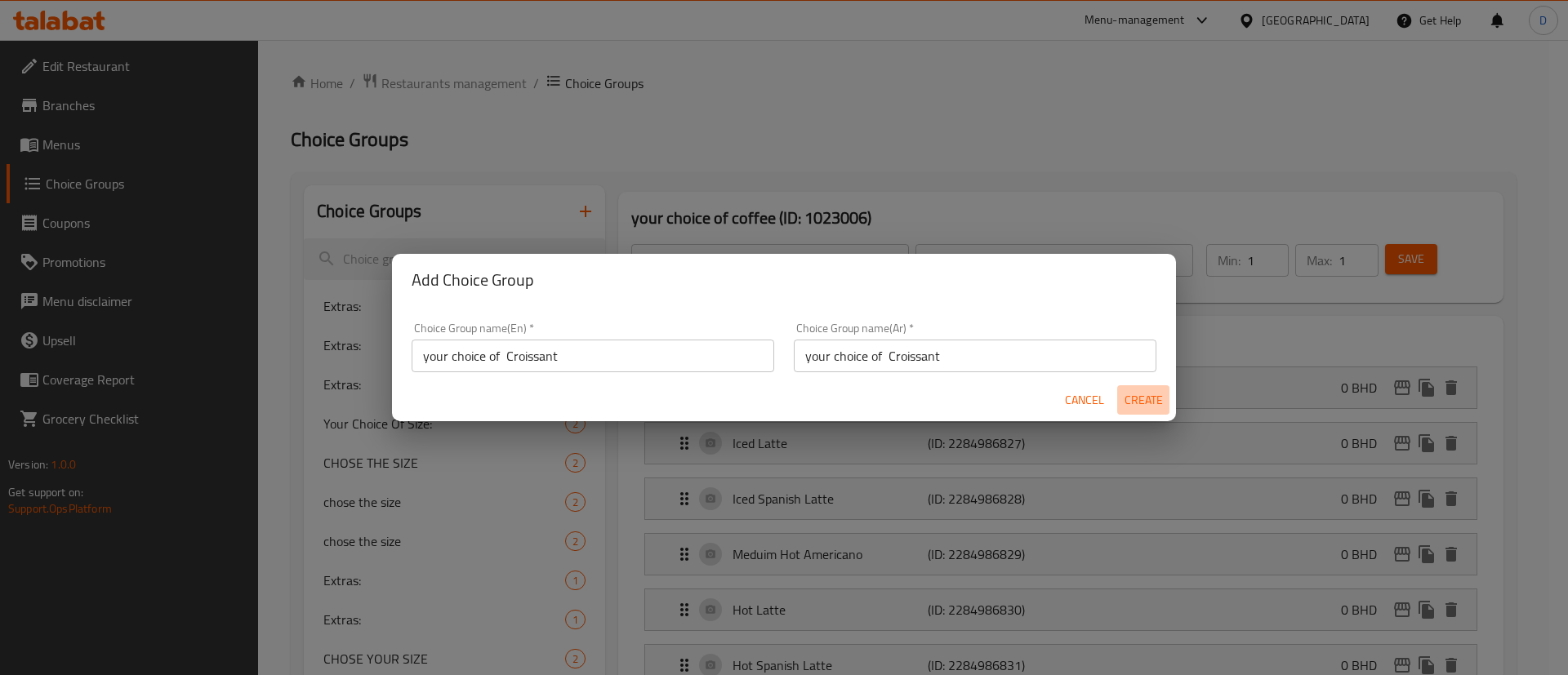
click at [1142, 399] on span "Create" at bounding box center [1143, 400] width 39 height 20
type input "your choice of Croissant"
type input "0"
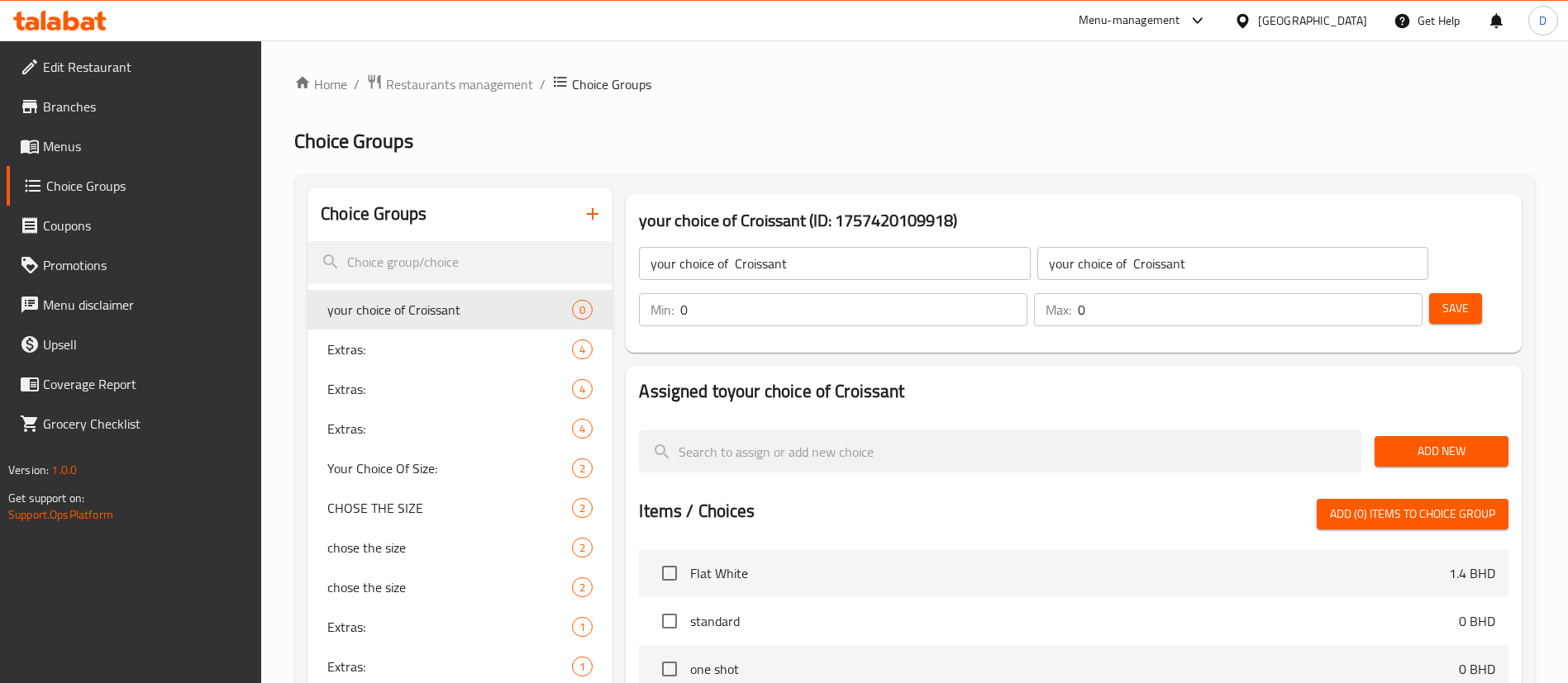
click at [1027, 294] on input "0" at bounding box center [853, 310] width 347 height 33
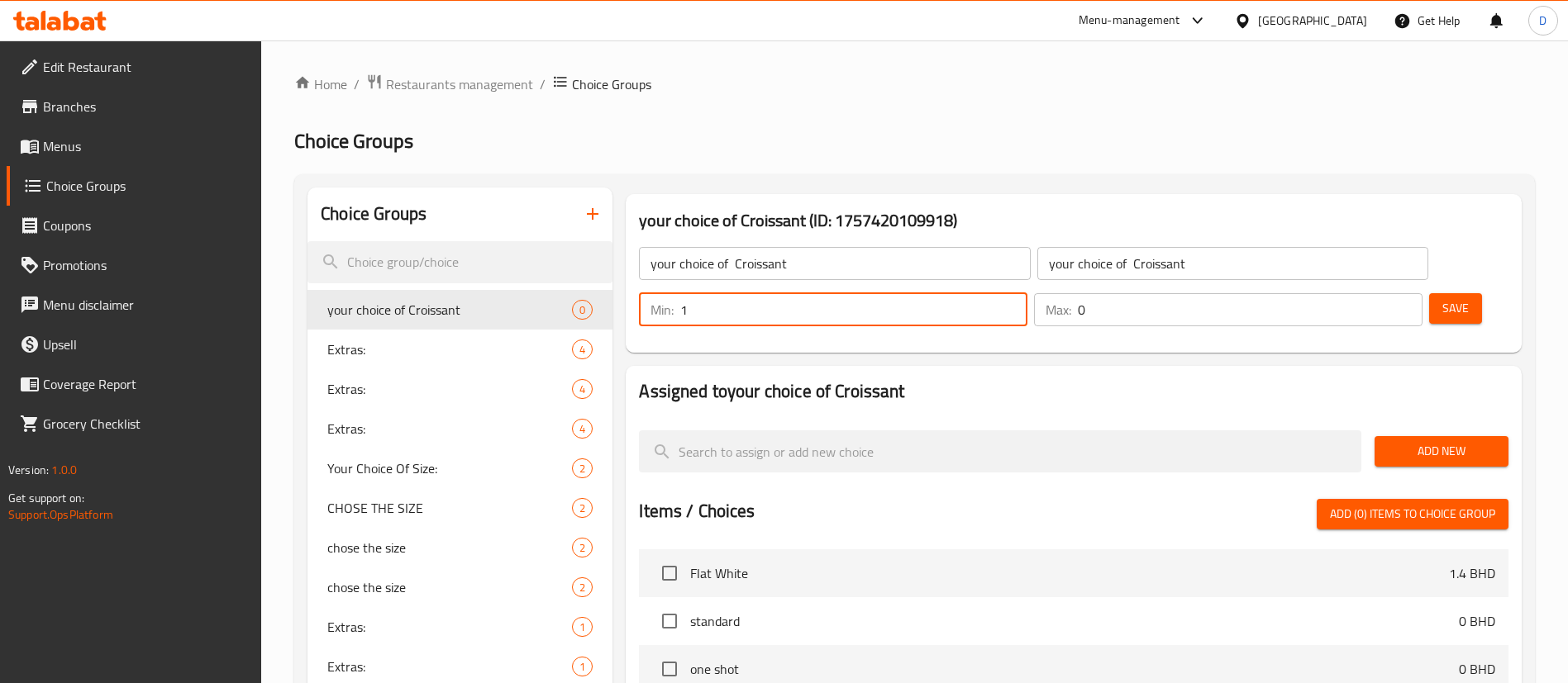
type input "1"
click at [1027, 294] on input "1" at bounding box center [853, 310] width 347 height 33
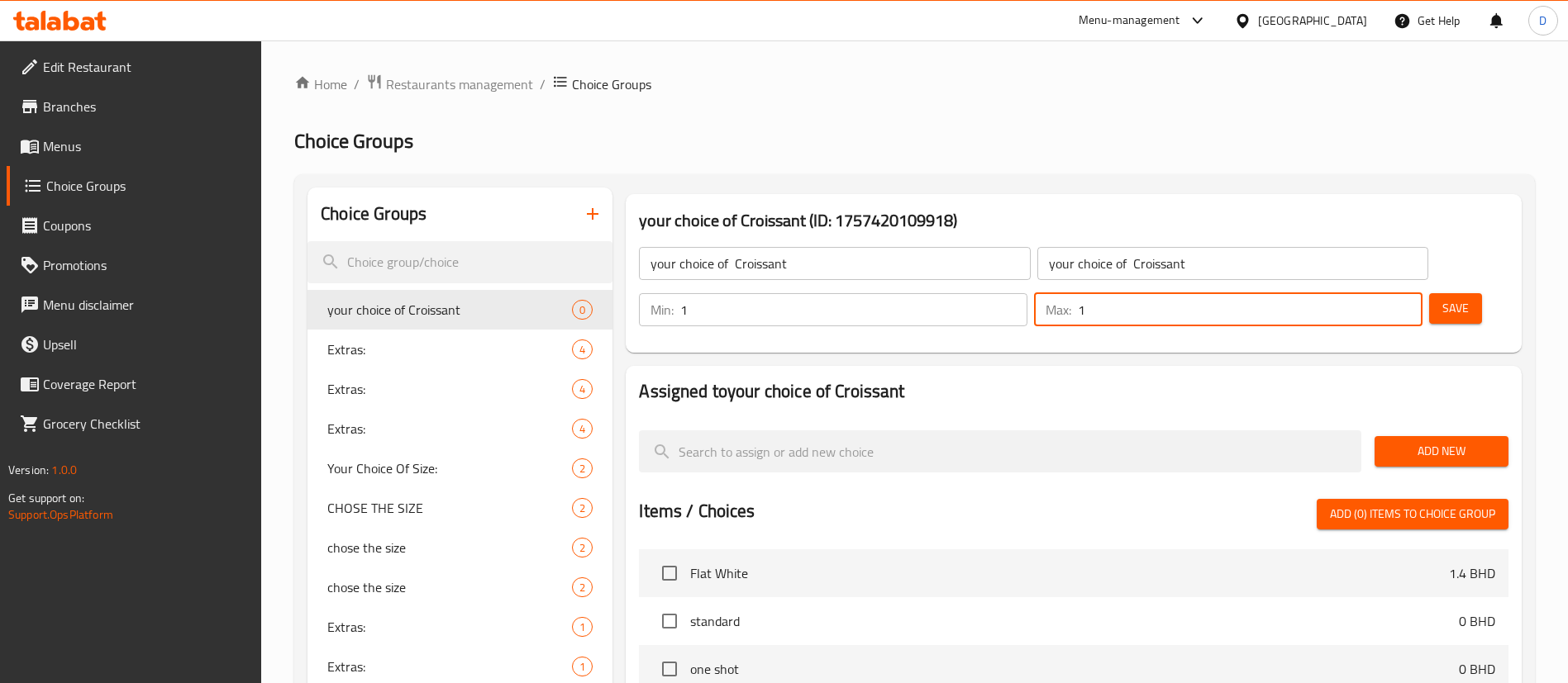
type input "1"
click at [1381, 294] on input "1" at bounding box center [1250, 310] width 344 height 33
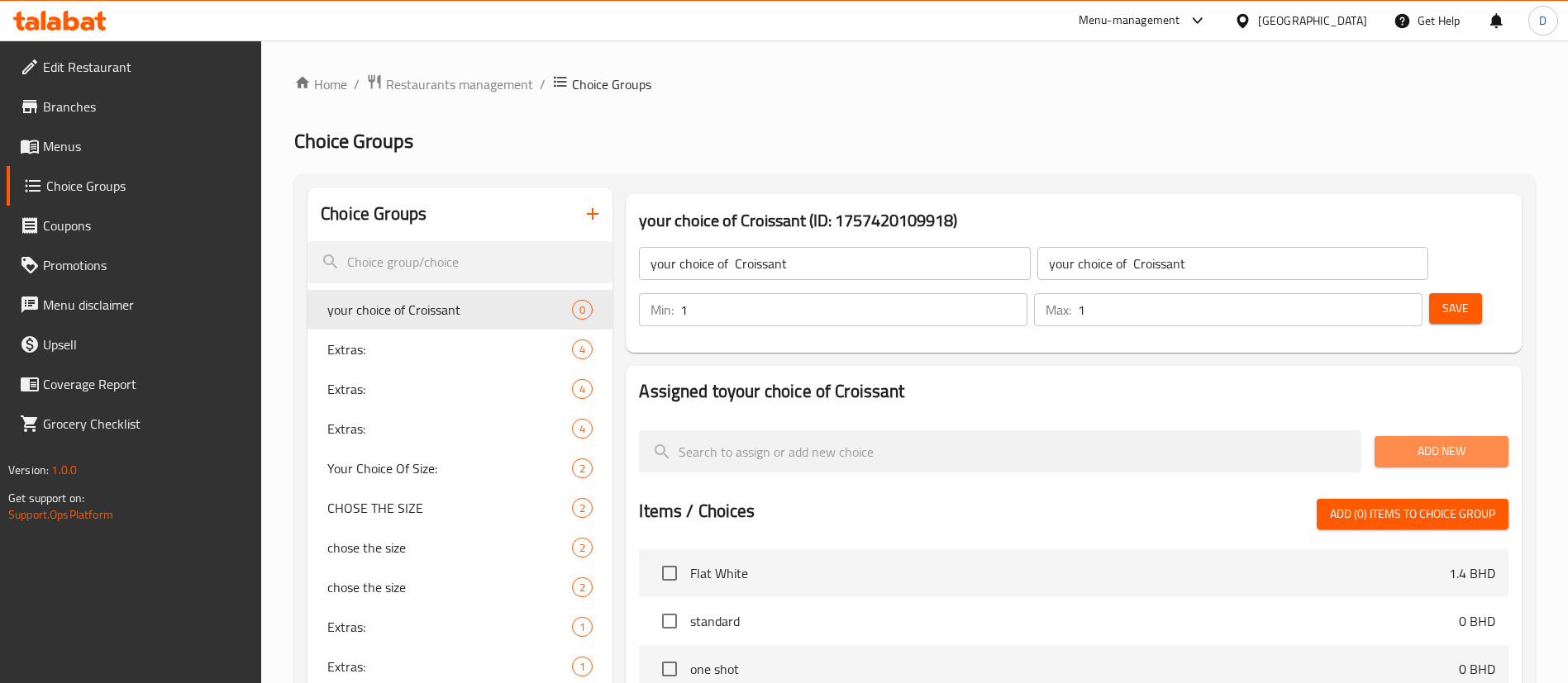
click at [1427, 442] on span "Add New" at bounding box center [1441, 452] width 108 height 21
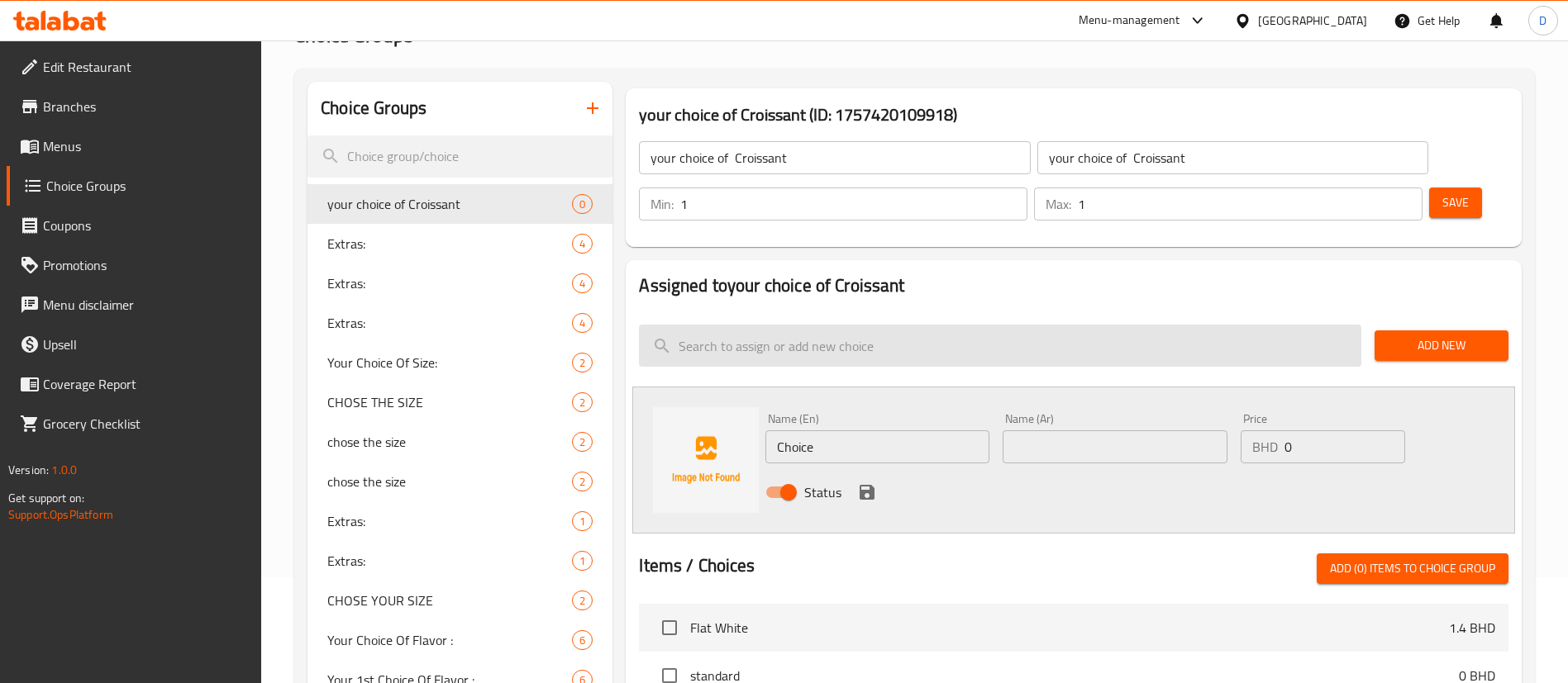
scroll to position [248, 0]
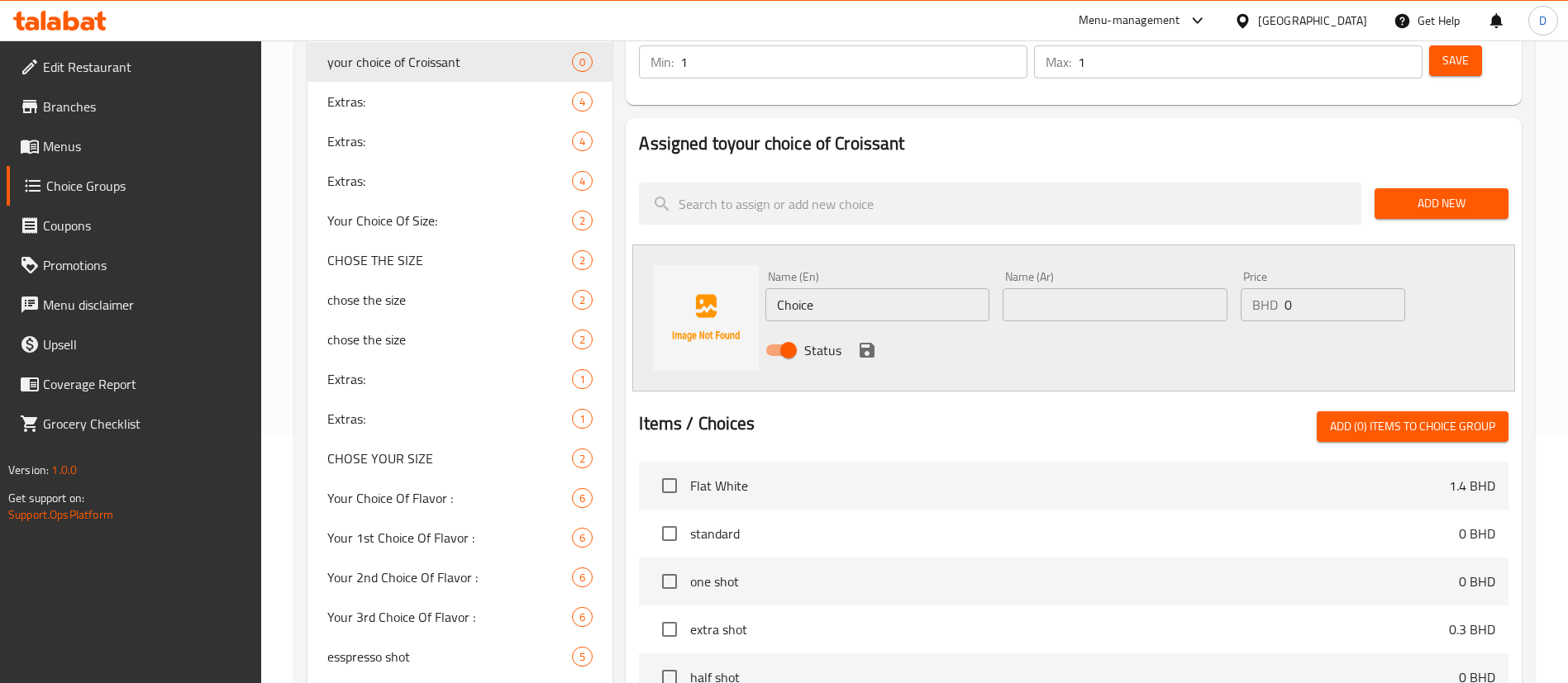
drag, startPoint x: 824, startPoint y: 254, endPoint x: 736, endPoint y: 270, distance: 89.4
click at [736, 270] on div "Name (En) Choice Name (En) Name (Ar) Name (Ar) Price BHD 0 Price Status" at bounding box center [1073, 317] width 882 height 147
paste input "eese Croissant"
type input "Cheese Croissant"
click at [1048, 279] on div "Name (Ar) Name (Ar)" at bounding box center [1114, 297] width 238 height 64
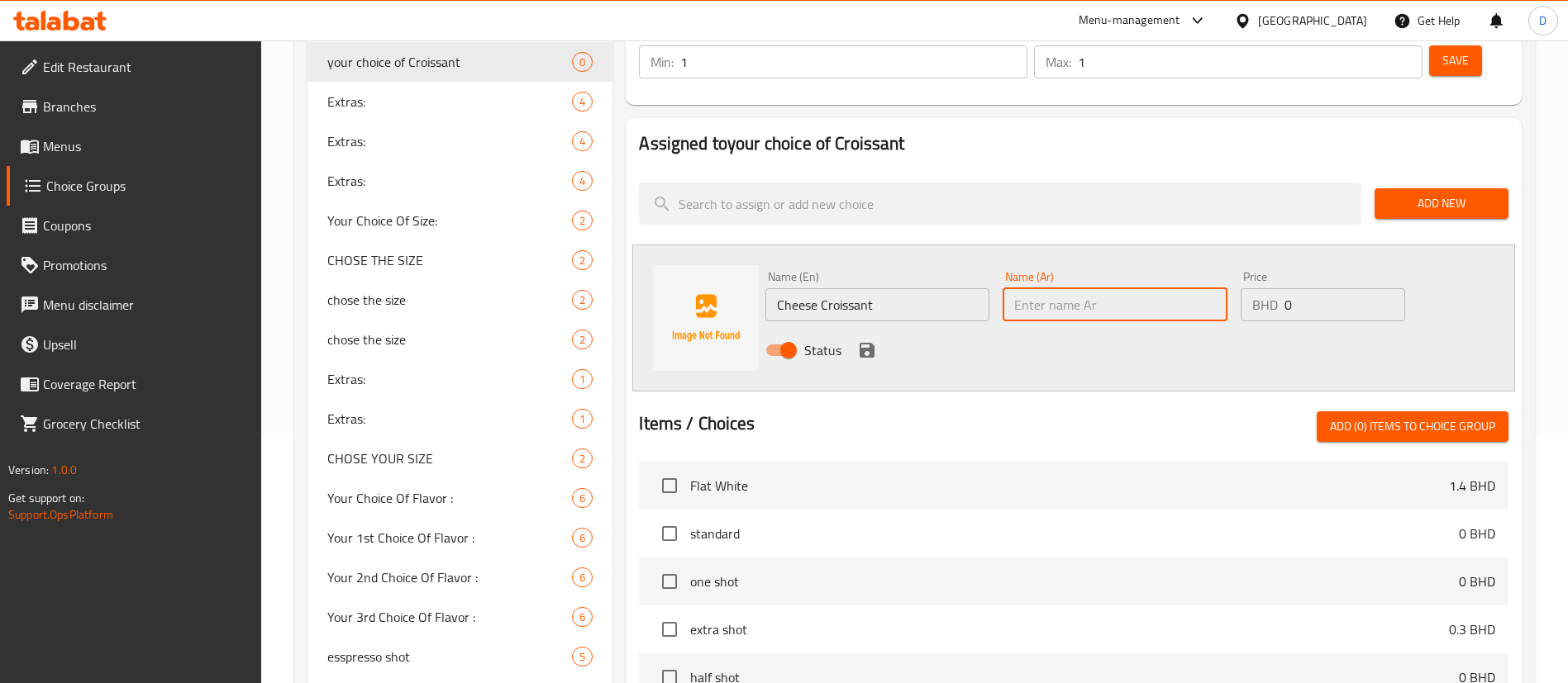
drag, startPoint x: 1043, startPoint y: 262, endPoint x: 1022, endPoint y: 265, distance: 21.2
click at [1042, 288] on input "text" at bounding box center [1113, 304] width 224 height 33
paste input "Cheese Croissant"
type input "Cheese Croissant"
click at [875, 341] on icon "save" at bounding box center [866, 350] width 20 height 20
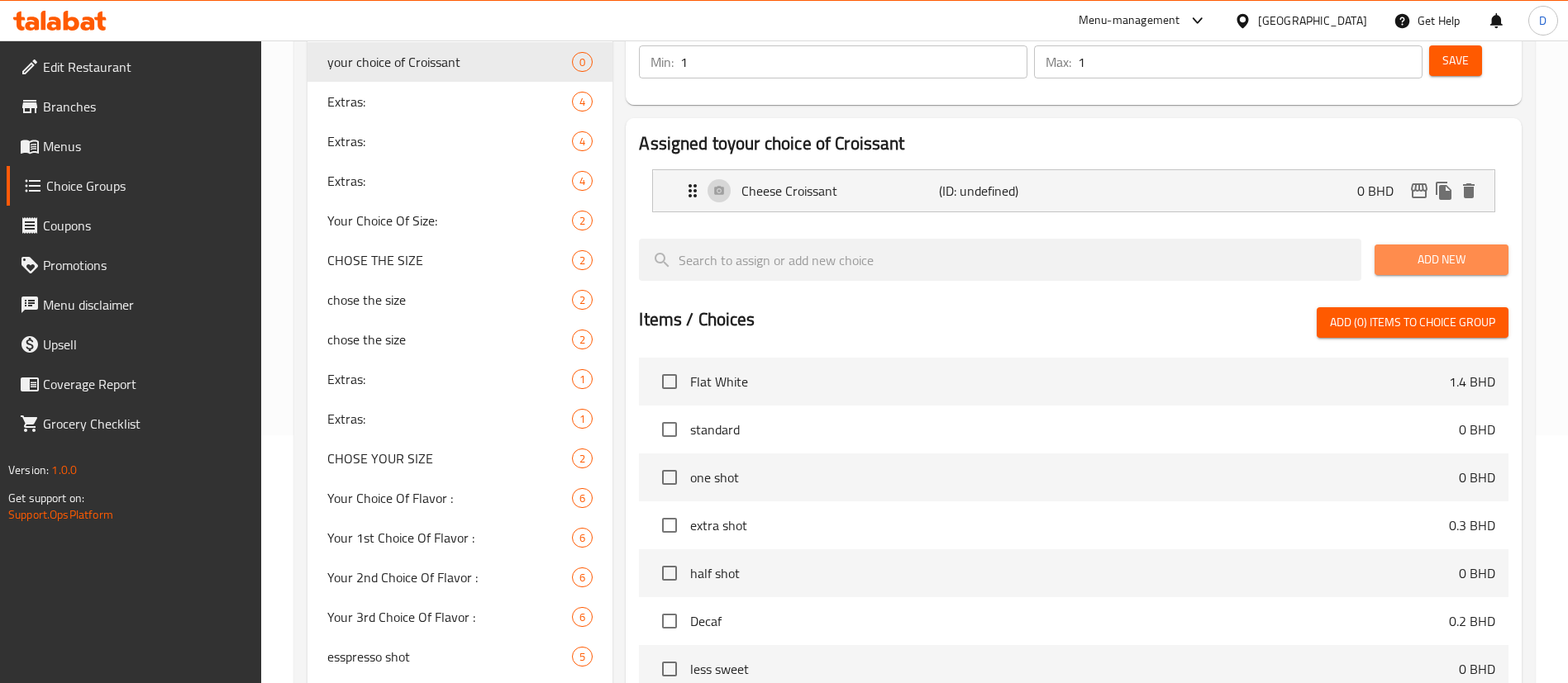
click at [1403, 250] on span "Add New" at bounding box center [1441, 260] width 108 height 21
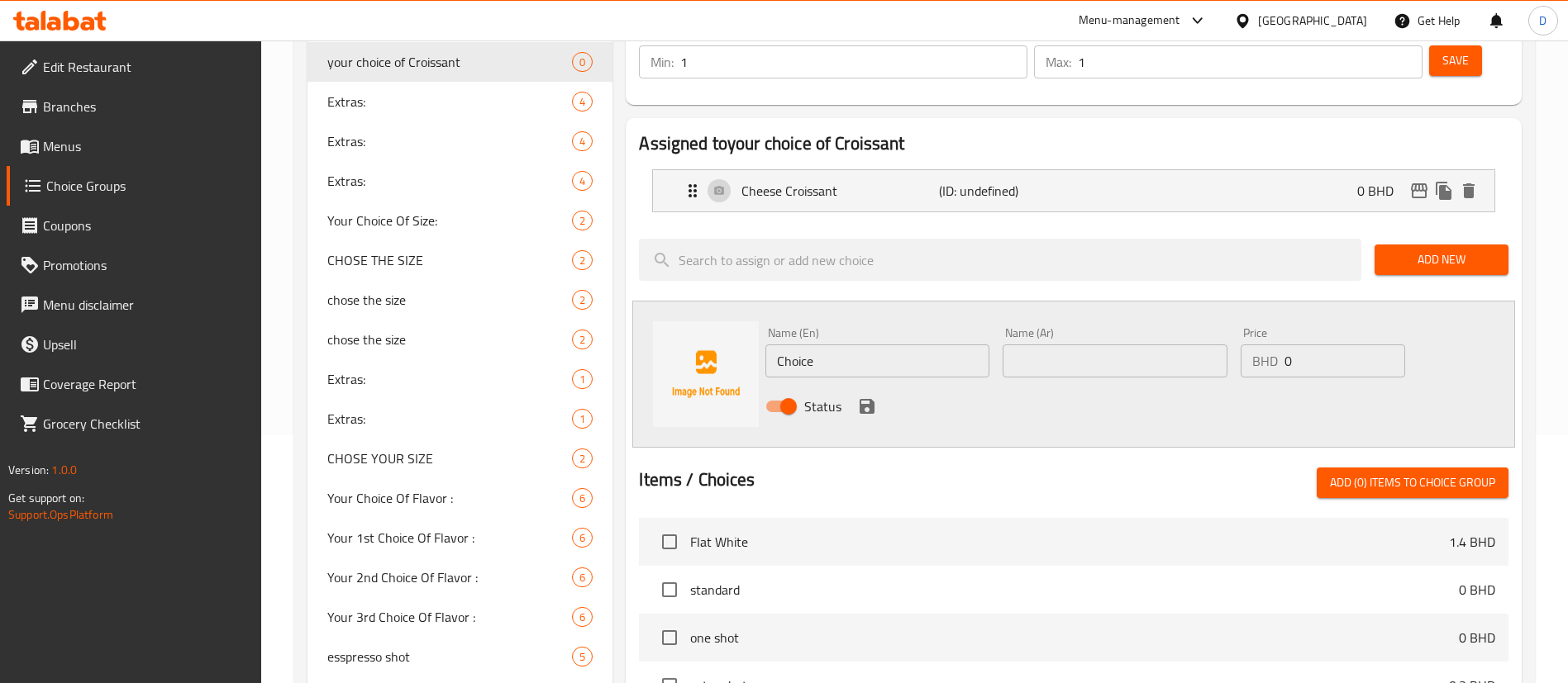
drag, startPoint x: 853, startPoint y: 310, endPoint x: 663, endPoint y: 333, distance: 191.4
click at [663, 333] on div "Name (En) Choice Name (En) Name (Ar) Name (Ar) Price BHD 0 Price Status" at bounding box center [1073, 374] width 882 height 147
paste input "Zaatar Croissant"
type input "Zaatar Croissant"
click at [1037, 327] on div "Name (Ar) Name (Ar)" at bounding box center [1113, 353] width 224 height 51
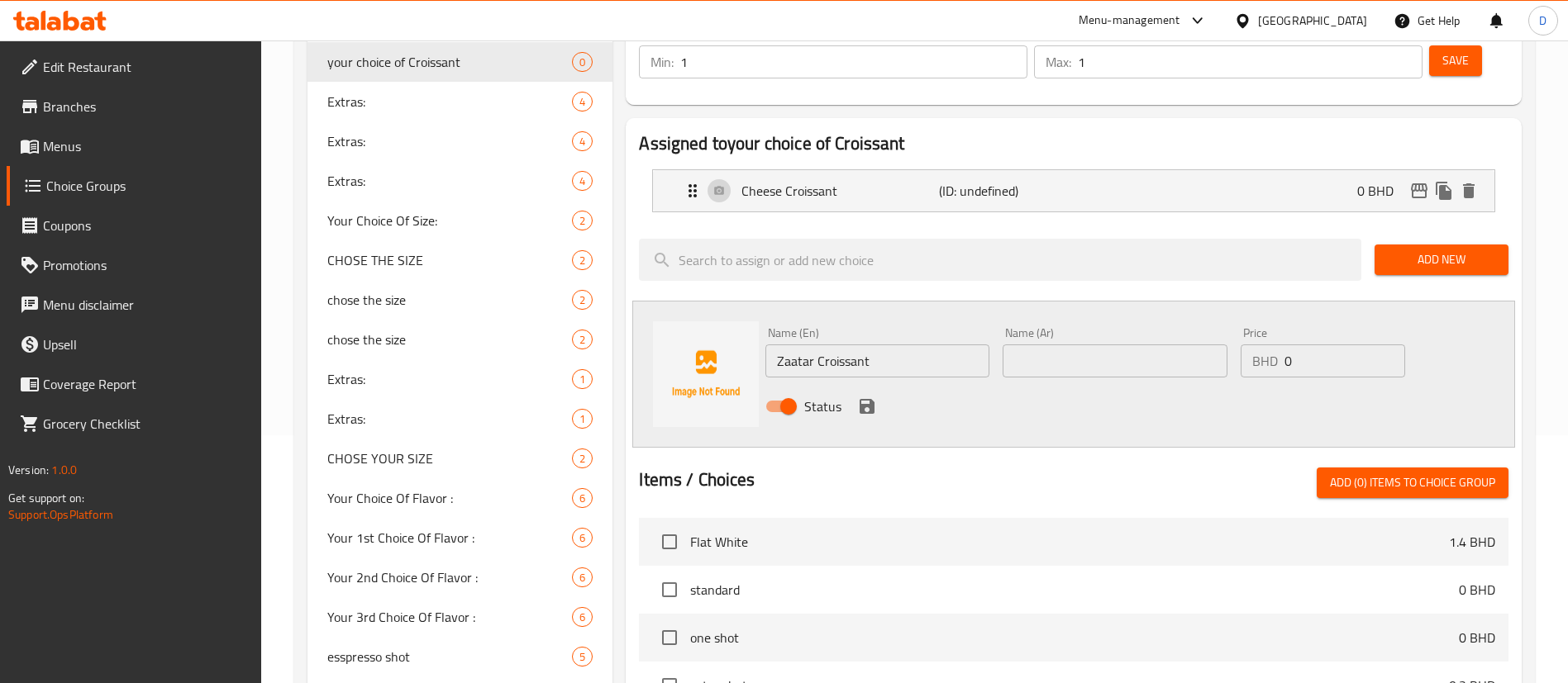
click at [1040, 344] on input "text" at bounding box center [1113, 360] width 224 height 33
paste input "Zaatar Croissant"
type input "Zaatar Croissant"
click at [871, 397] on icon "save" at bounding box center [866, 406] width 20 height 20
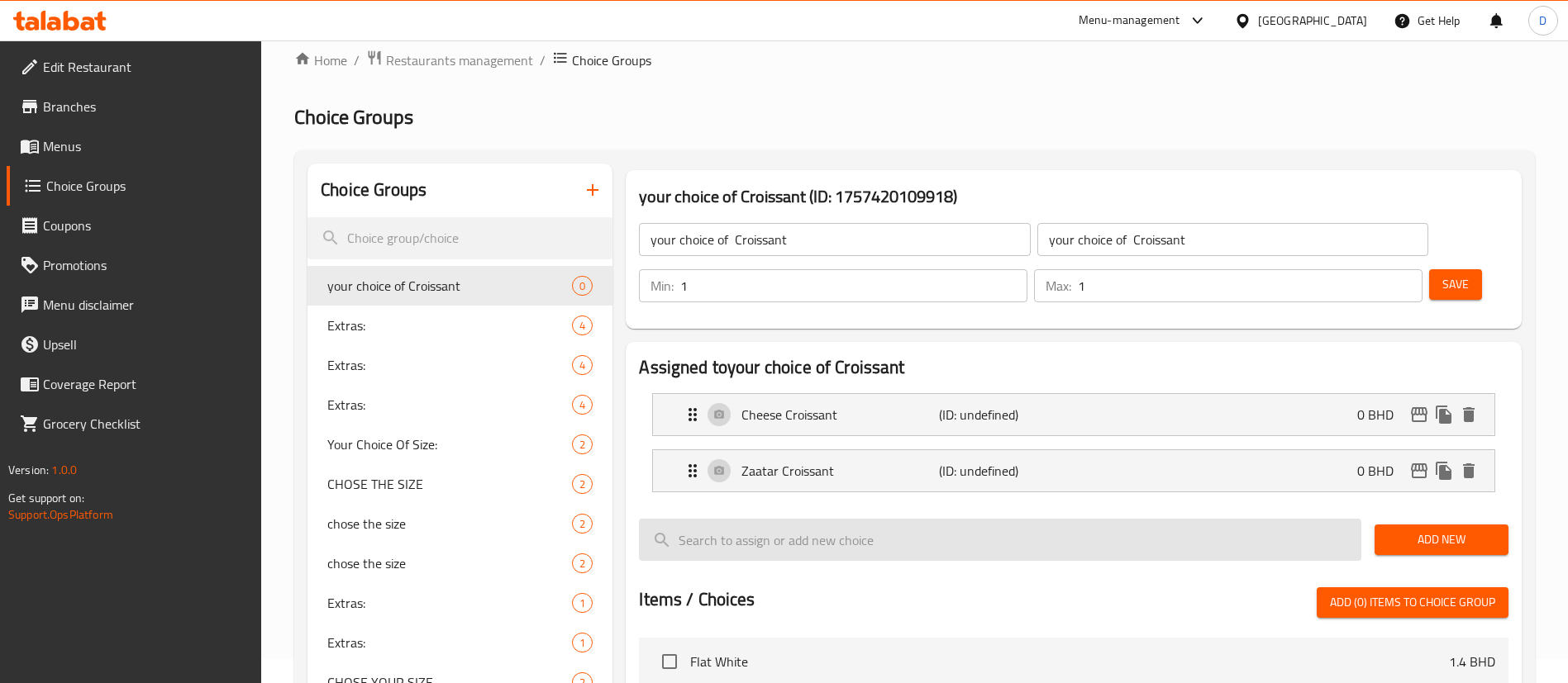
scroll to position [0, 0]
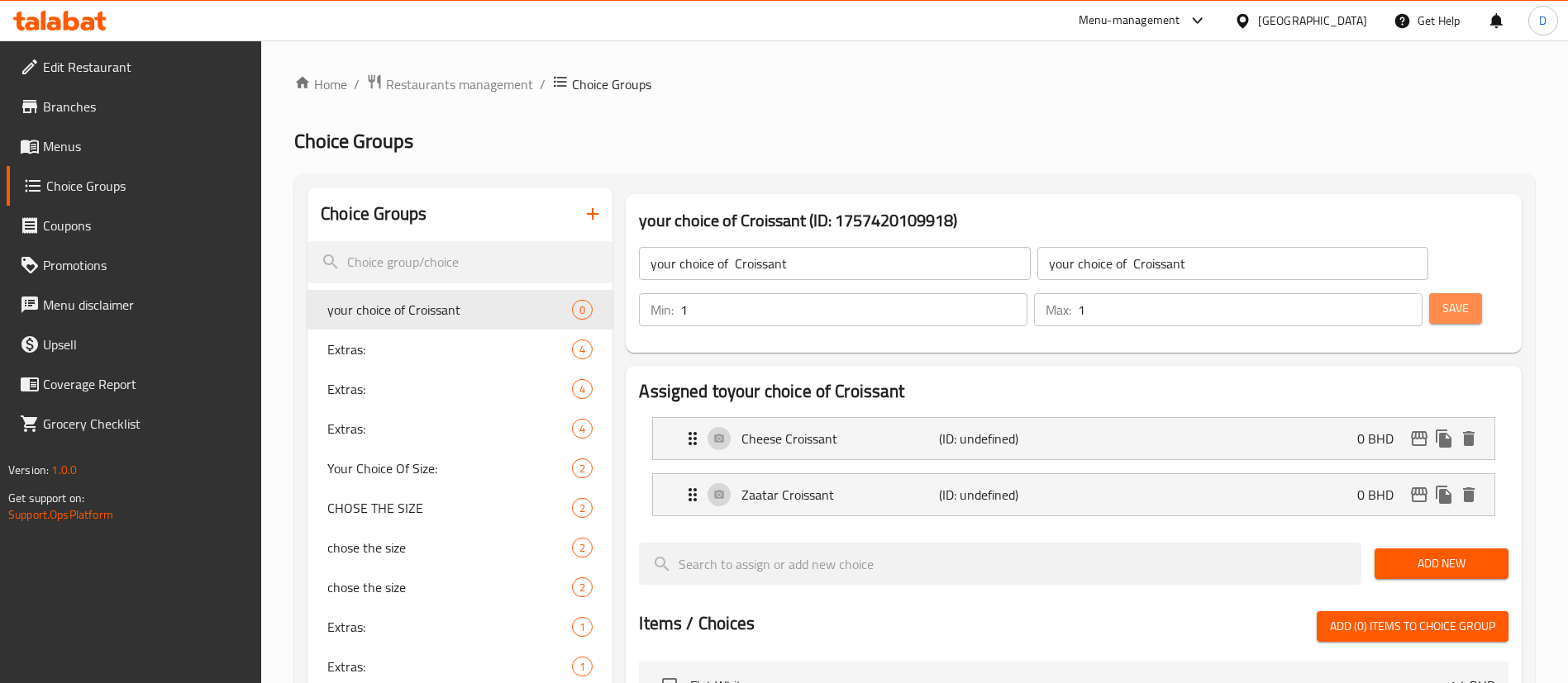
click at [1442, 298] on span "Save" at bounding box center [1455, 309] width 26 height 21
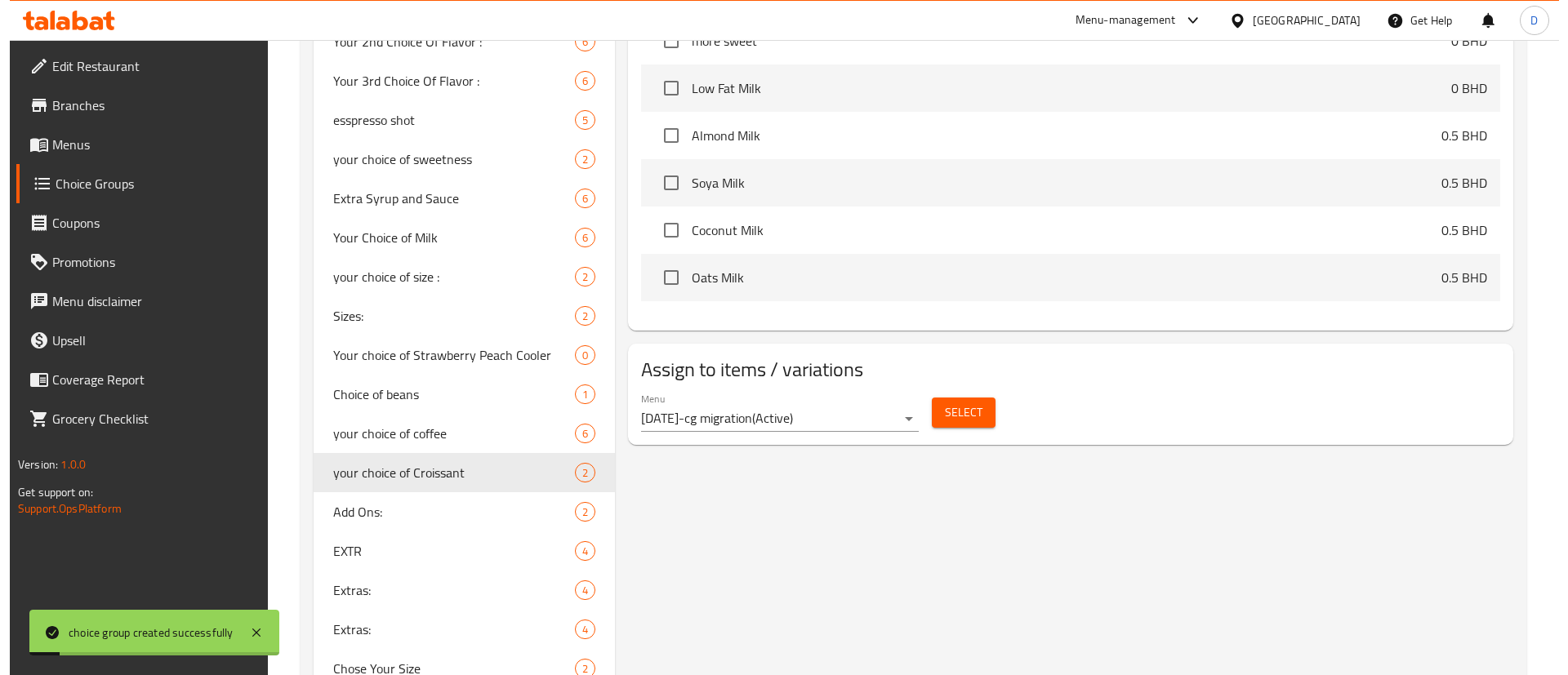
scroll to position [490, 0]
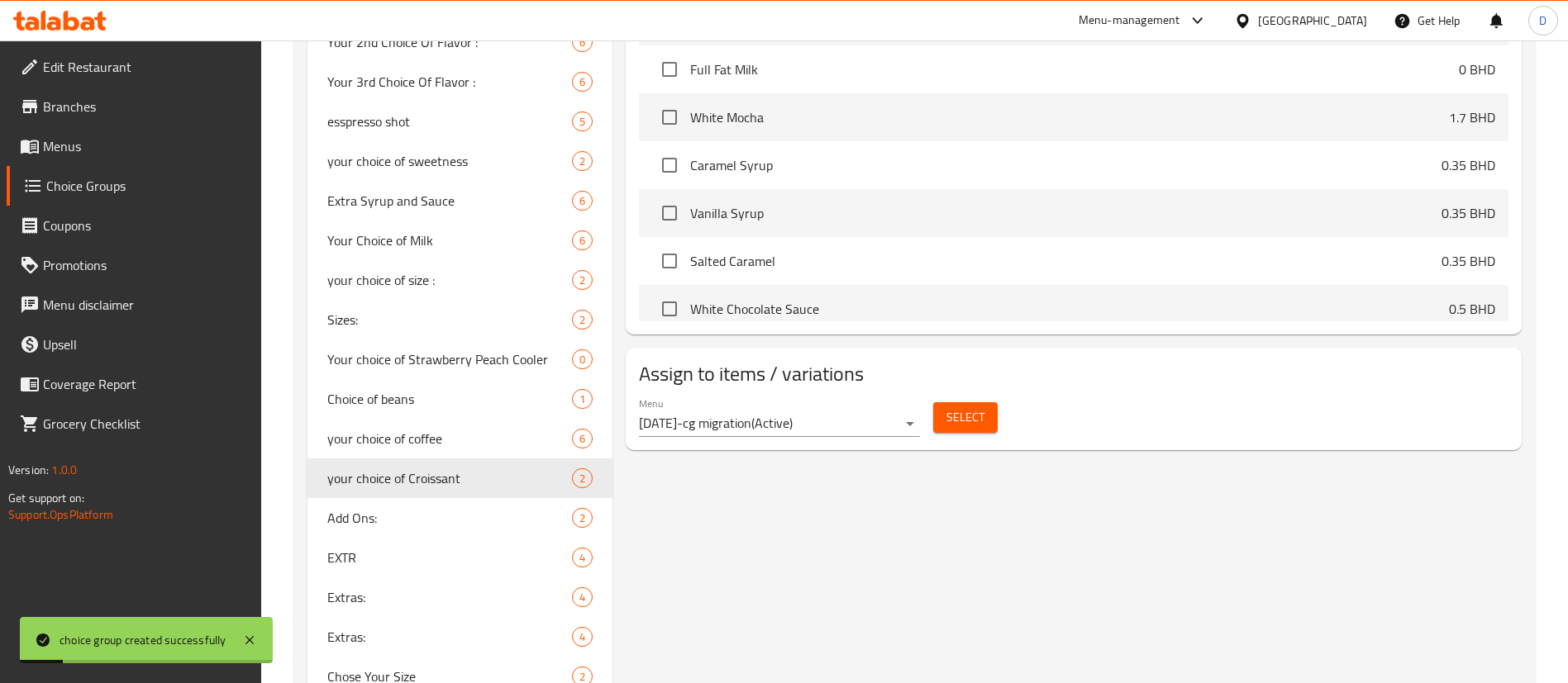
click at [979, 407] on span "Select" at bounding box center [965, 417] width 38 height 21
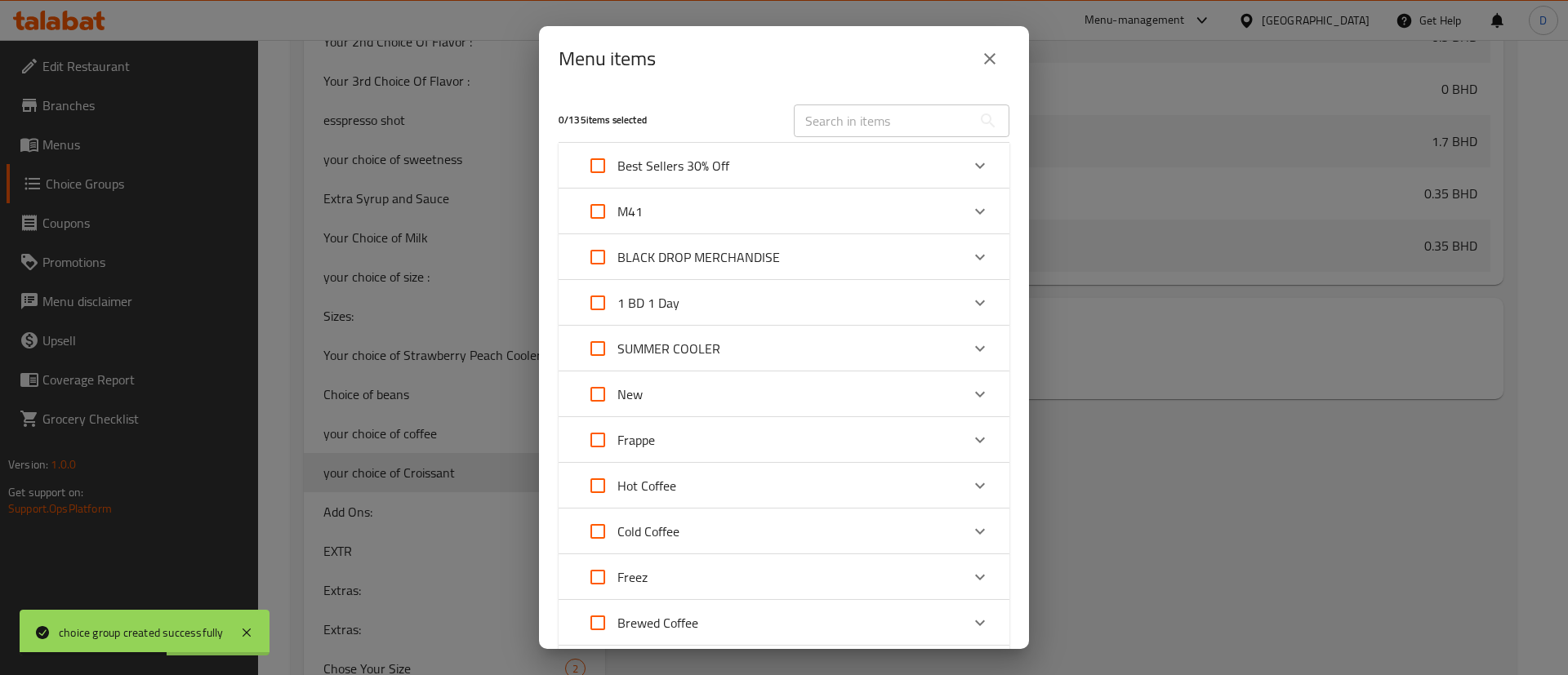
click at [927, 221] on div "M41" at bounding box center [768, 212] width 382 height 39
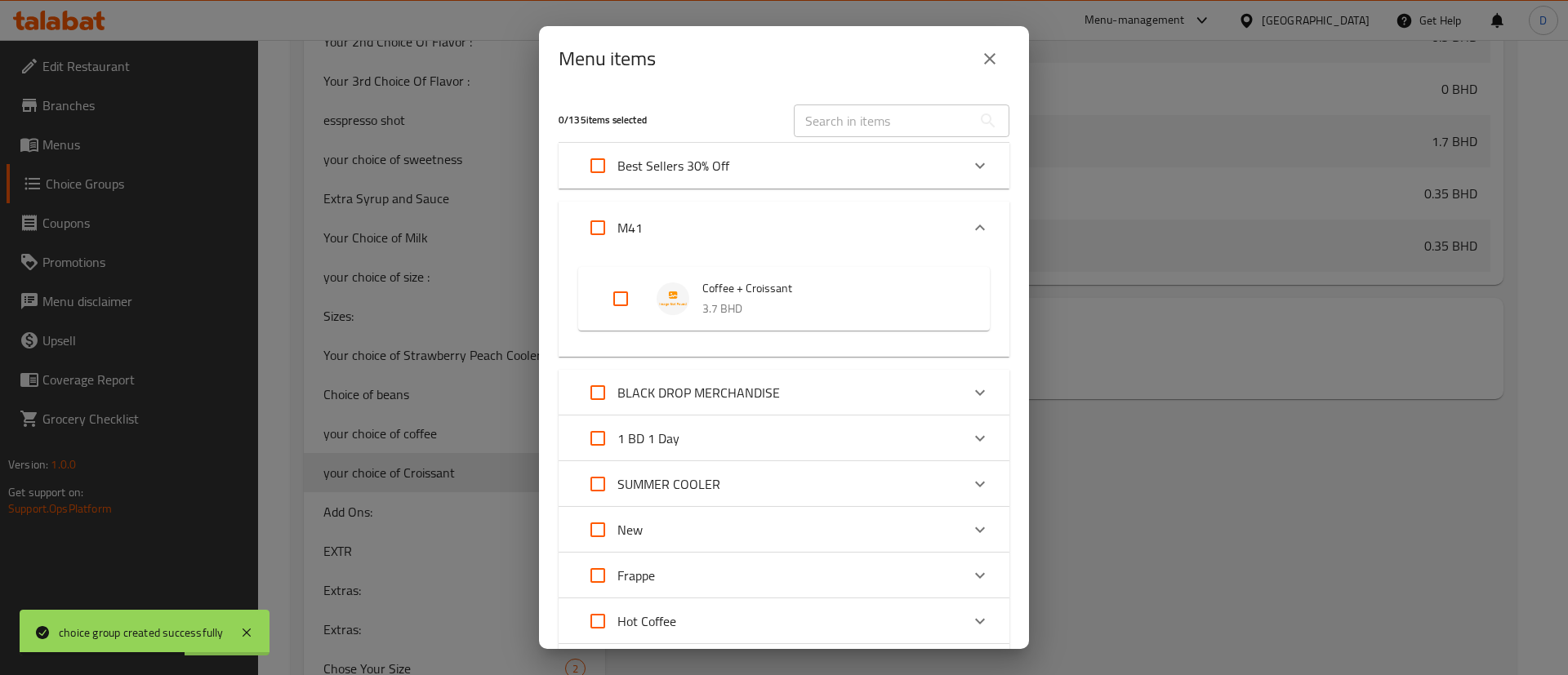
click at [612, 290] on input "Expand" at bounding box center [620, 299] width 39 height 39
checkbox input "true"
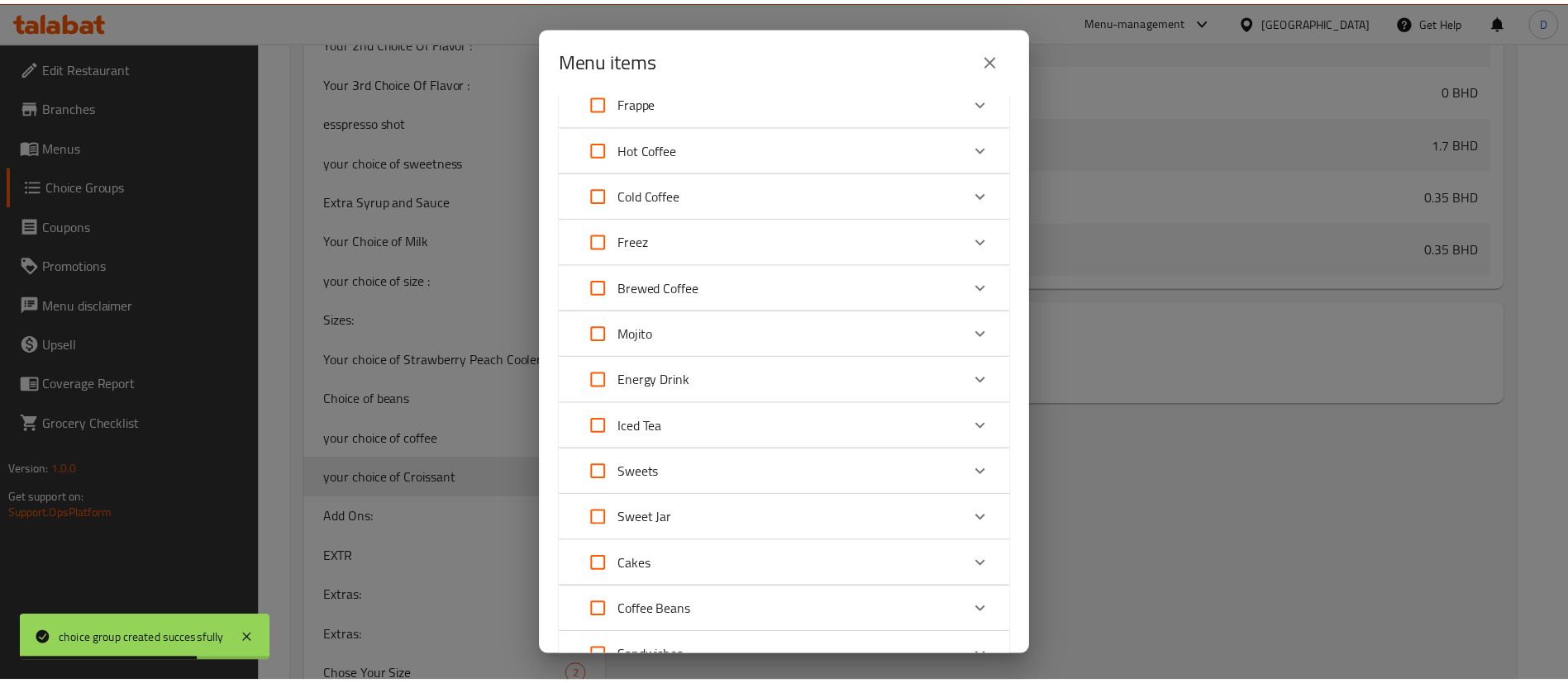
scroll to position [850, 0]
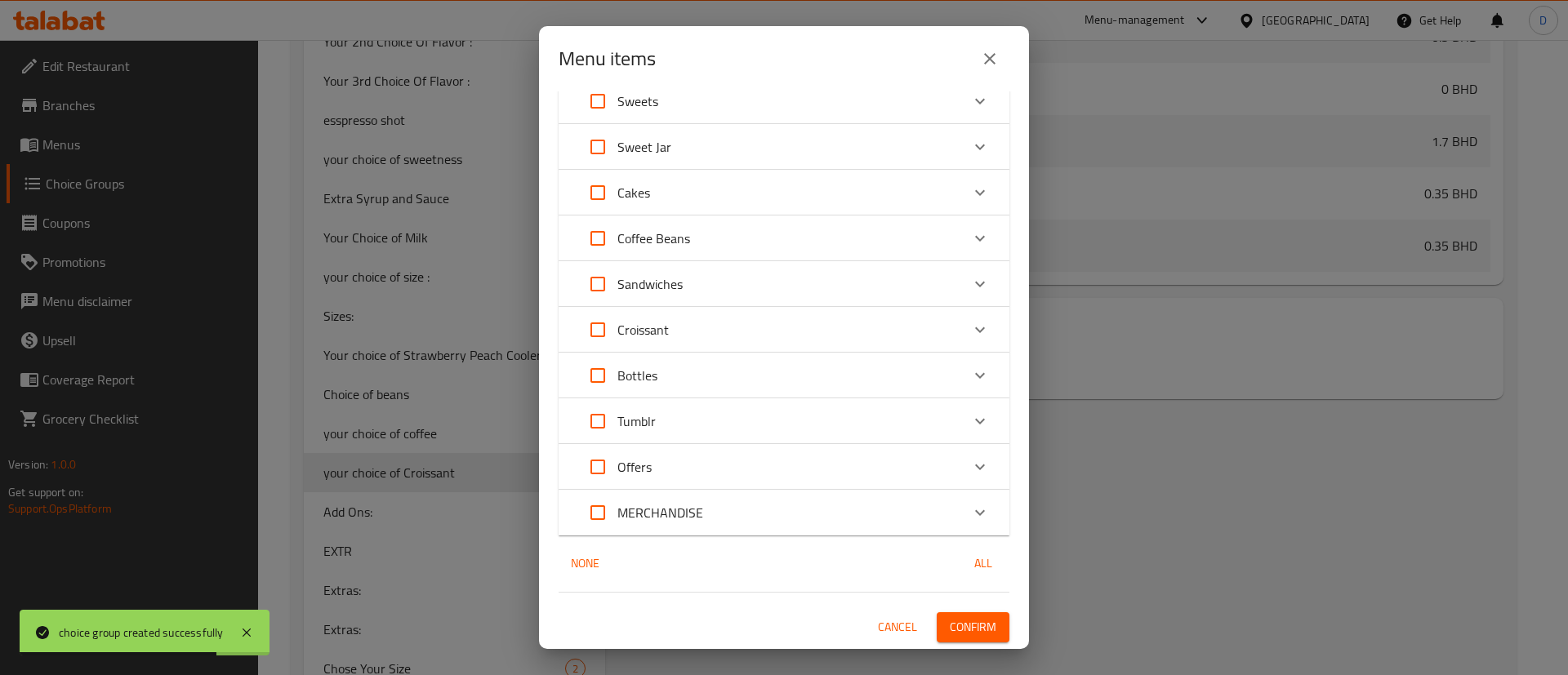
click at [970, 612] on button "Confirm" at bounding box center [973, 627] width 73 height 31
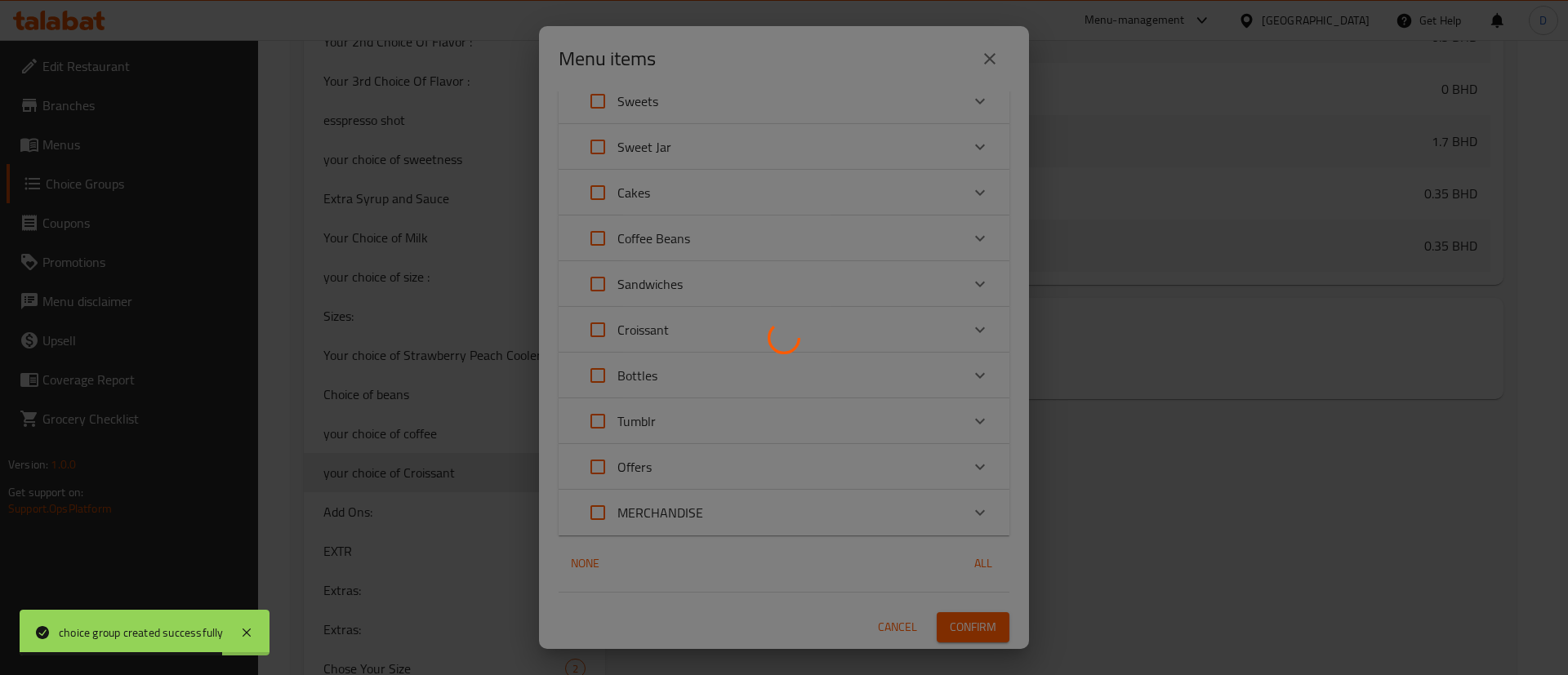
click at [974, 620] on div at bounding box center [784, 338] width 1568 height 675
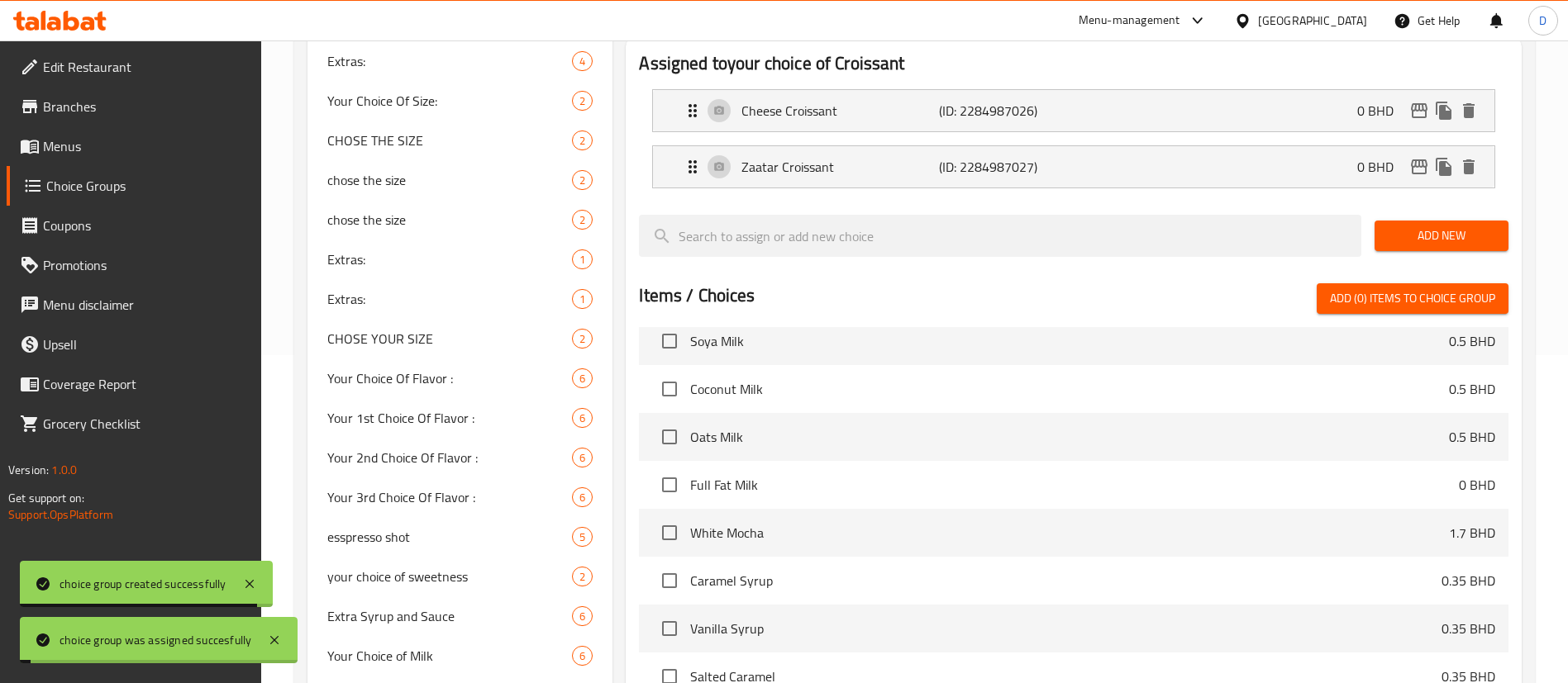
scroll to position [124, 0]
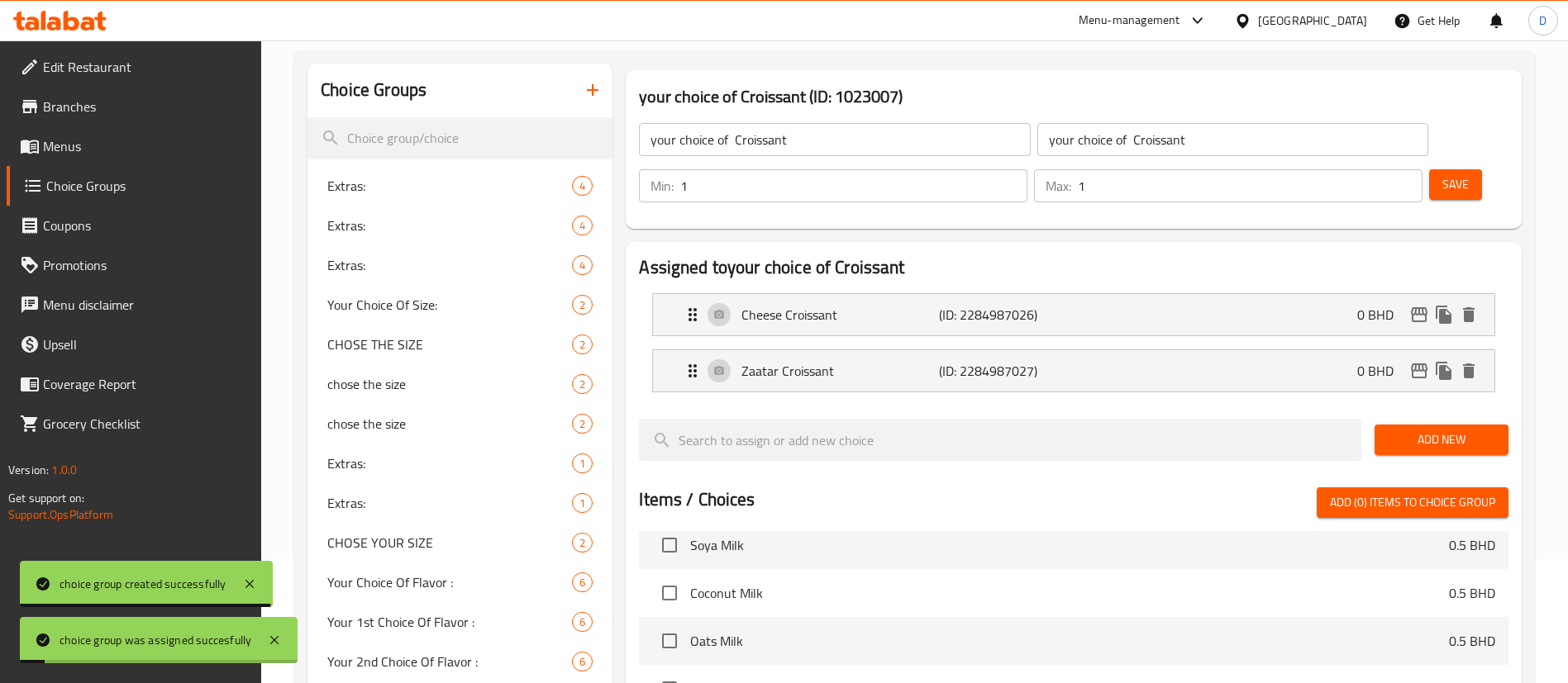
click at [45, 145] on span "Menus" at bounding box center [146, 146] width 206 height 20
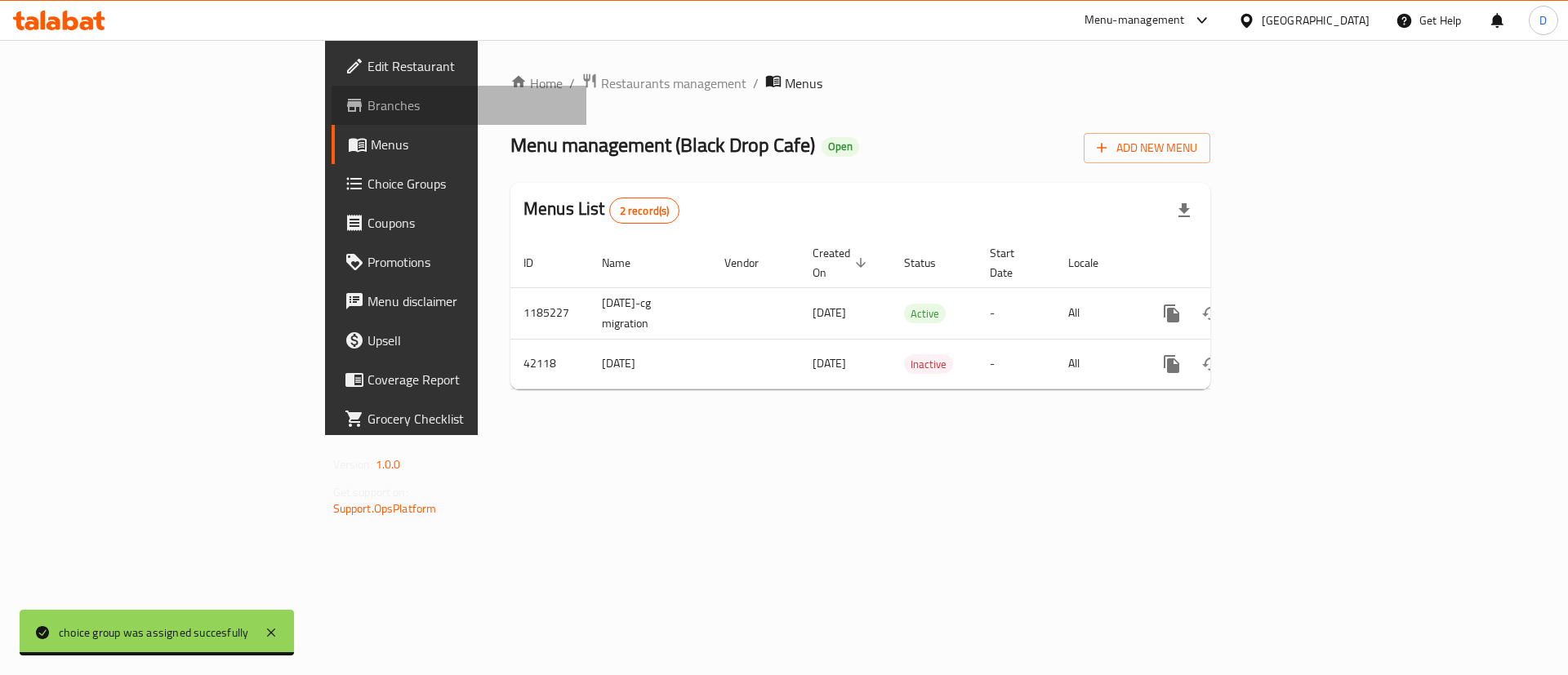
click at [367, 109] on span "Branches" at bounding box center [470, 104] width 206 height 19
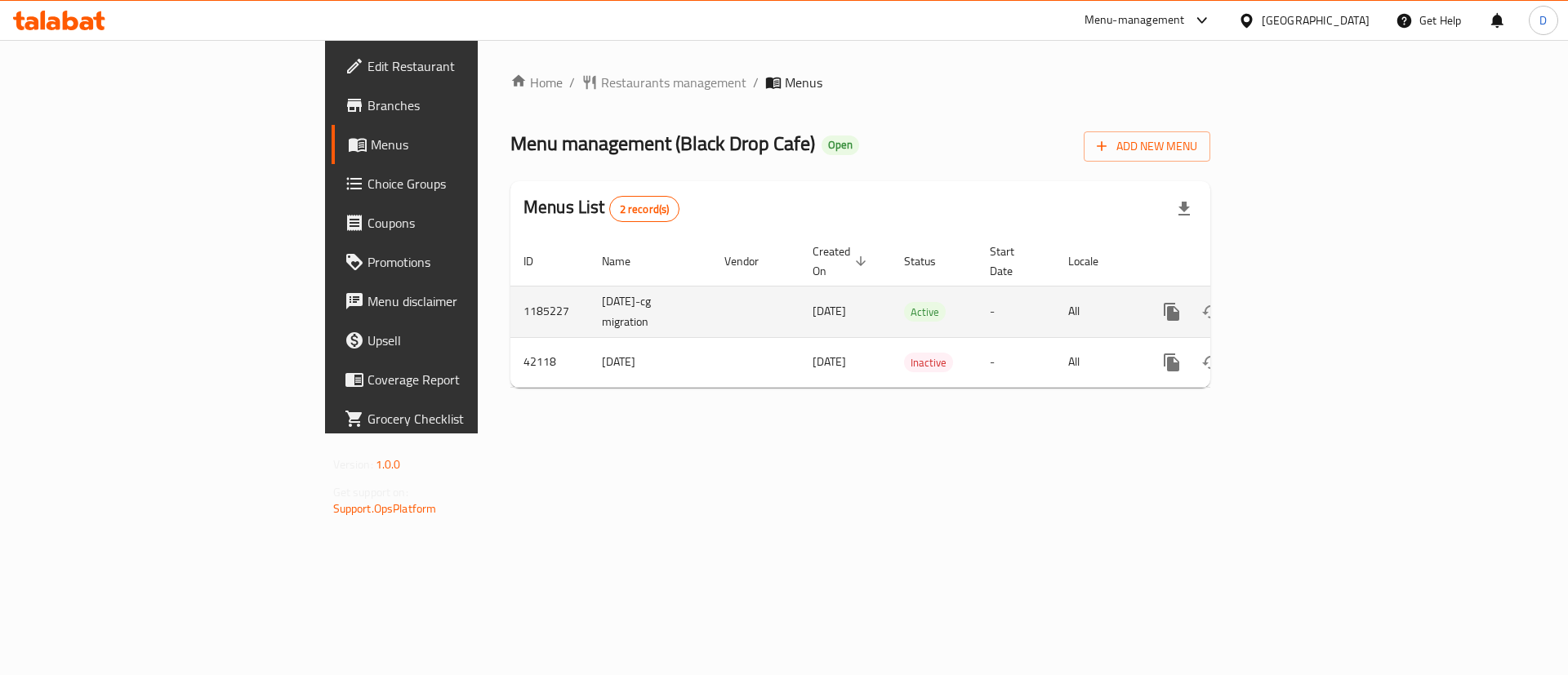
click at [1309, 300] on link "enhanced table" at bounding box center [1290, 312] width 39 height 39
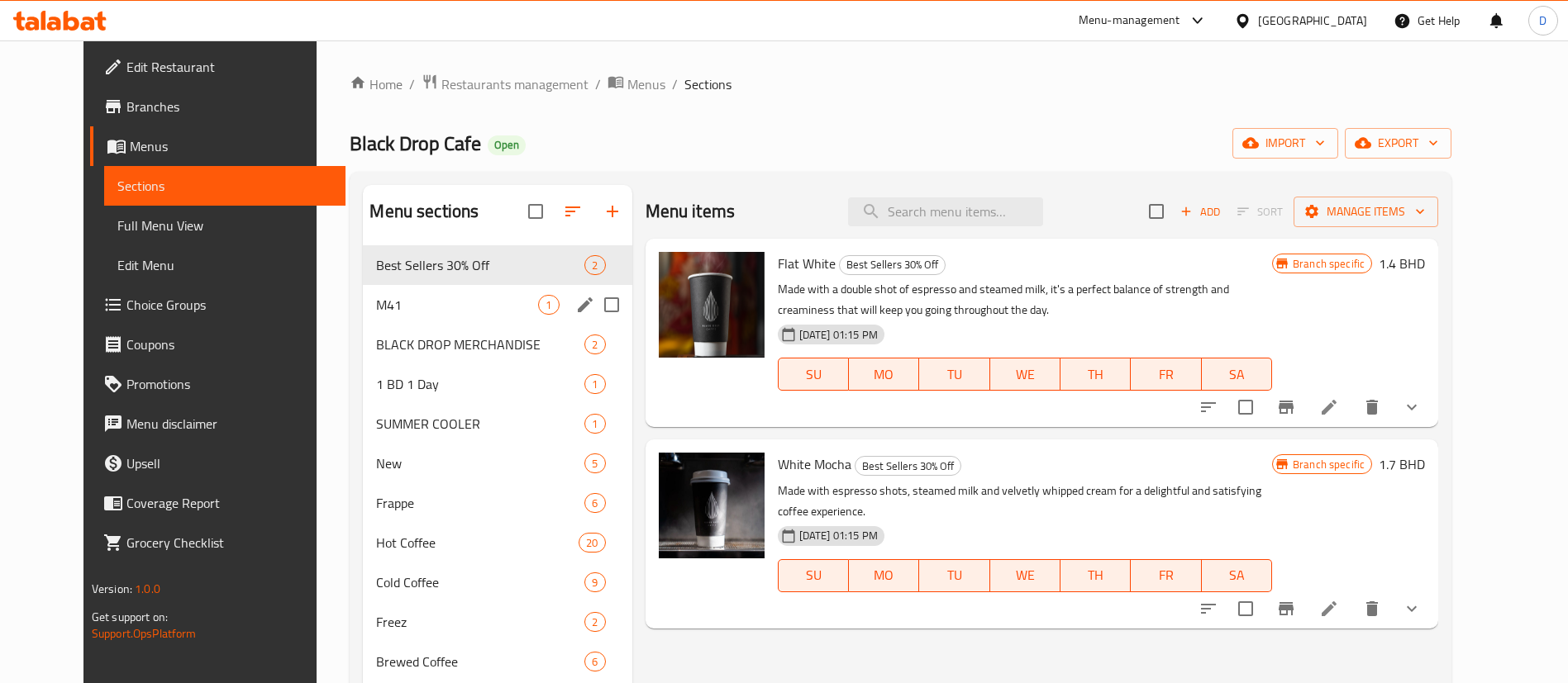
click at [370, 321] on div "M41 1" at bounding box center [497, 305] width 269 height 39
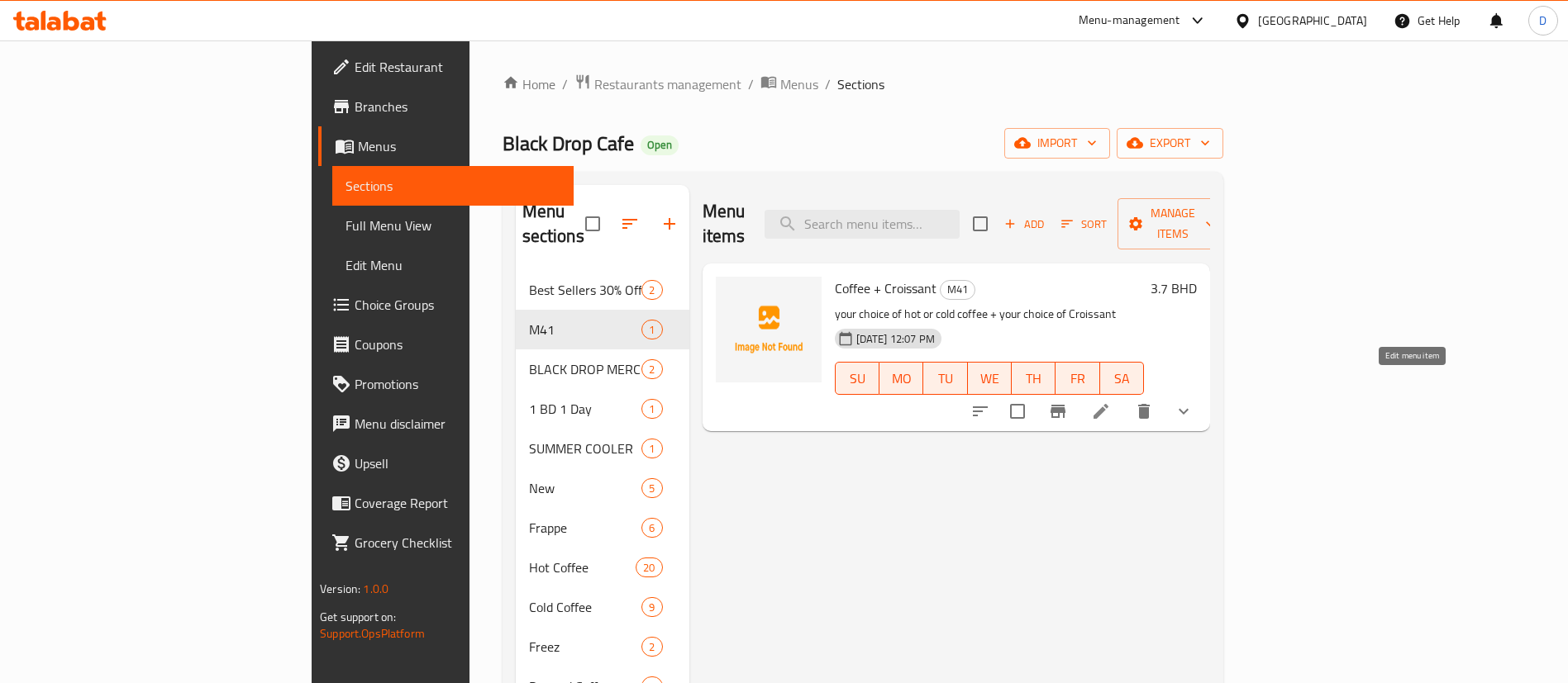
click at [1111, 401] on icon at bounding box center [1100, 411] width 20 height 20
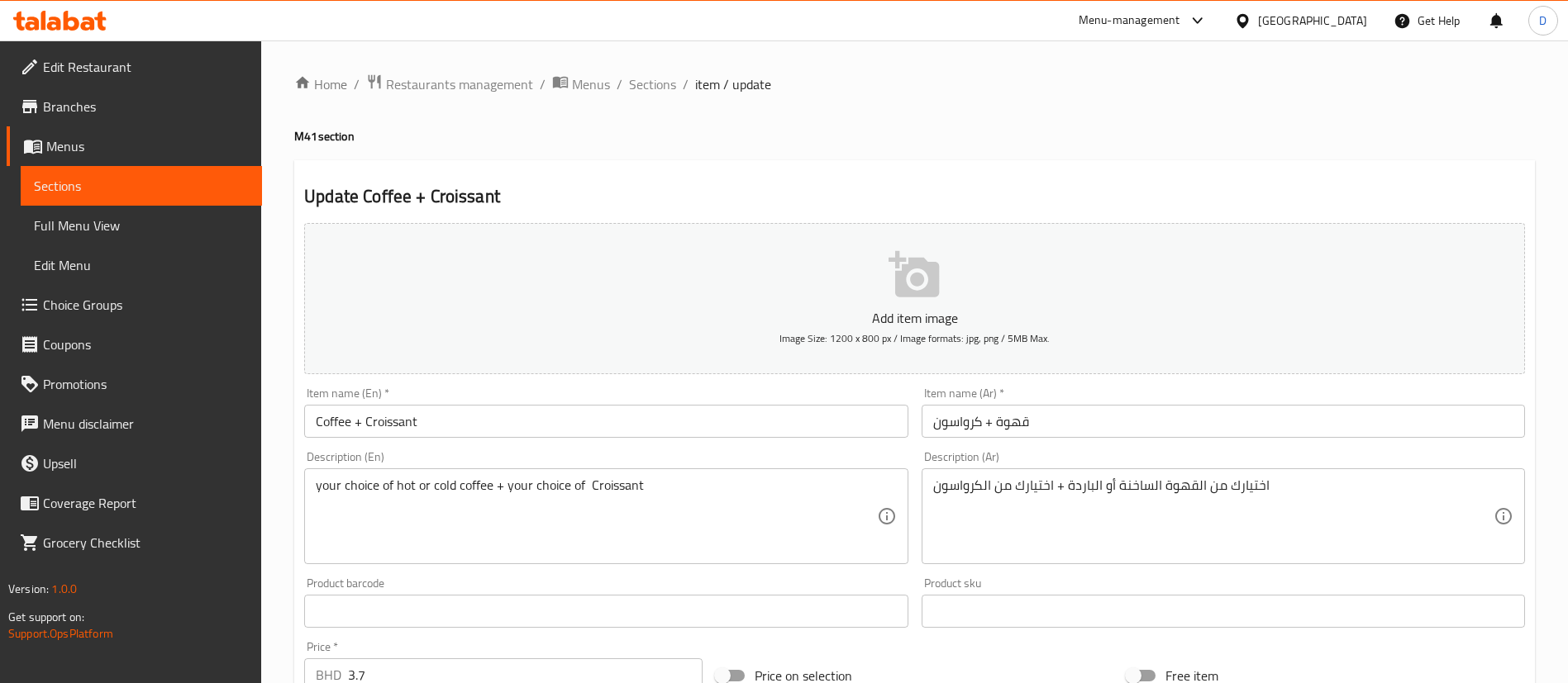
click at [994, 79] on div "Home / Restaurants management / Menus / Sections / item / update M41 section Up…" at bounding box center [914, 652] width 1241 height 1156
click at [661, 85] on span "Sections" at bounding box center [652, 83] width 47 height 20
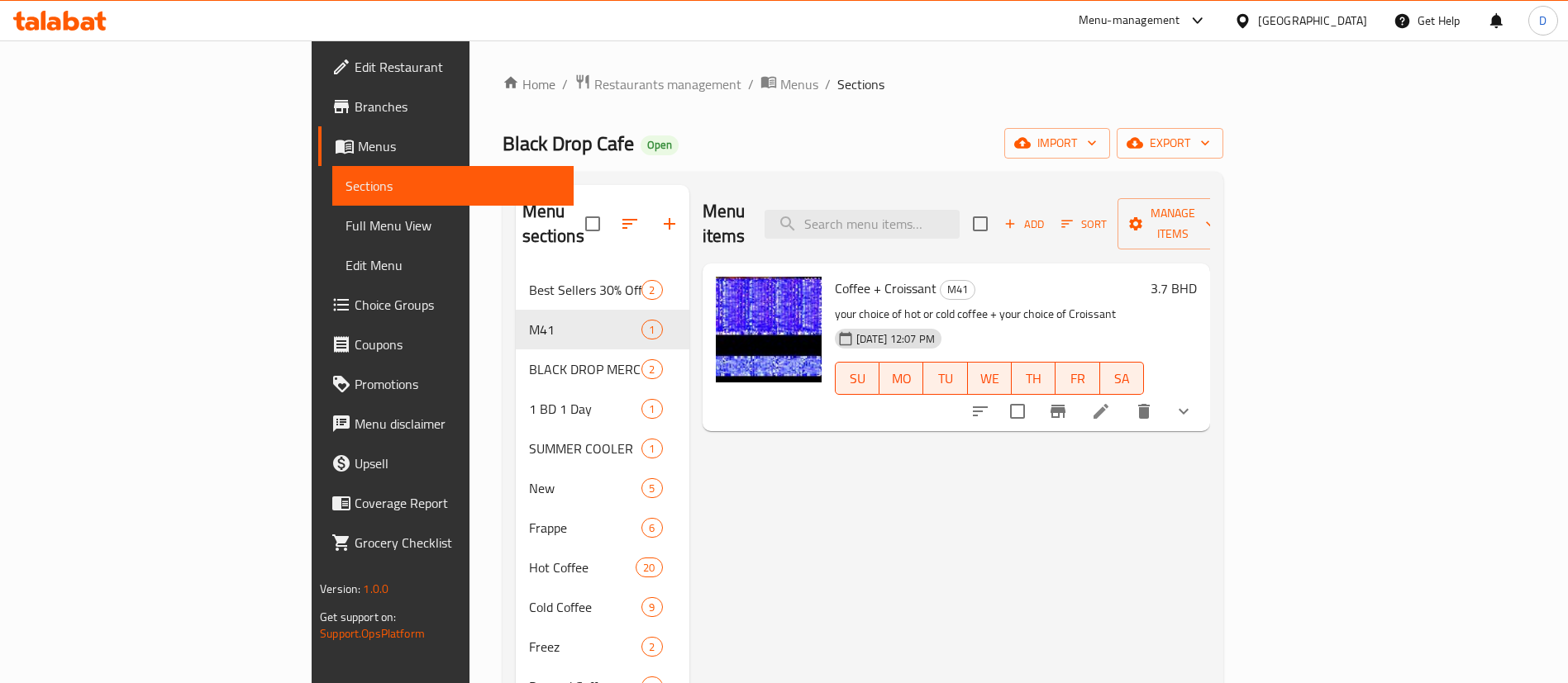
click at [1057, 145] on div "Black Drop Cafe Open import export" at bounding box center [863, 143] width 720 height 31
click at [845, 82] on ol "Home / Restaurants management / Menus / Sections" at bounding box center [863, 84] width 720 height 22
click at [697, 125] on div "Home / Restaurants management / Menus / Sections Black Drop Cafe Open import ex…" at bounding box center [863, 658] width 720 height 1169
drag, startPoint x: 820, startPoint y: 492, endPoint x: 797, endPoint y: 555, distance: 67.1
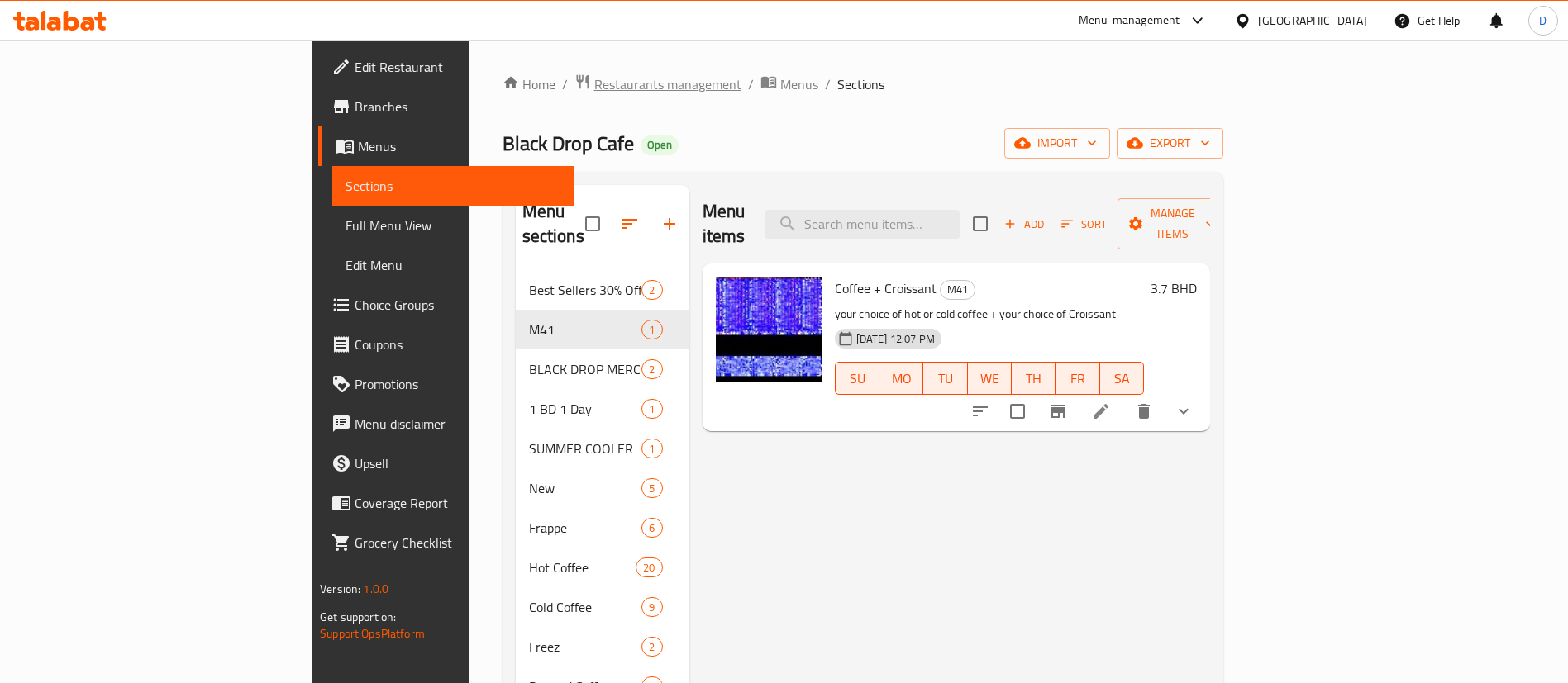
click at [594, 94] on span "Restaurants management" at bounding box center [667, 83] width 147 height 20
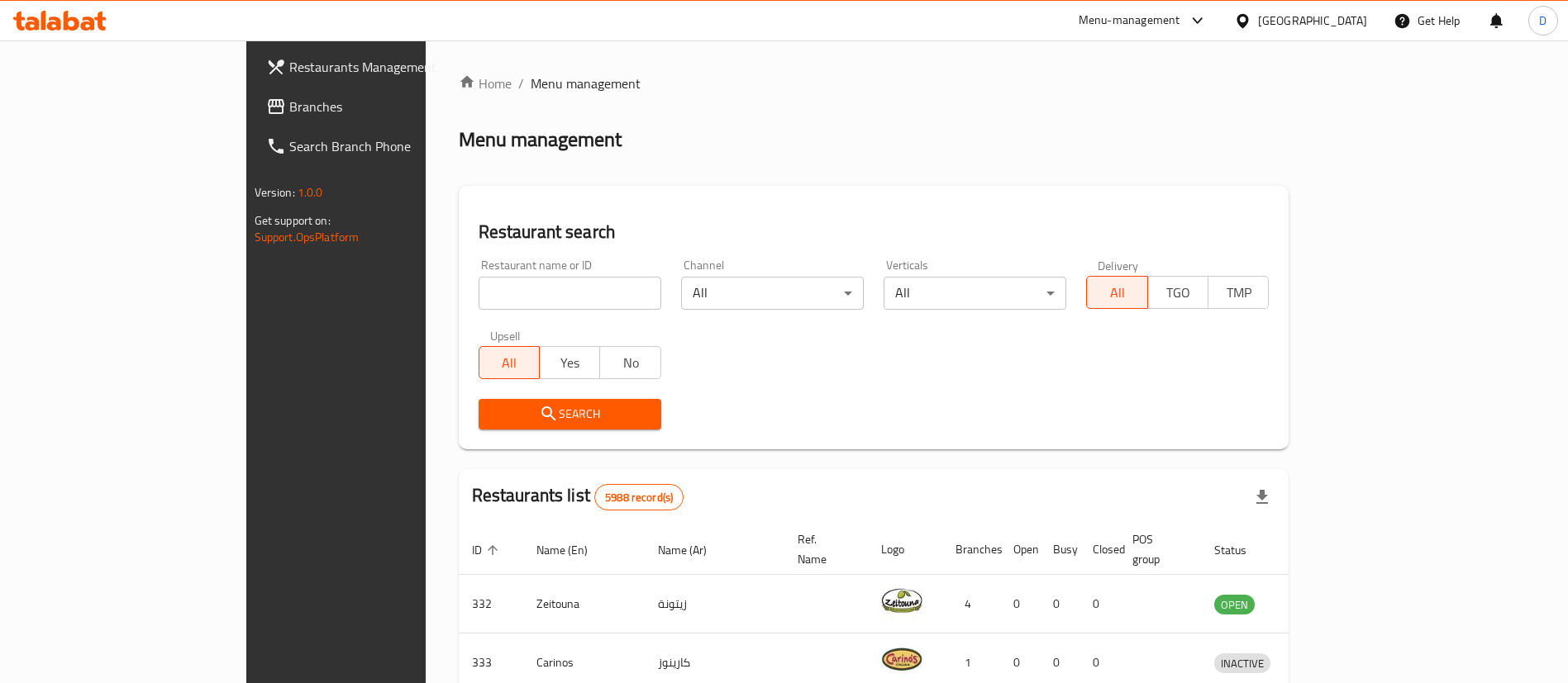
click at [492, 288] on input "search" at bounding box center [569, 293] width 182 height 33
type input "dunkin"
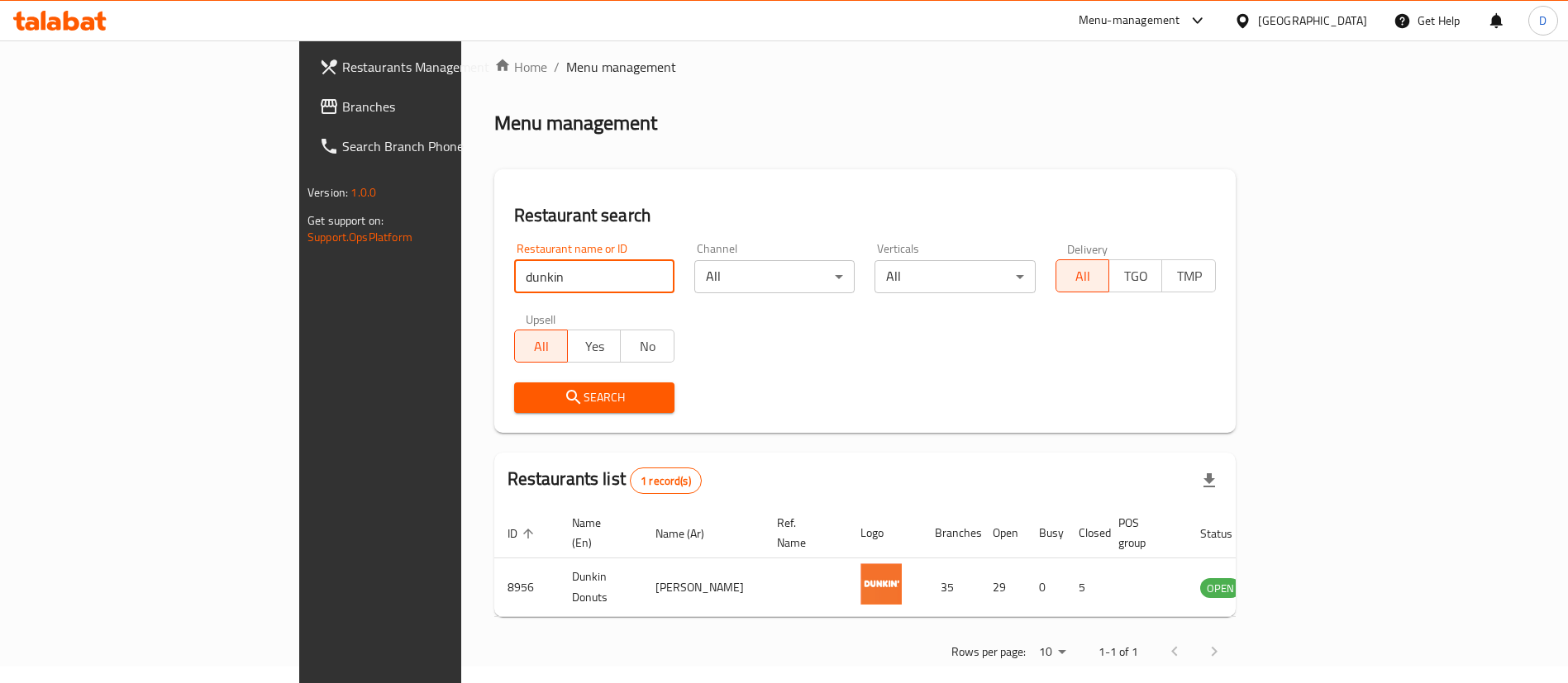
scroll to position [22, 0]
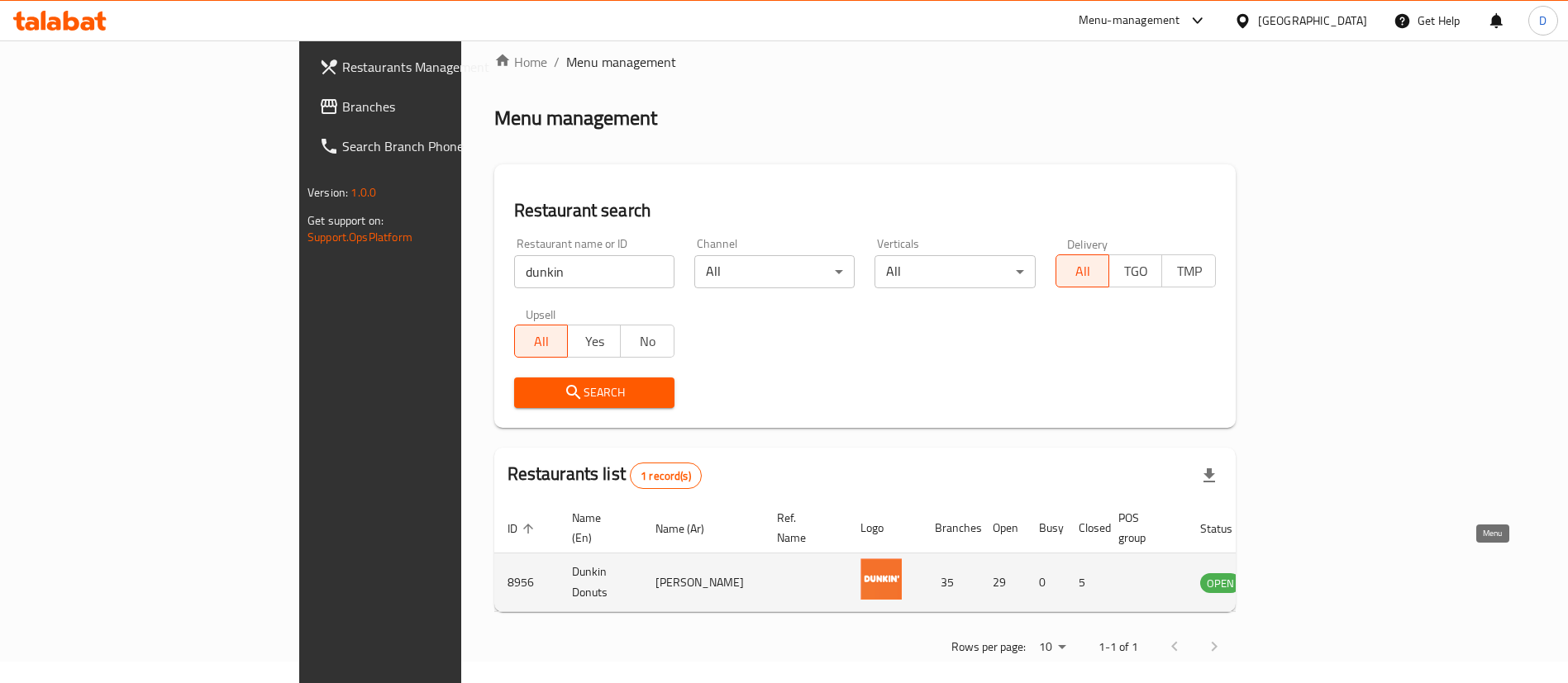
click at [1307, 573] on icon "enhanced table" at bounding box center [1296, 582] width 20 height 20
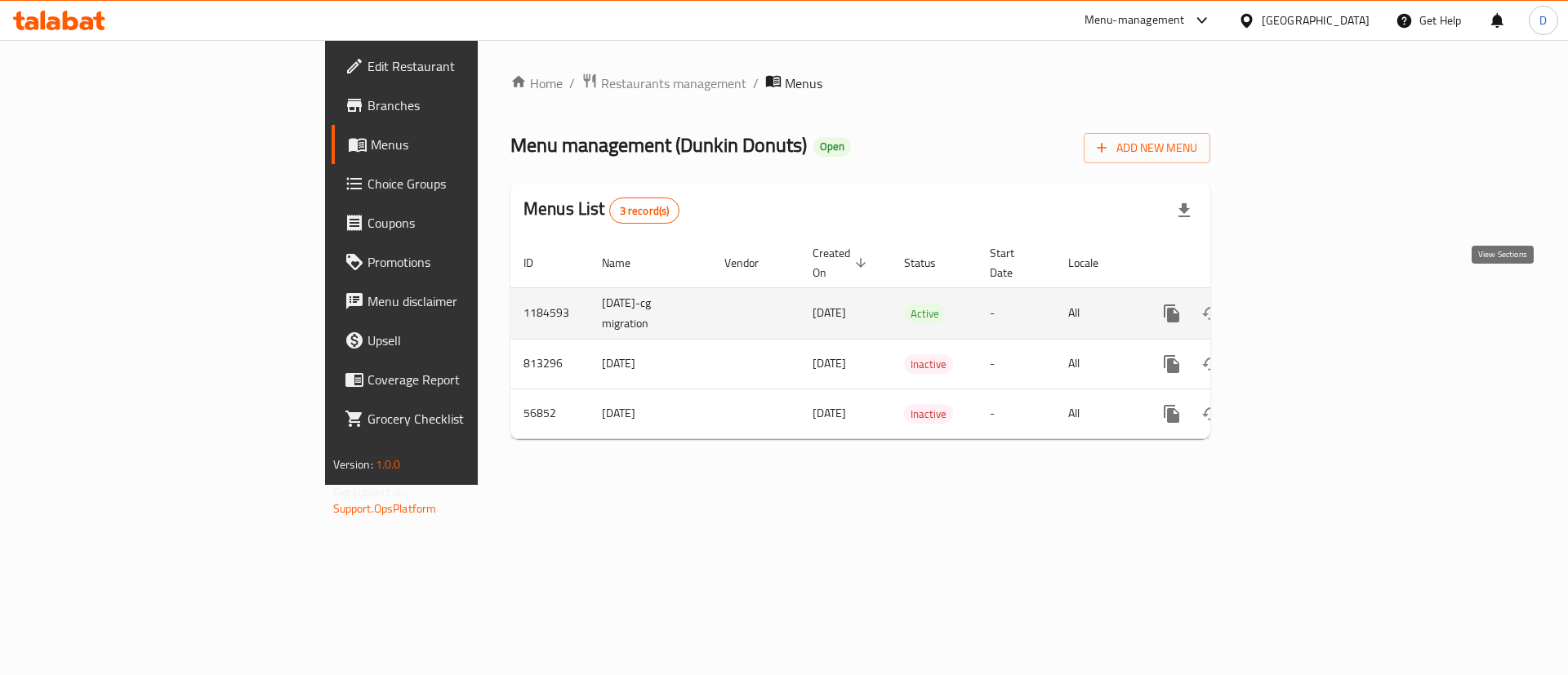
click at [1297, 306] on icon "enhanced table" at bounding box center [1290, 313] width 15 height 15
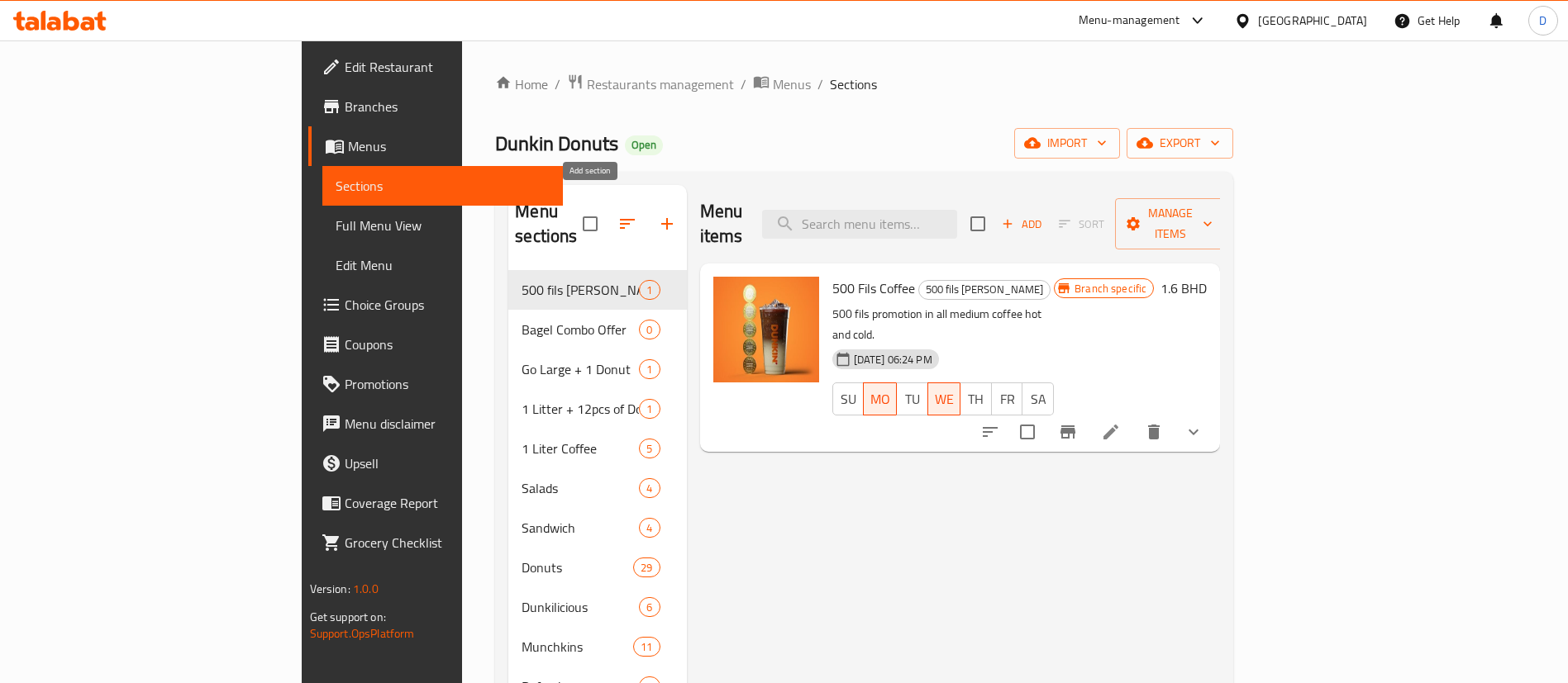
click at [657, 217] on icon "button" at bounding box center [666, 224] width 20 height 20
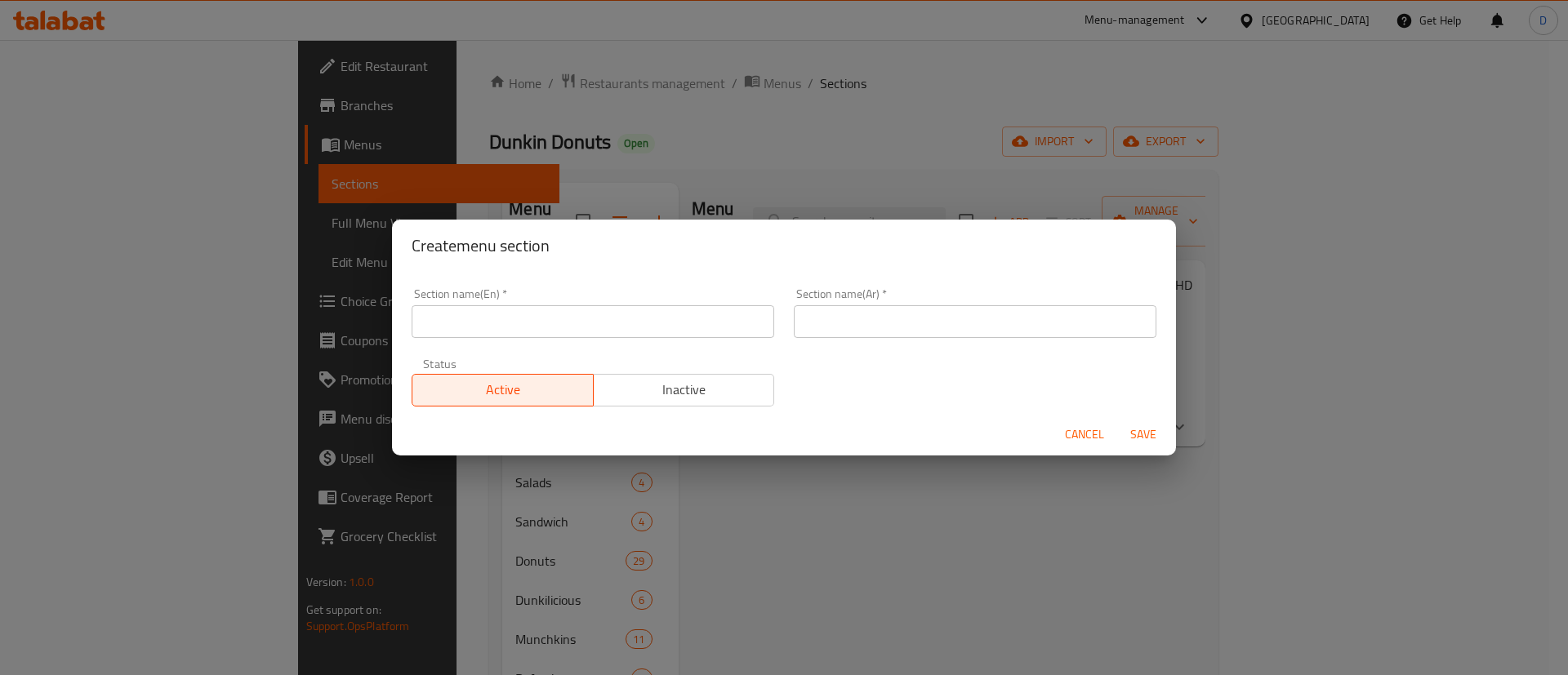
click at [656, 343] on div "Section name(En)   * Section name(En) *" at bounding box center [593, 313] width 382 height 69
click at [664, 333] on input "text" at bounding box center [593, 321] width 362 height 32
type input "M41"
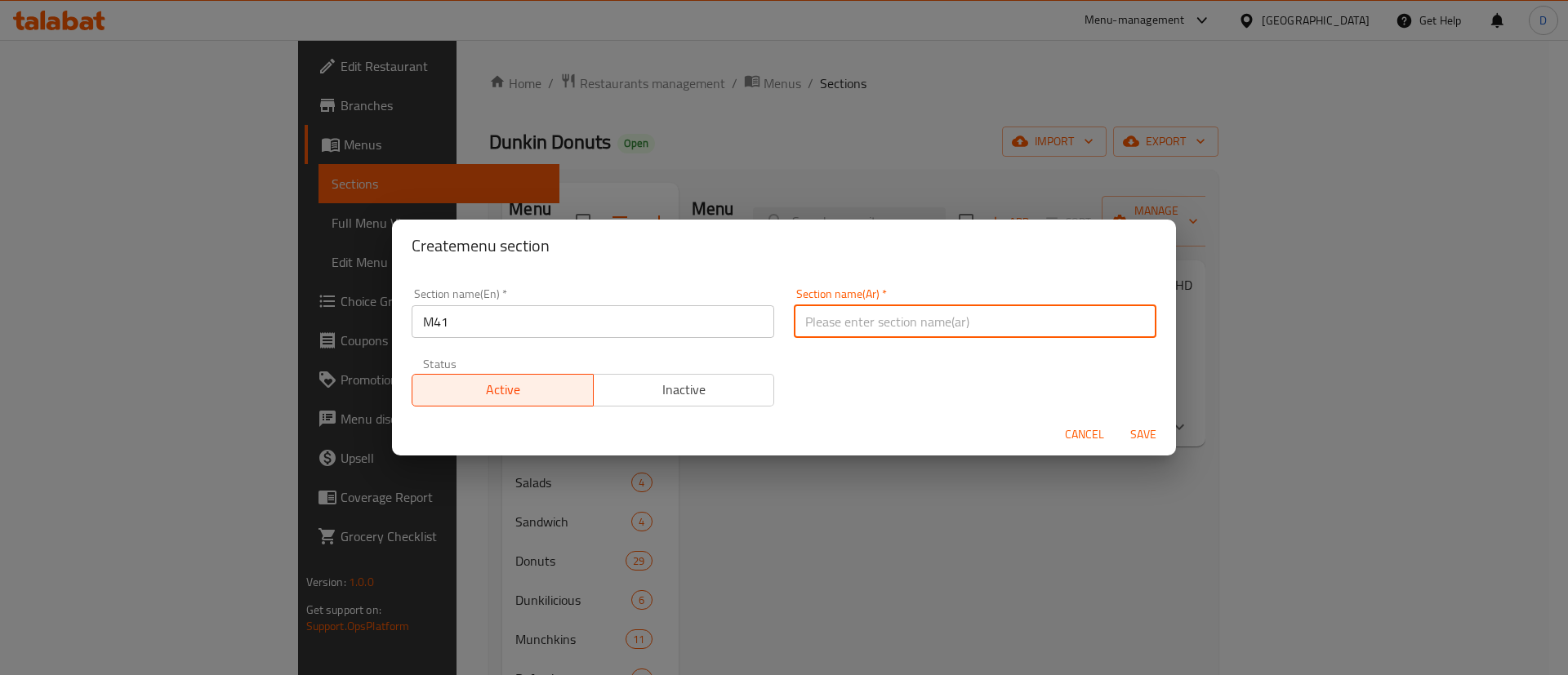
click at [997, 313] on input "text" at bounding box center [975, 321] width 362 height 32
click at [938, 298] on div "Section name(Ar)   * Section name(Ar) *" at bounding box center [975, 313] width 362 height 50
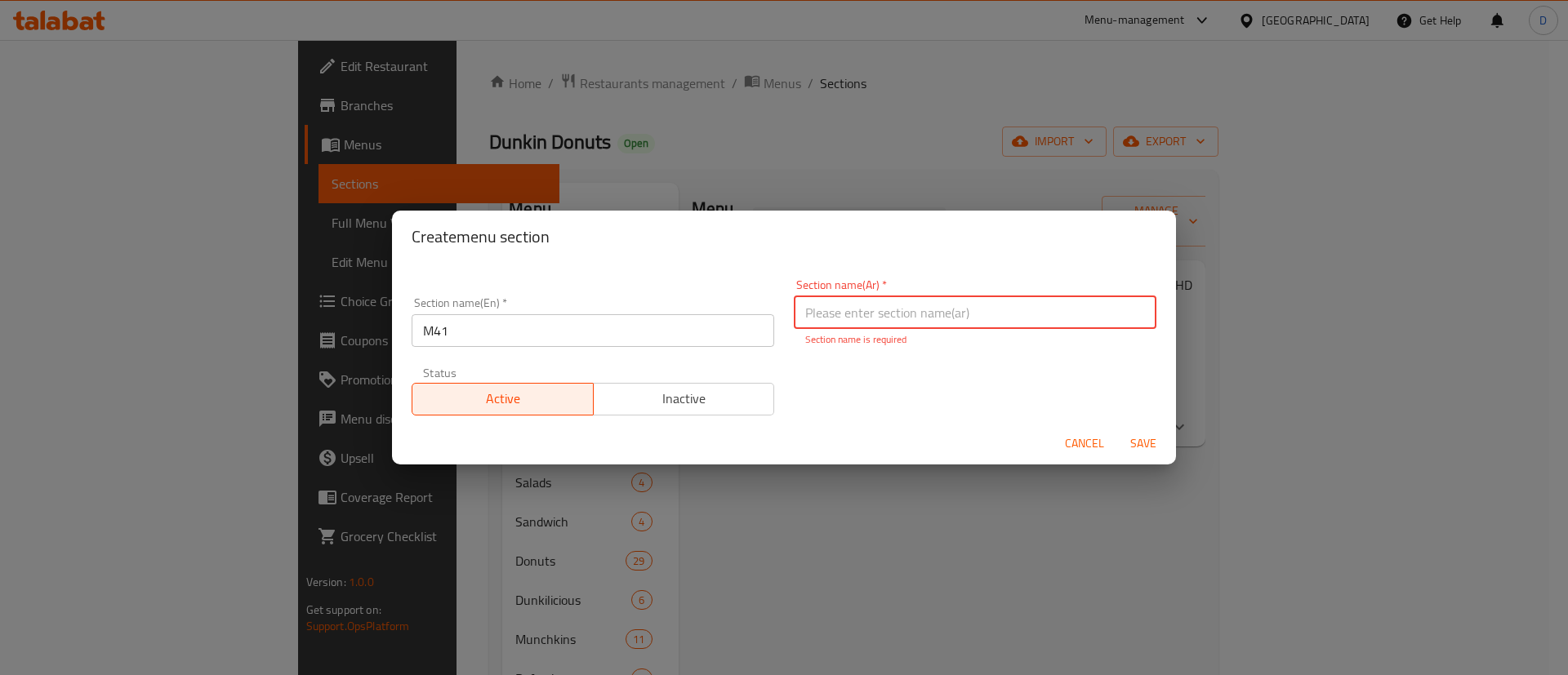
click at [942, 316] on input "text" at bounding box center [975, 313] width 362 height 32
type input "وجبة لشخص واحد"
click at [1133, 440] on span "Save" at bounding box center [1143, 444] width 39 height 20
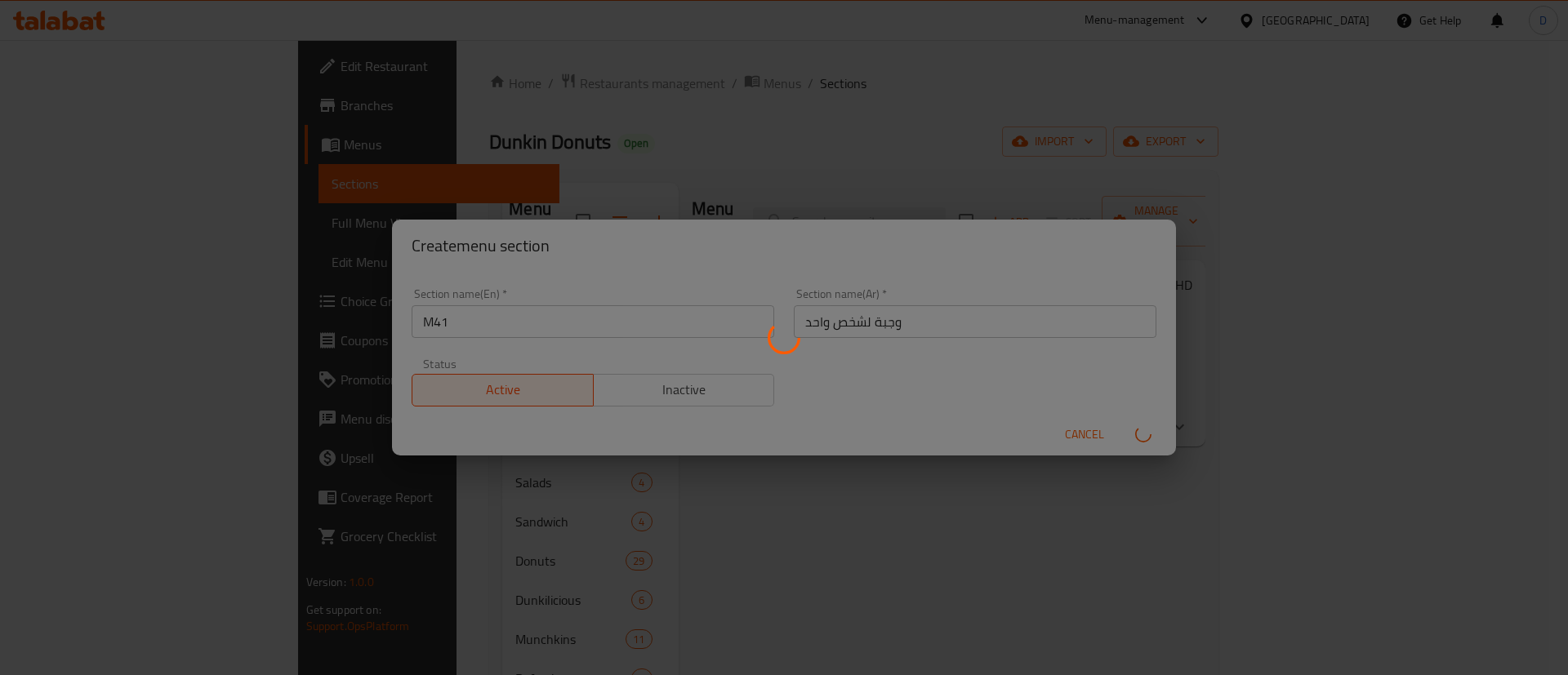
click at [914, 153] on div at bounding box center [784, 338] width 1568 height 675
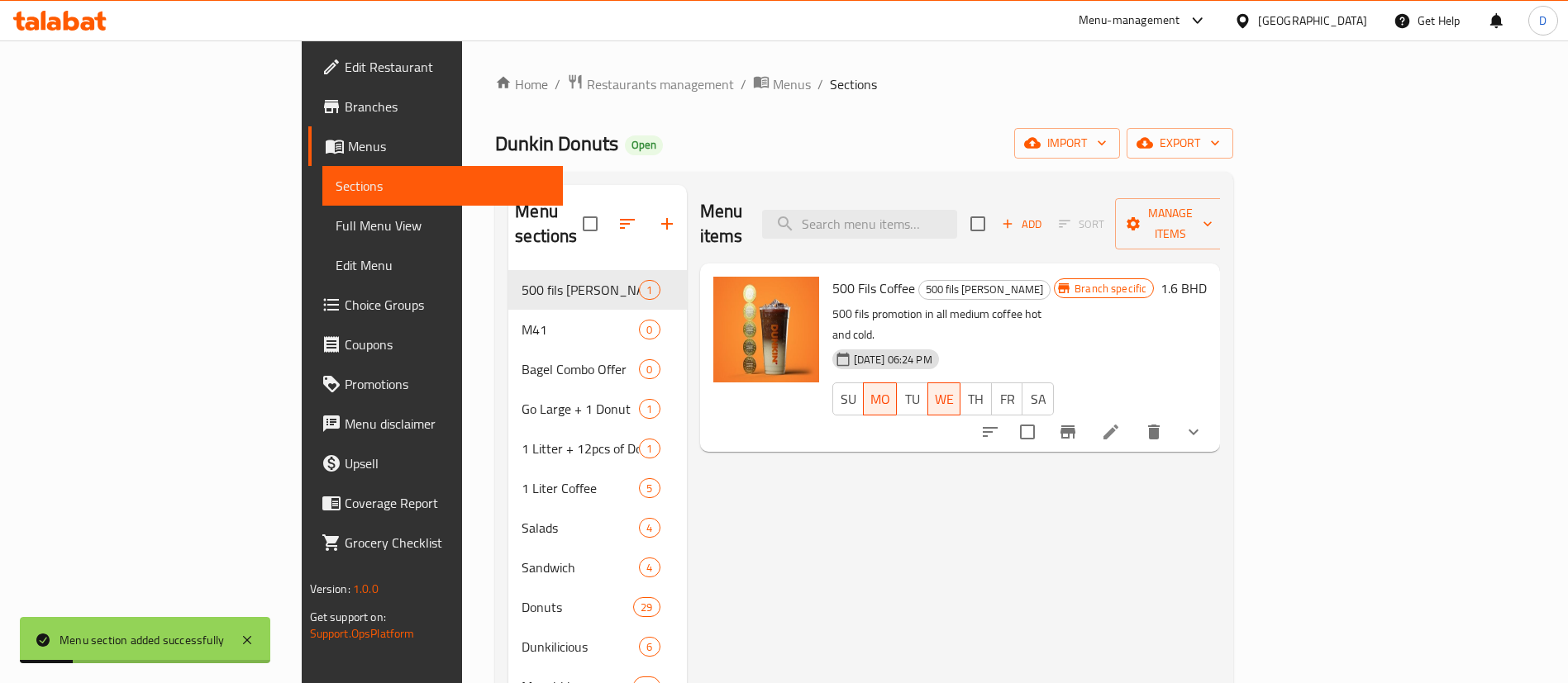
click at [894, 130] on div "Dunkin Donuts Open import export" at bounding box center [864, 143] width 738 height 31
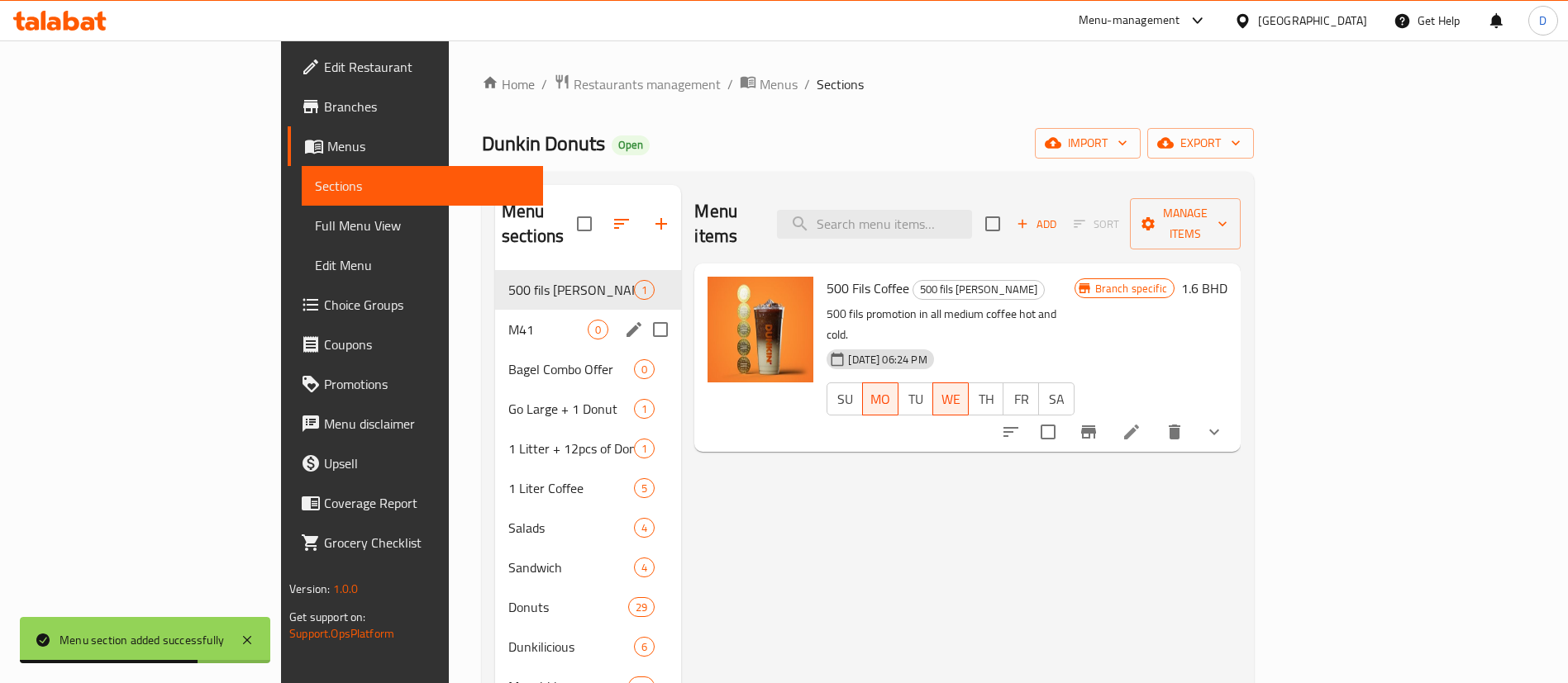
click at [495, 310] on div "M41 0" at bounding box center [588, 329] width 186 height 39
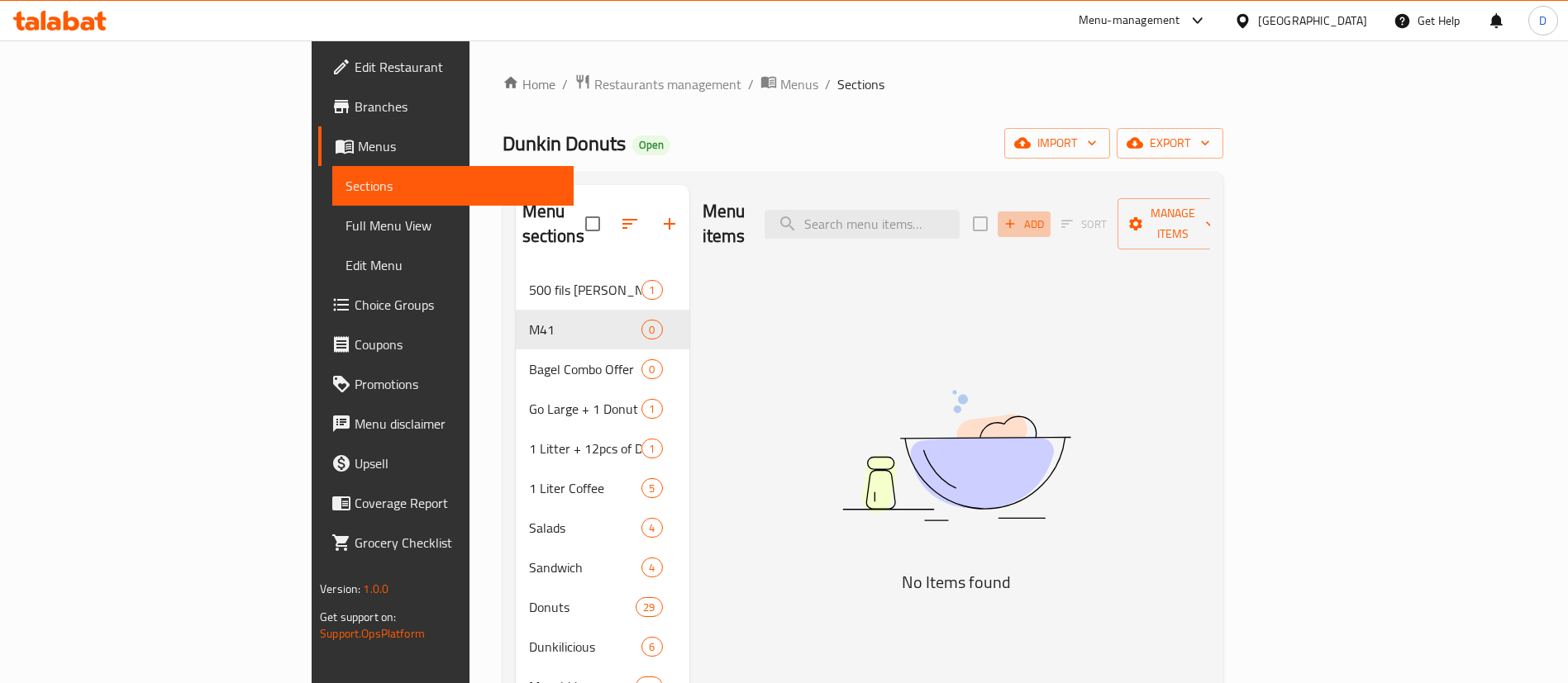
click at [1017, 216] on icon "button" at bounding box center [1009, 224] width 15 height 15
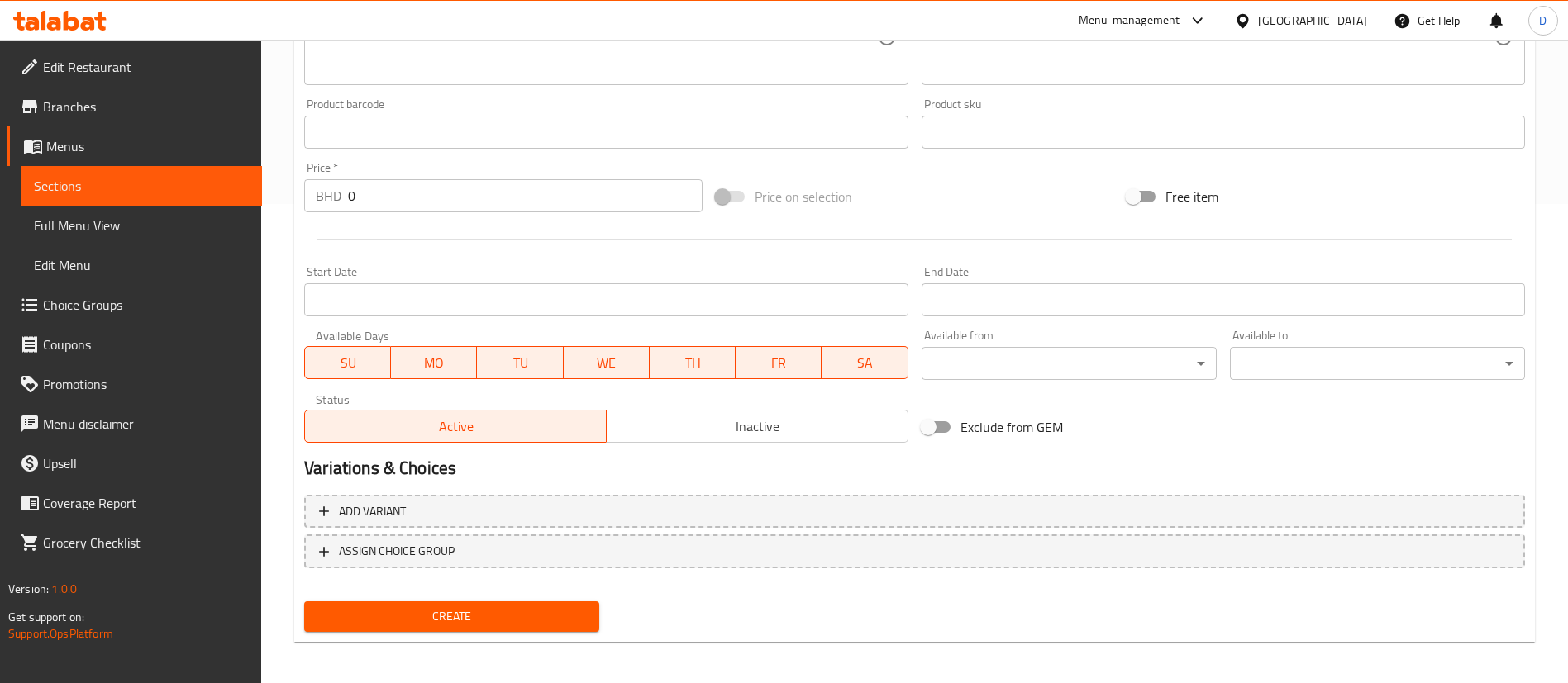
scroll to position [485, 0]
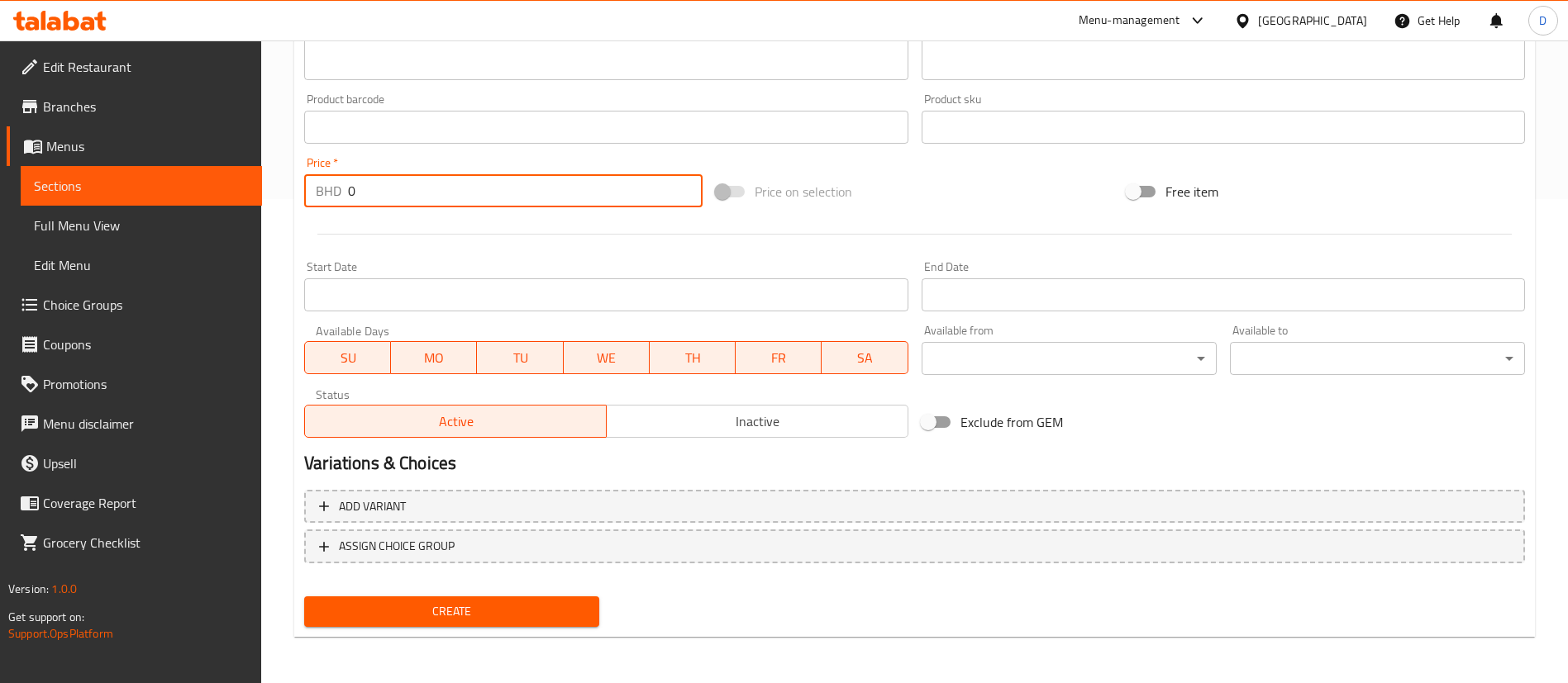
drag, startPoint x: 307, startPoint y: 190, endPoint x: 290, endPoint y: 194, distance: 17.5
click at [290, 194] on div "Home / Restaurants management / Menus / Sections / item / create M41 section Cr…" at bounding box center [914, 120] width 1307 height 1127
paste input "2.6"
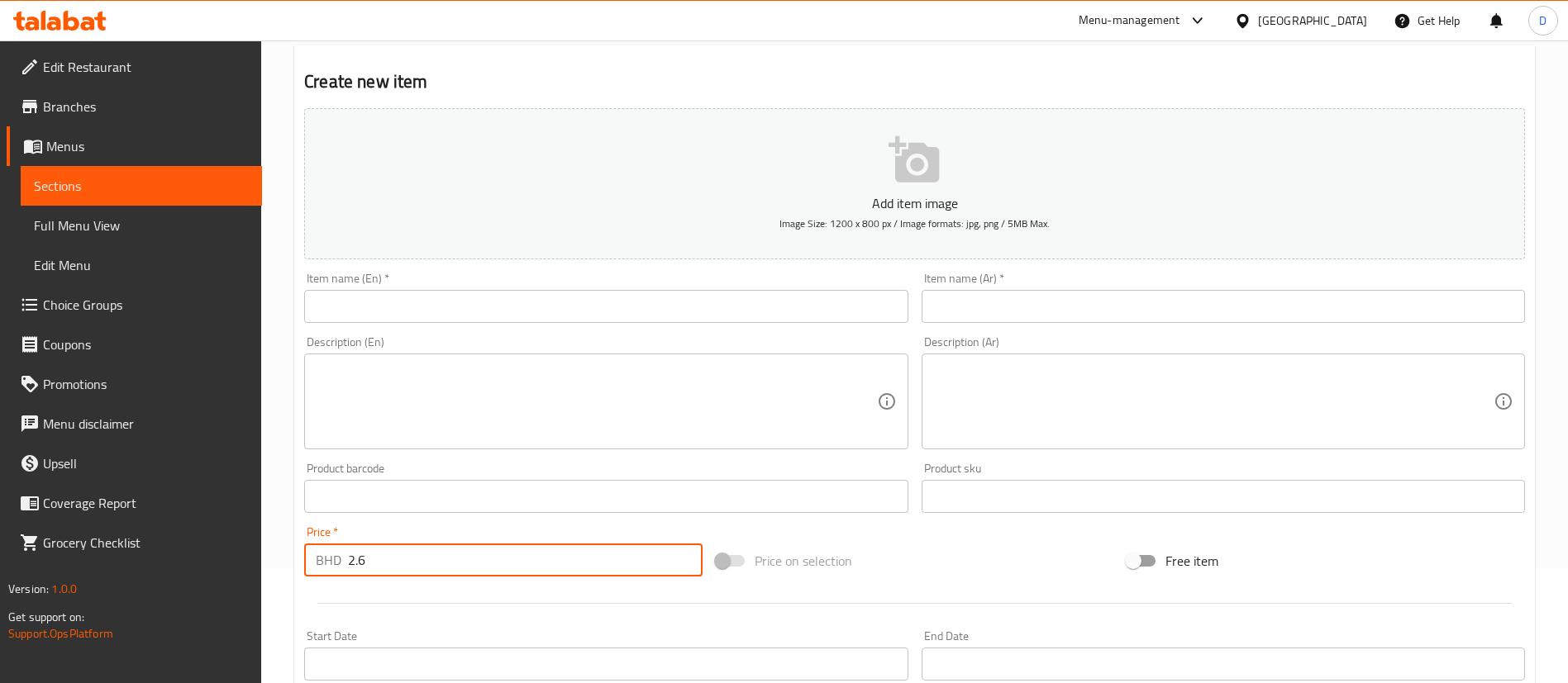
scroll to position [112, 0]
type input "2.6"
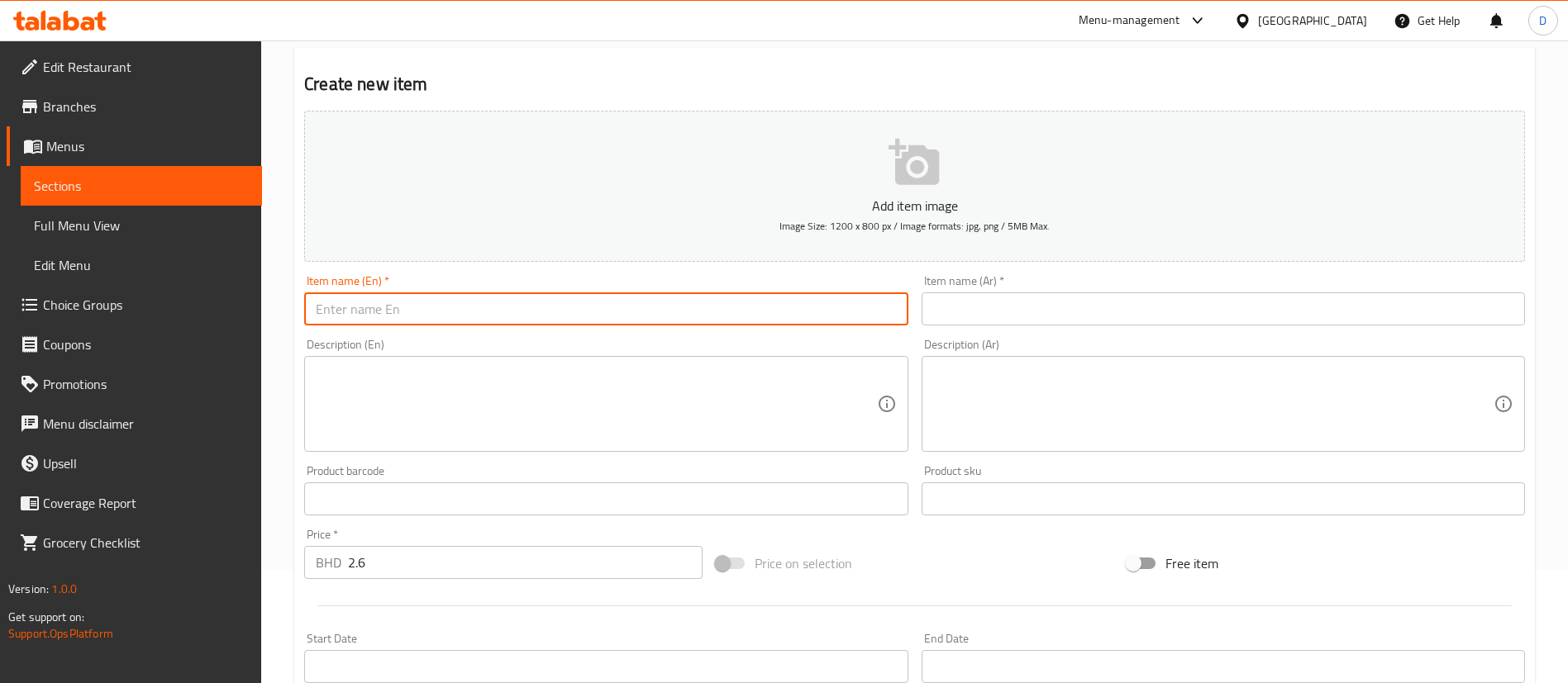
click at [418, 299] on input "text" at bounding box center [605, 309] width 603 height 33
click at [424, 304] on input "Coffee + Bagel" at bounding box center [605, 309] width 603 height 33
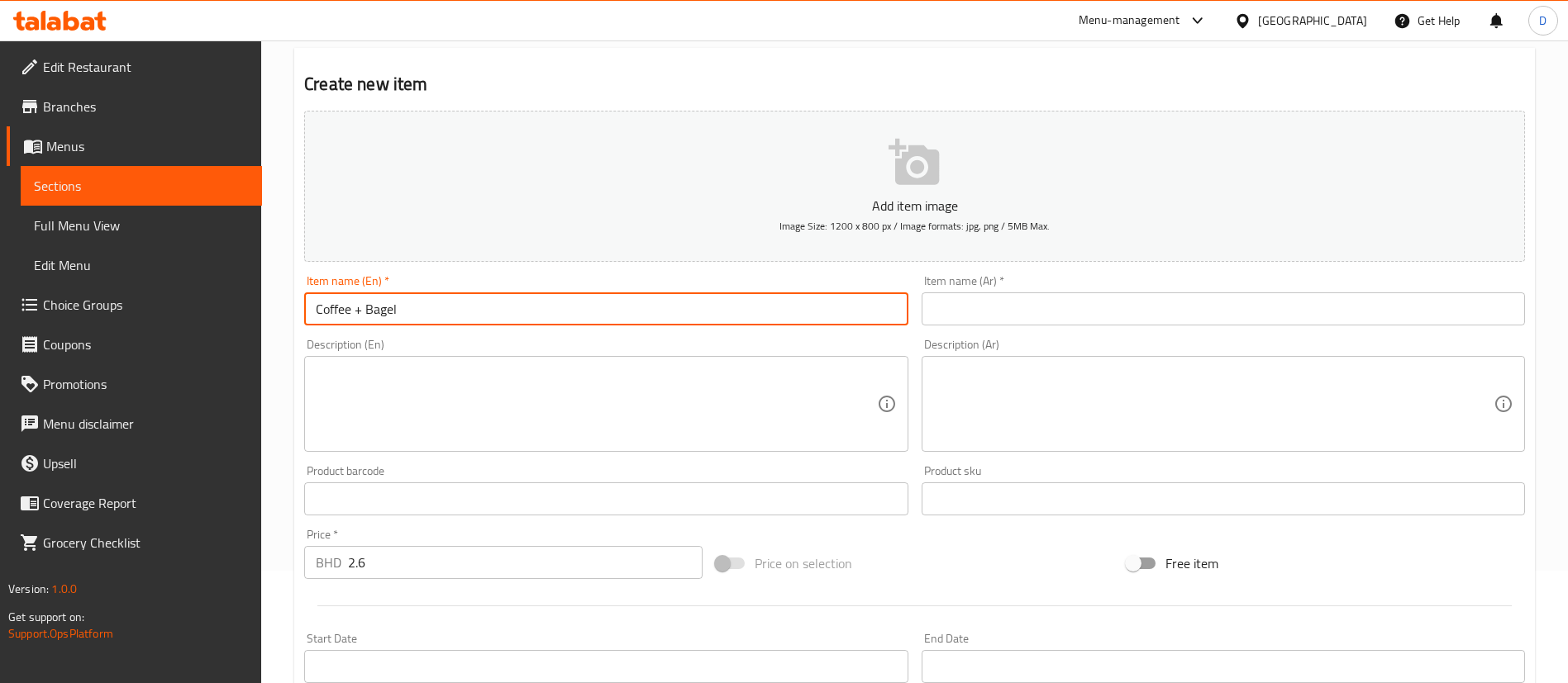
click at [424, 304] on input "Coffee + Bagel" at bounding box center [605, 309] width 603 height 33
type input "Coffee + Bagel"
click at [454, 332] on div "Description (En) Description (En)" at bounding box center [605, 395] width 617 height 126
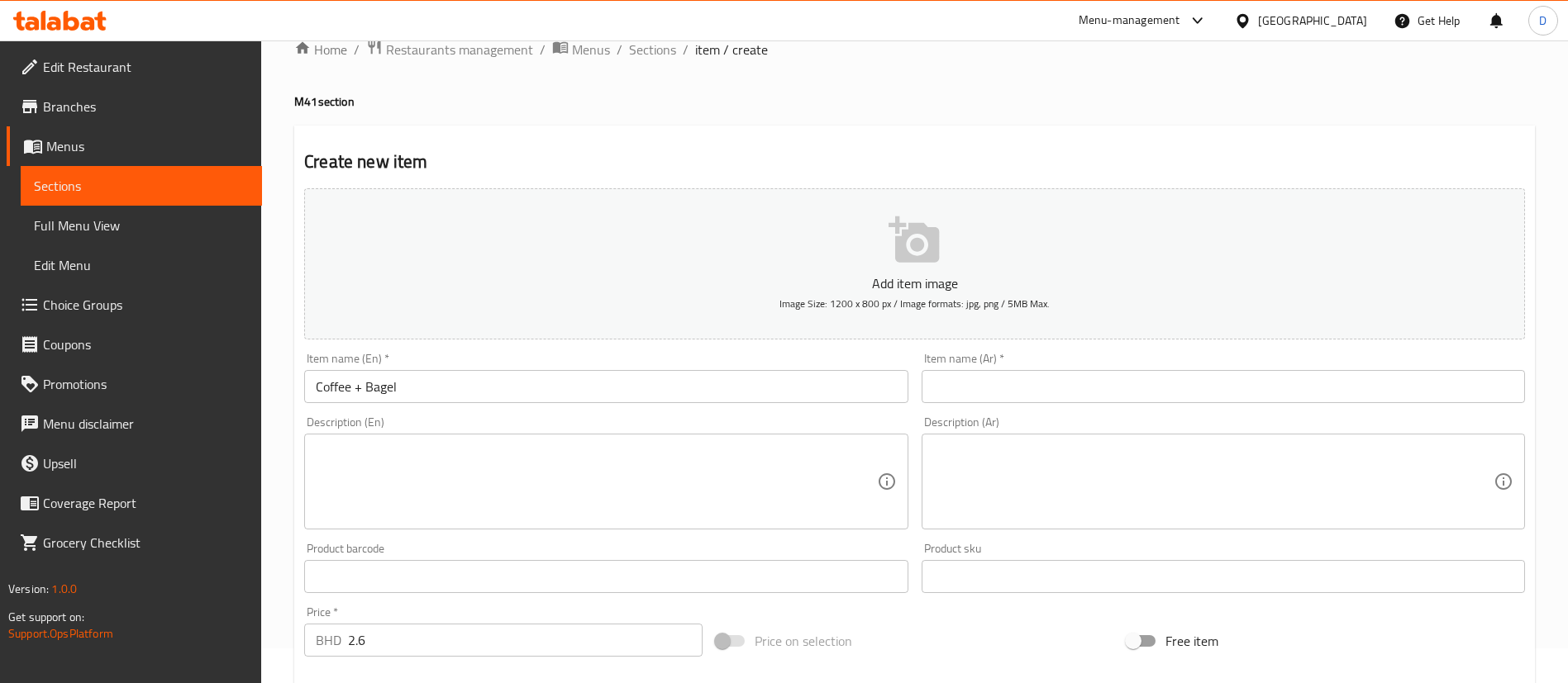
scroll to position [0, 0]
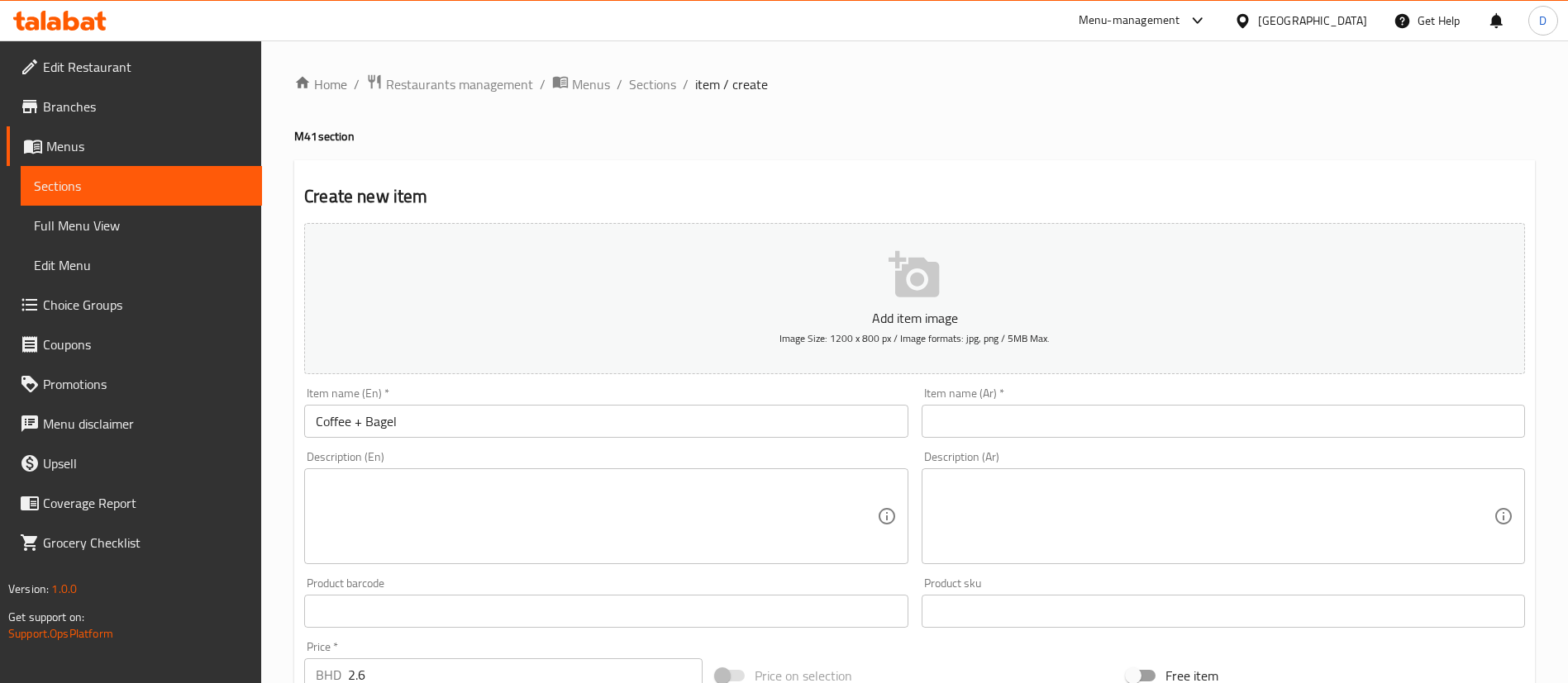
click at [646, 104] on div "Home / Restaurants management / Menus / Sections / item / create M41 section Cr…" at bounding box center [914, 604] width 1241 height 1061
click at [646, 88] on span "Sections" at bounding box center [652, 83] width 47 height 20
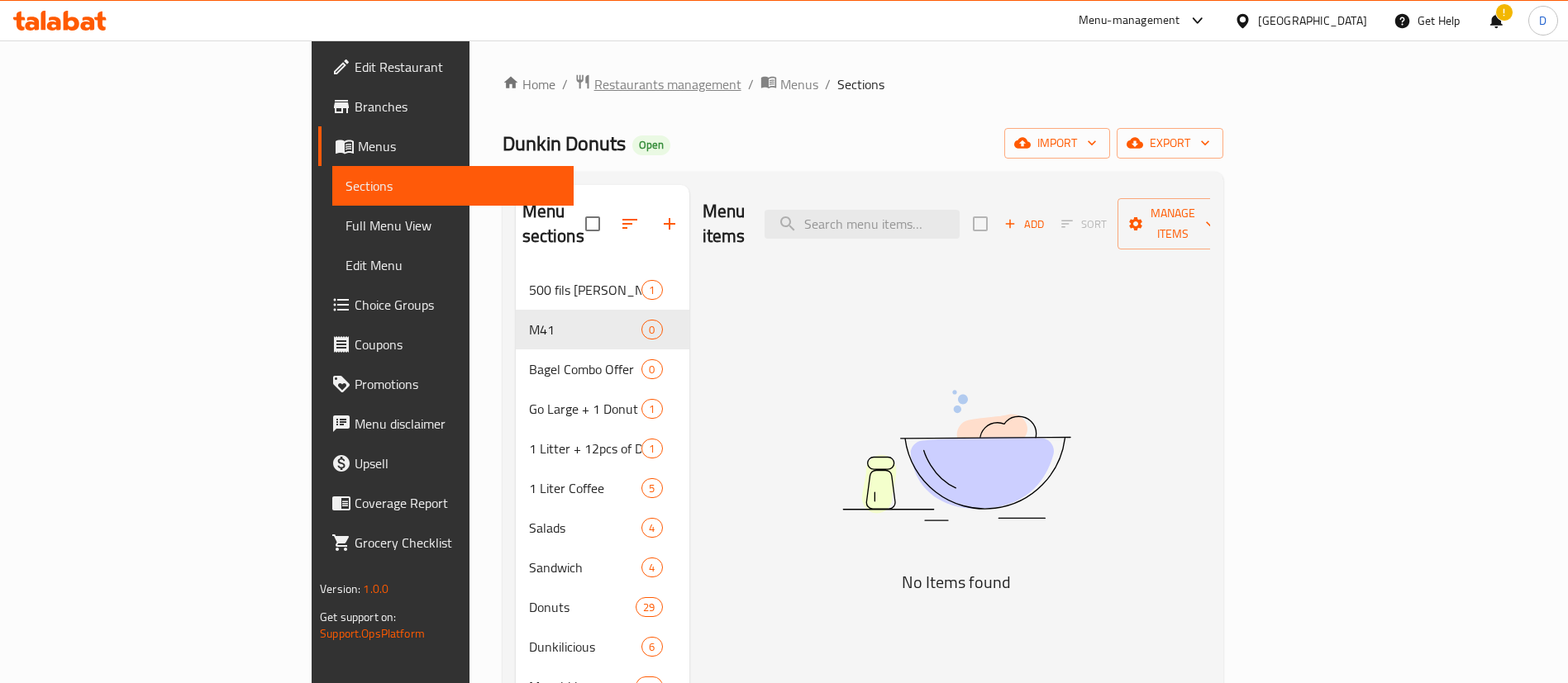
click at [594, 82] on span "Restaurants management" at bounding box center [667, 83] width 147 height 20
